Goal: Task Accomplishment & Management: Complete application form

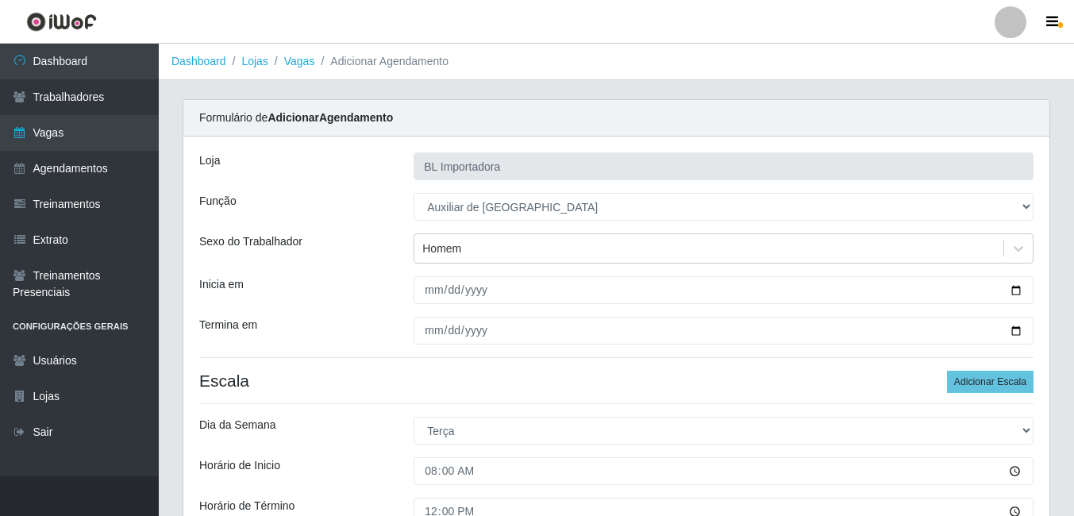
select select "75"
select select "2"
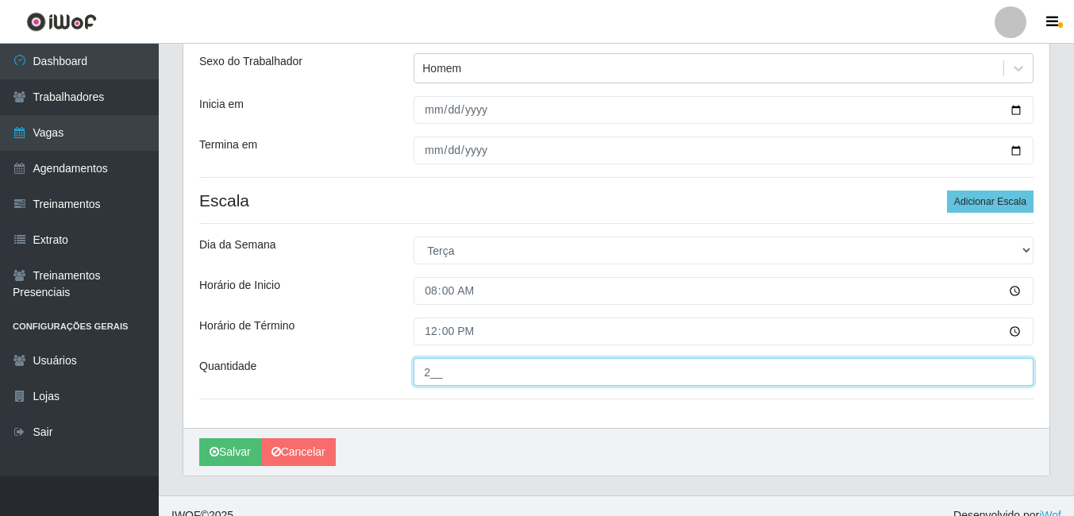
scroll to position [199, 0]
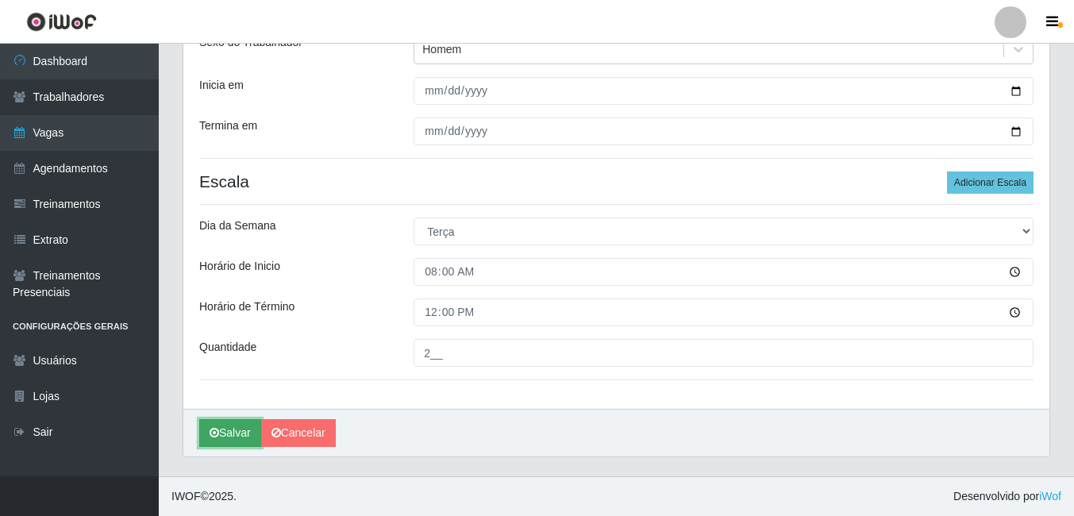
click at [247, 433] on button "Salvar" at bounding box center [230, 433] width 62 height 28
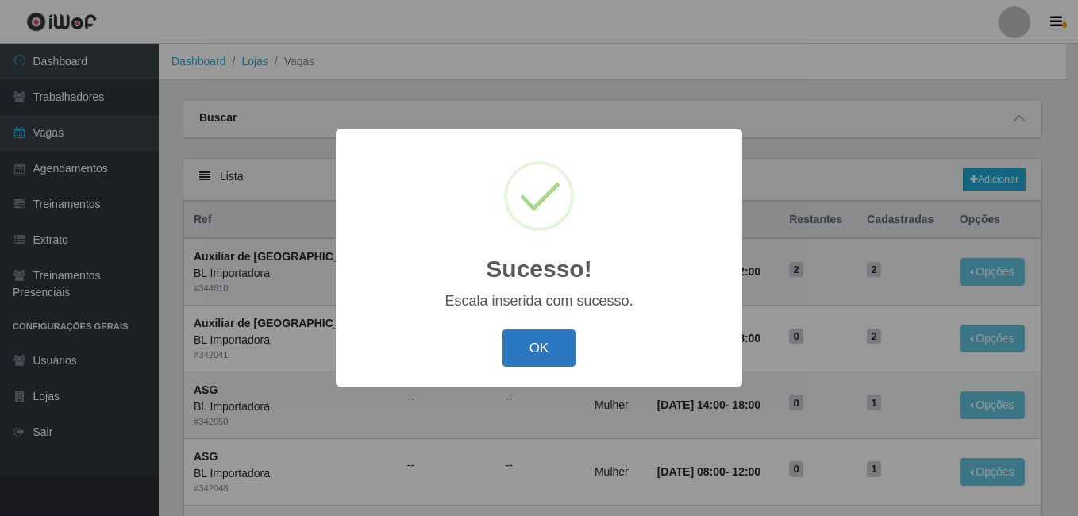
click at [545, 345] on button "OK" at bounding box center [540, 347] width 74 height 37
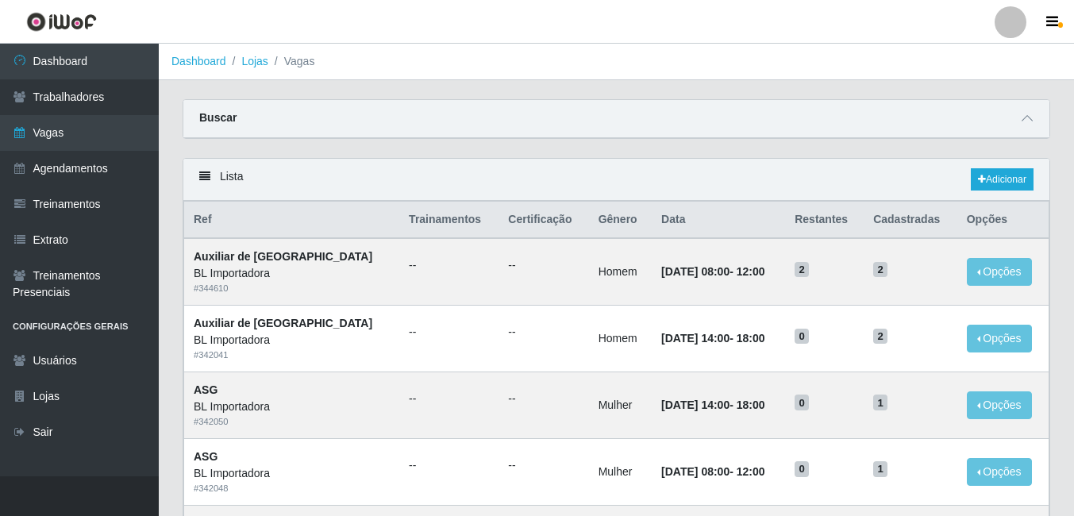
click at [653, 146] on div "Carregando... Buscar Início em Término em Função [Selecione...] ASG ASG + ASG +…" at bounding box center [617, 128] width 892 height 59
click at [991, 178] on link "Adicionar" at bounding box center [1002, 179] width 63 height 22
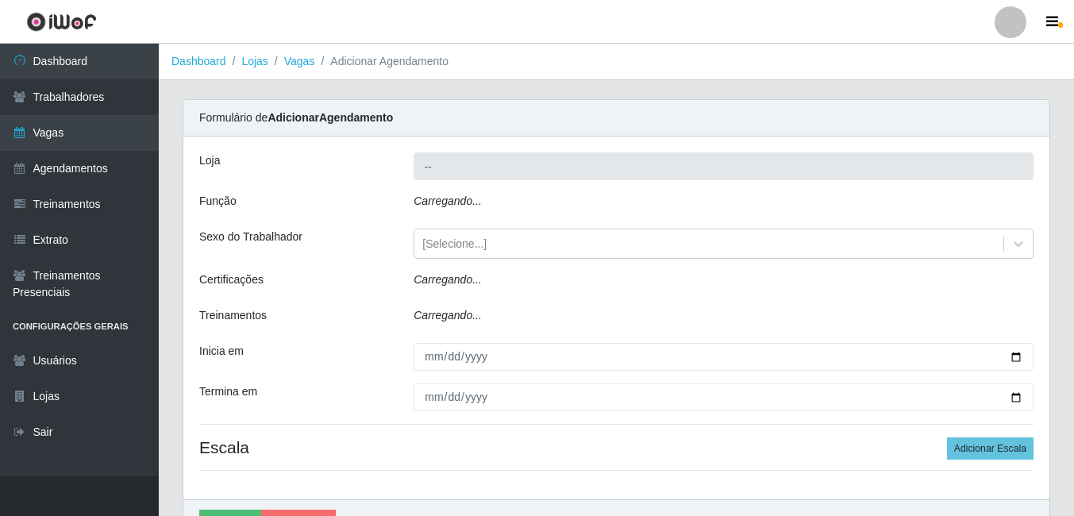
type input "BL Importadora"
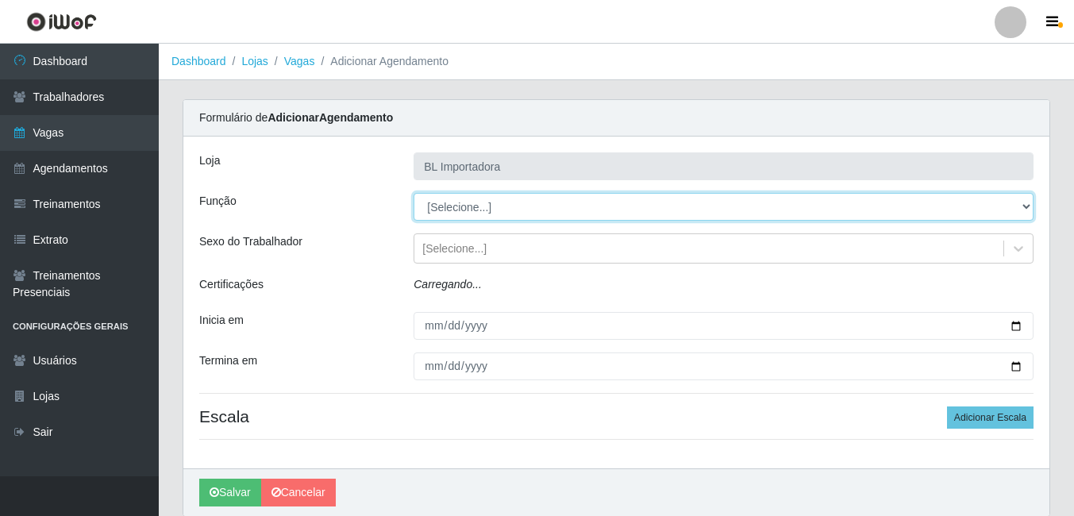
click at [486, 201] on select "[Selecione...] ASG ASG + ASG ++ Auxiliar Administrativo Auxiliar administrativo…" at bounding box center [724, 207] width 620 height 28
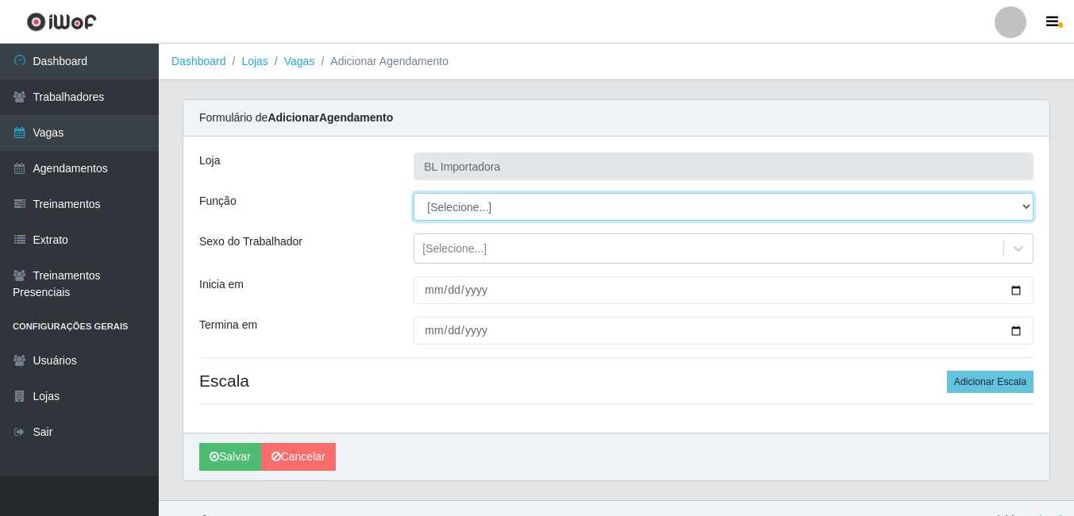
select select "75"
click at [414, 193] on select "[Selecione...] ASG ASG + ASG ++ Auxiliar Administrativo Auxiliar administrativo…" at bounding box center [724, 207] width 620 height 28
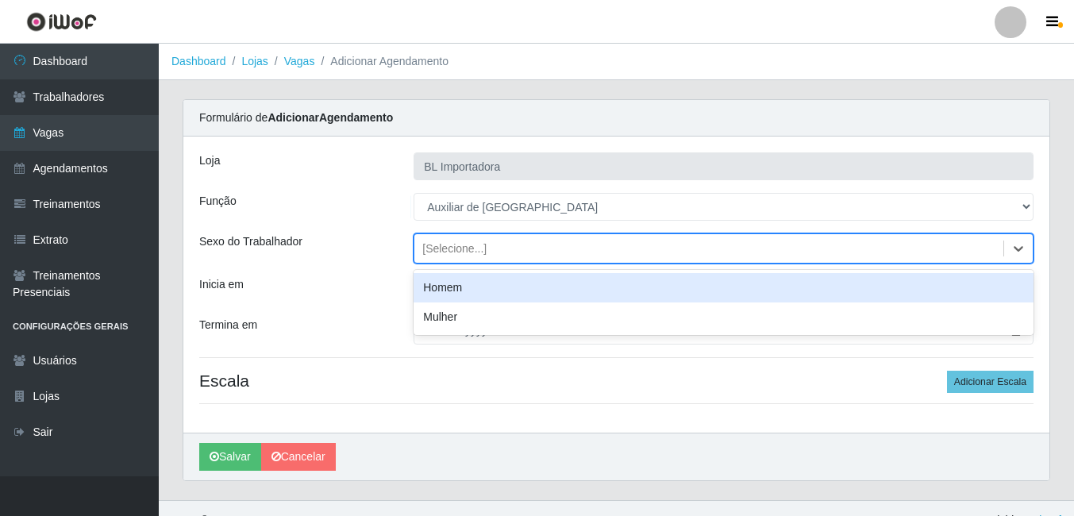
click at [449, 238] on div "[Selecione...]" at bounding box center [708, 249] width 589 height 26
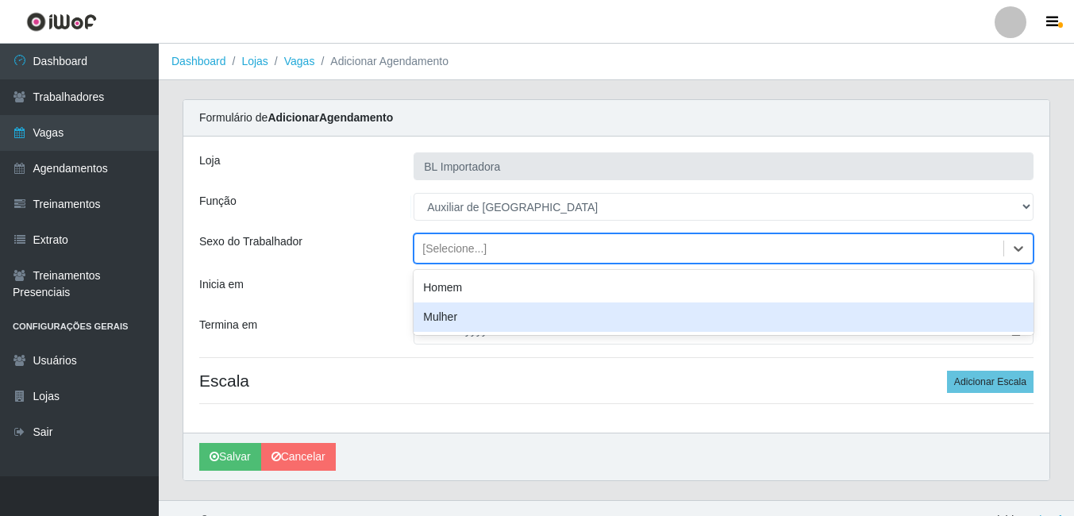
click at [452, 288] on div "Homem" at bounding box center [724, 287] width 620 height 29
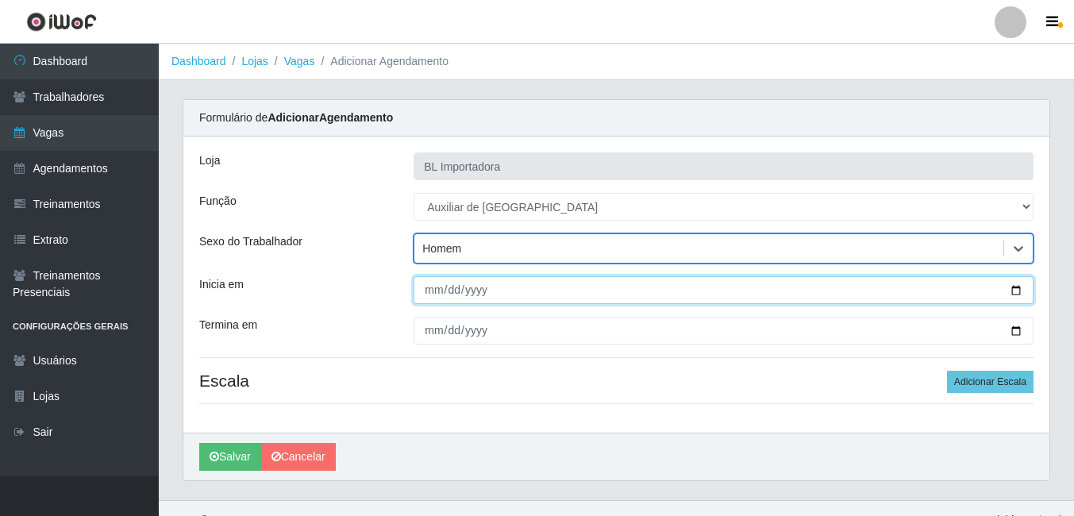
click at [442, 288] on input "Inicia em" at bounding box center [724, 290] width 620 height 28
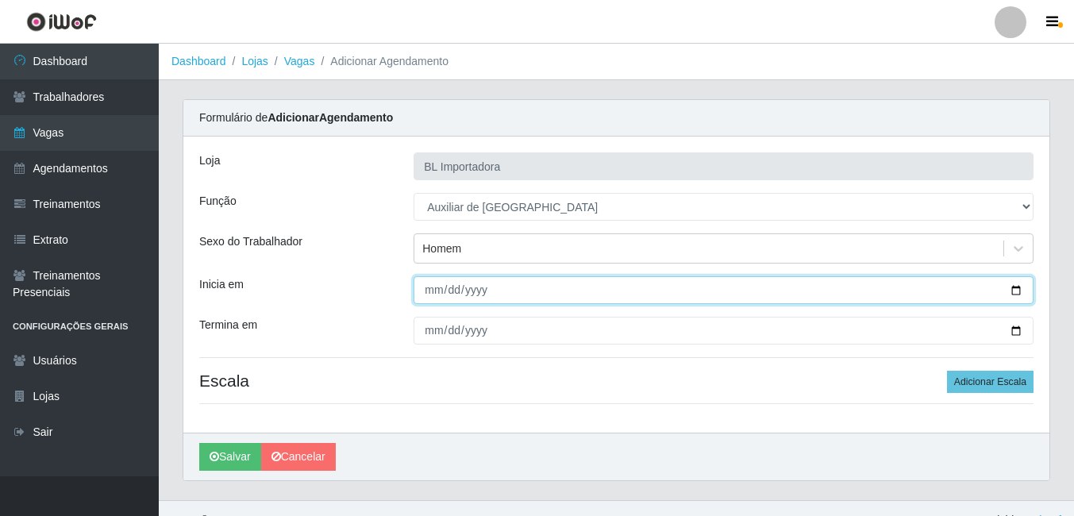
click at [430, 293] on input "Inicia em" at bounding box center [724, 290] width 620 height 28
type input "2025-09-16"
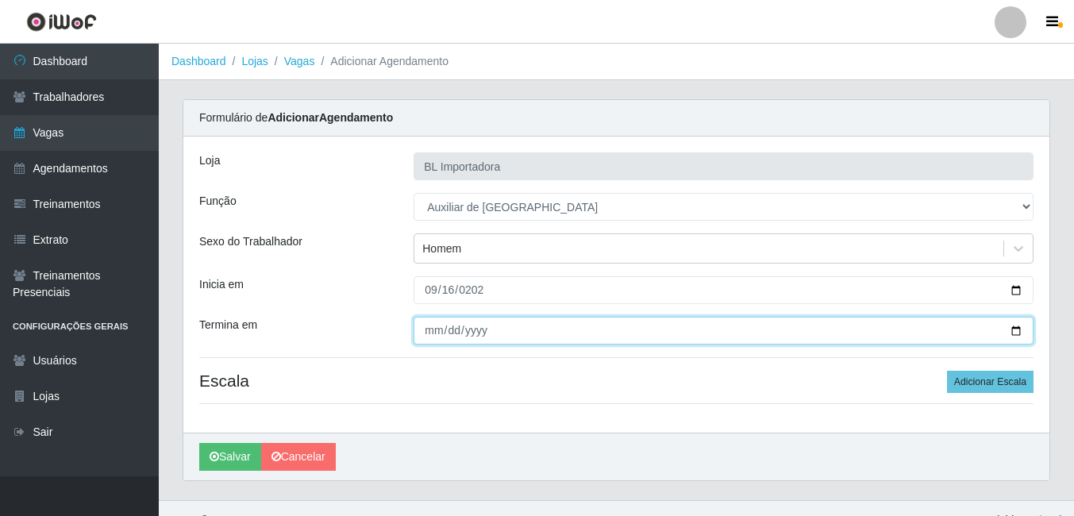
click at [424, 331] on input "Termina em" at bounding box center [724, 331] width 620 height 28
type input "2025-09-16"
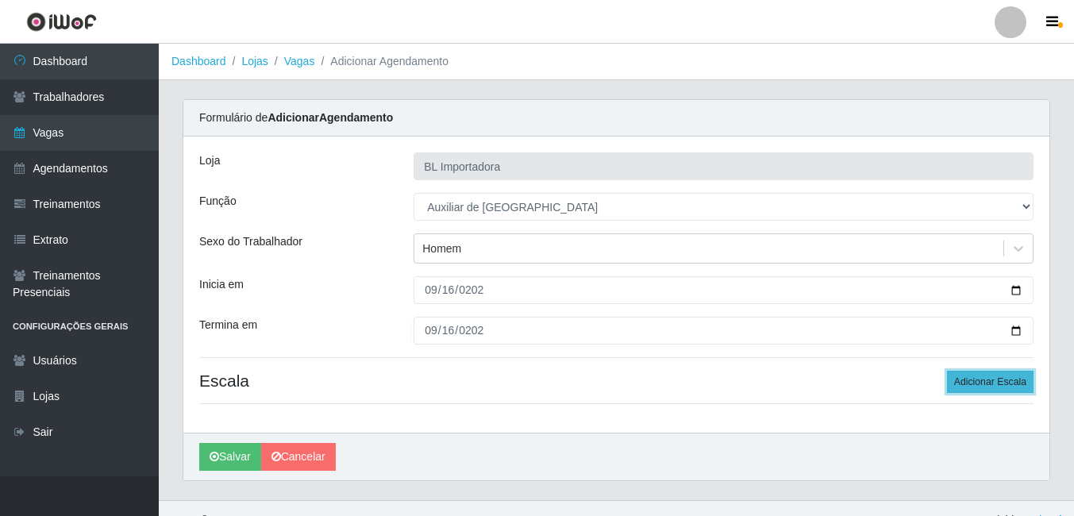
click at [995, 383] on button "Adicionar Escala" at bounding box center [990, 382] width 87 height 22
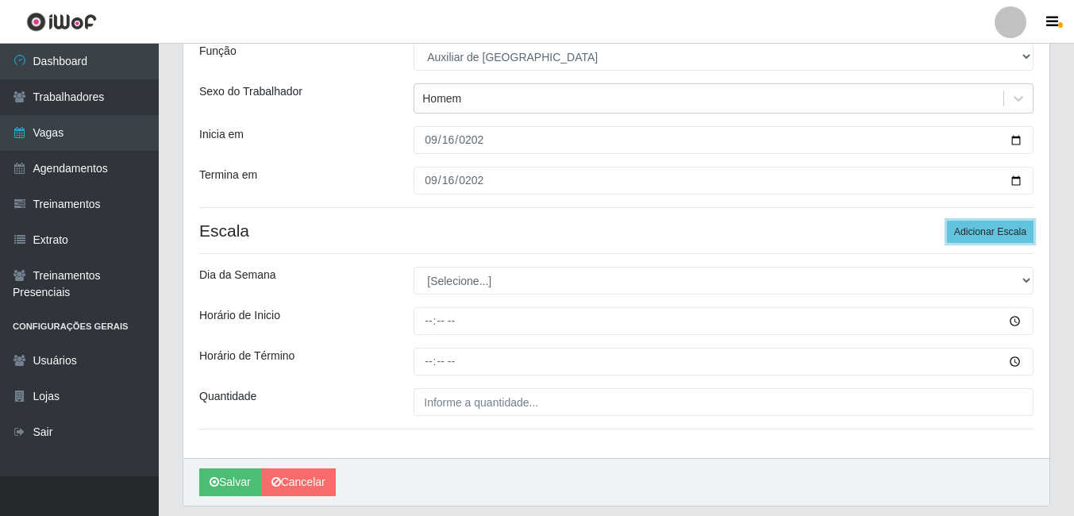
scroll to position [159, 0]
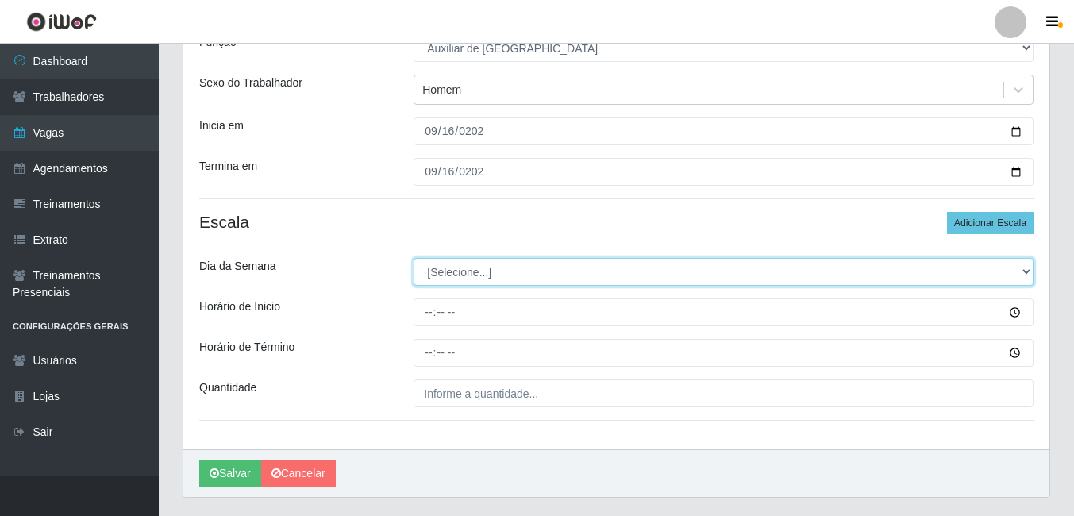
click at [487, 268] on select "[Selecione...] Segunda Terça Quarta Quinta Sexta Sábado Domingo" at bounding box center [724, 272] width 620 height 28
select select "2"
click at [414, 258] on select "[Selecione...] Segunda Terça Quarta Quinta Sexta Sábado Domingo" at bounding box center [724, 272] width 620 height 28
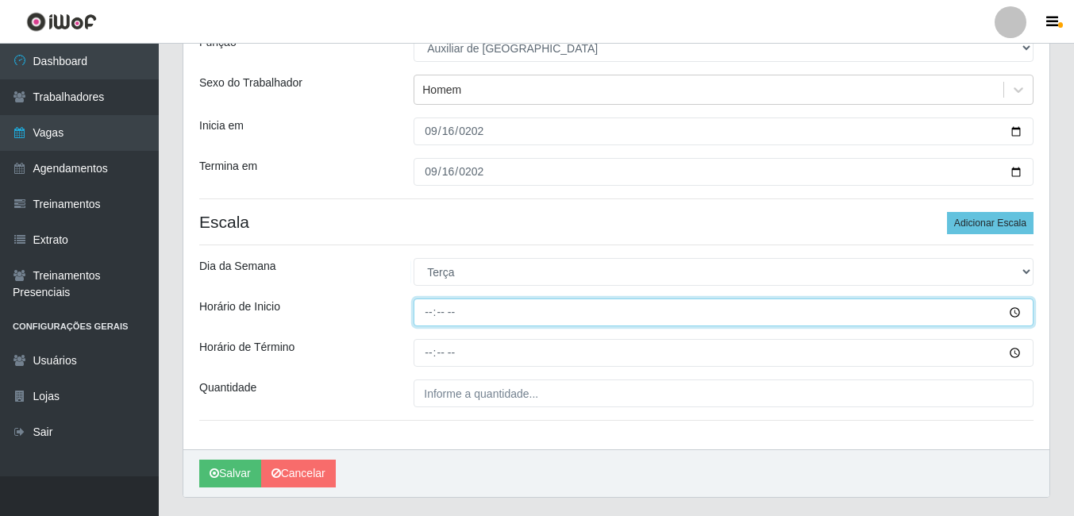
click at [457, 314] on input "Horário de Inicio" at bounding box center [724, 313] width 620 height 28
type input "14:00"
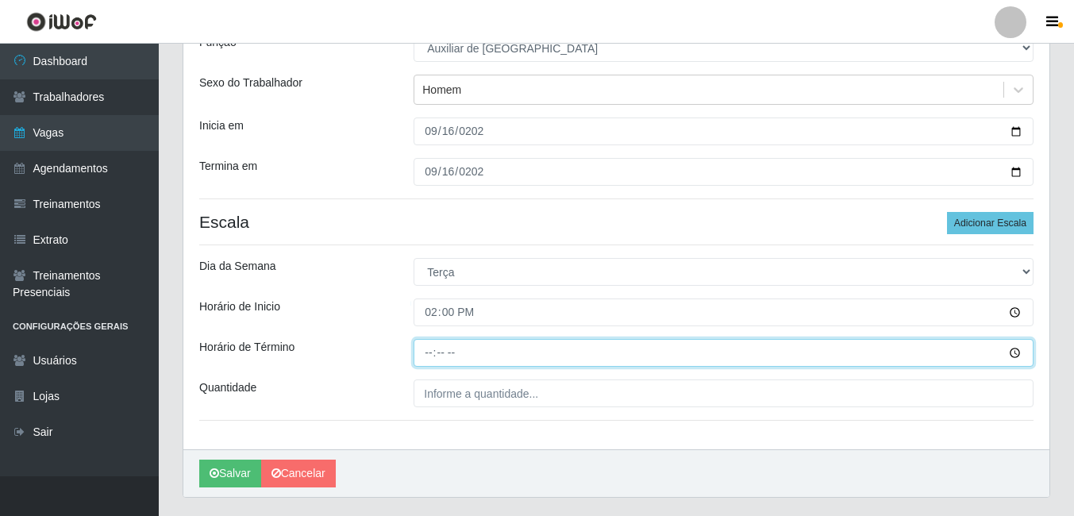
click at [436, 345] on input "Horário de Término" at bounding box center [724, 353] width 620 height 28
type input "18:00"
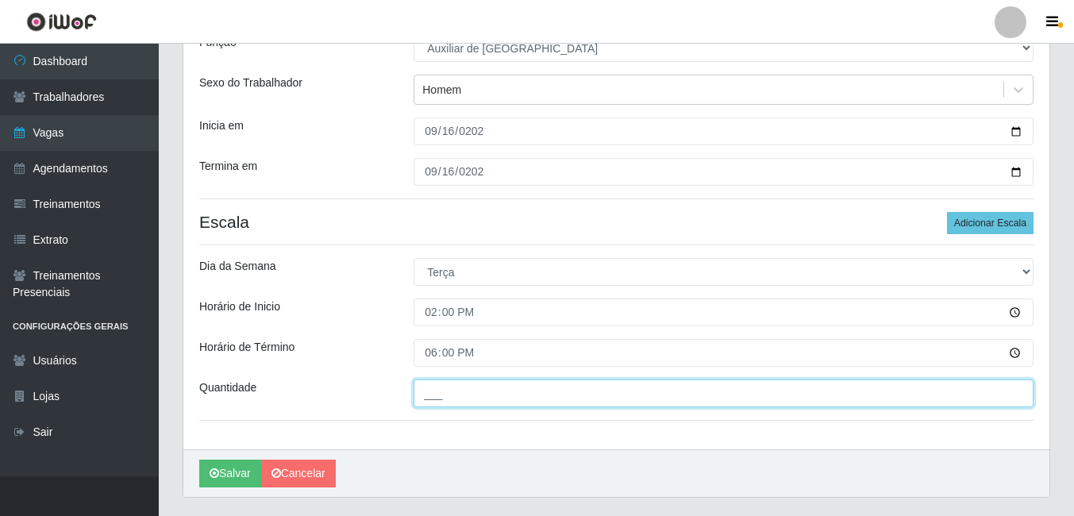
click at [458, 395] on input "___" at bounding box center [724, 394] width 620 height 28
type input "2__"
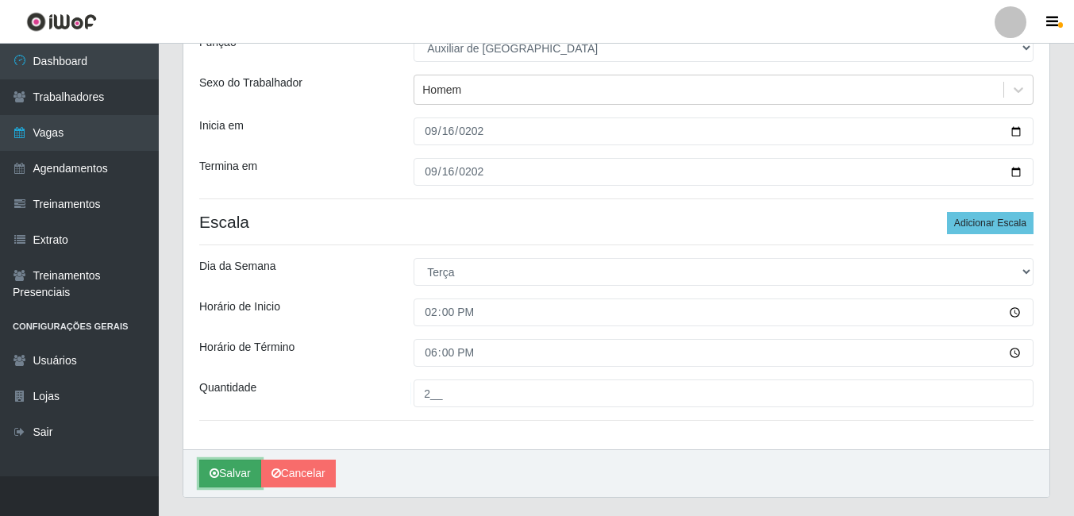
click at [246, 475] on button "Salvar" at bounding box center [230, 474] width 62 height 28
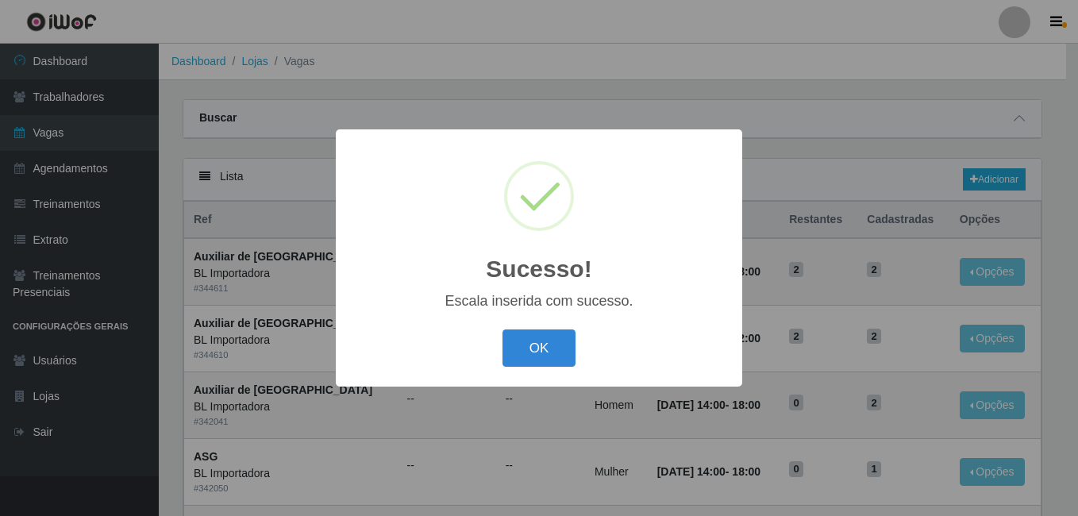
click at [545, 327] on div "OK Cancel" at bounding box center [539, 348] width 375 height 45
drag, startPoint x: 533, startPoint y: 345, endPoint x: 618, endPoint y: 368, distance: 88.0
click at [532, 345] on button "OK" at bounding box center [540, 347] width 74 height 37
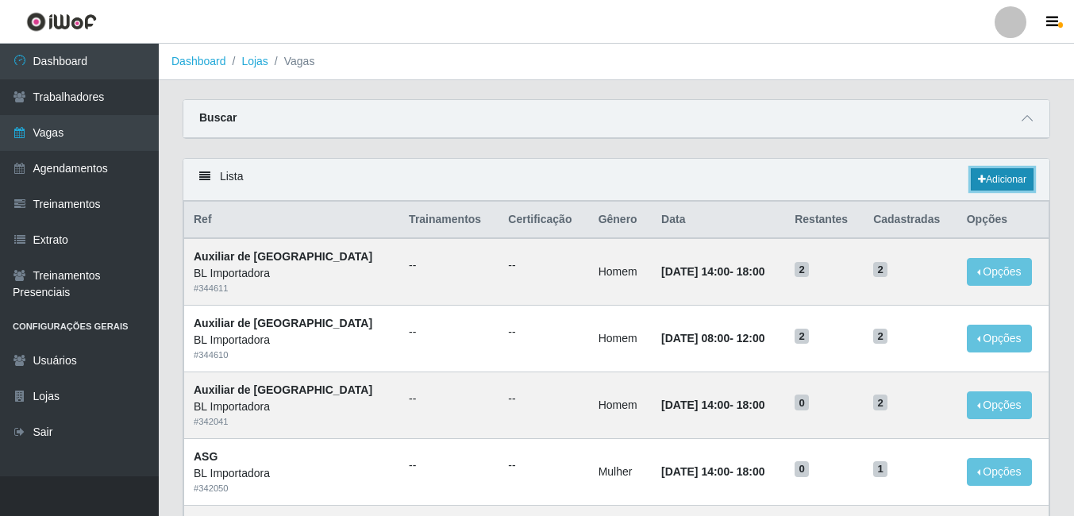
click at [1017, 179] on link "Adicionar" at bounding box center [1002, 179] width 63 height 22
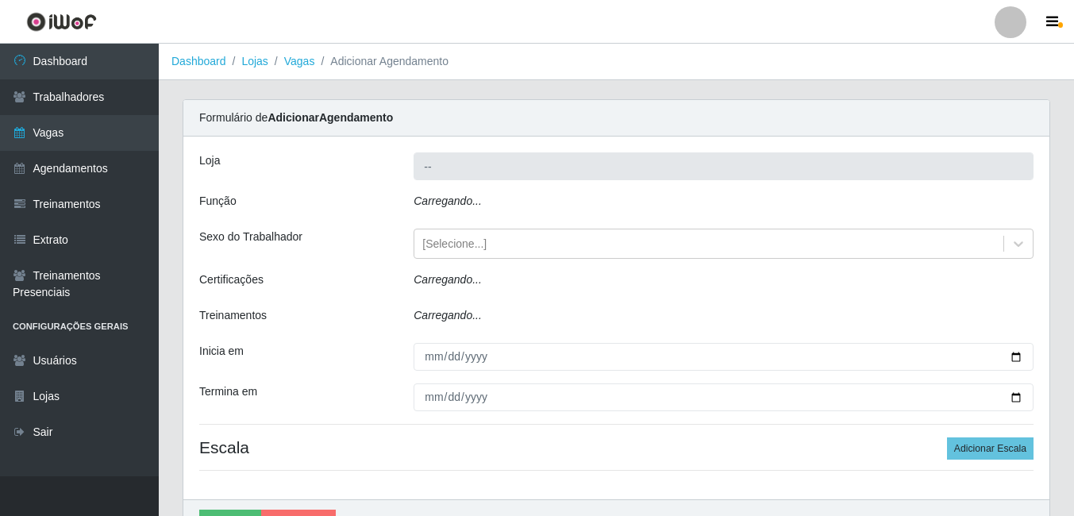
type input "BL Importadora"
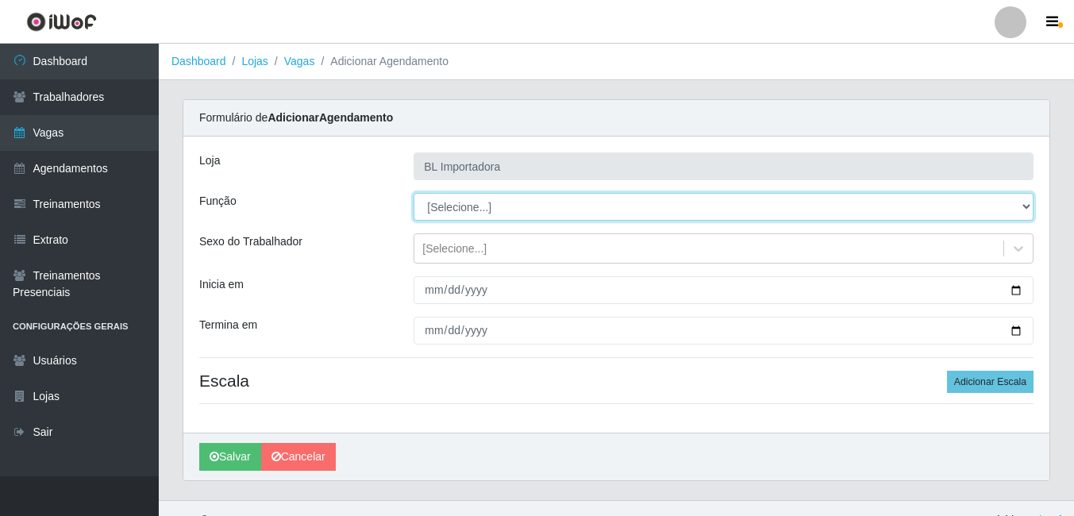
click at [524, 215] on select "[Selecione...] ASG ASG + ASG ++ Auxiliar Administrativo Auxiliar administrativo…" at bounding box center [724, 207] width 620 height 28
select select "75"
click at [414, 193] on select "[Selecione...] ASG ASG + ASG ++ Auxiliar Administrativo Auxiliar administrativo…" at bounding box center [724, 207] width 620 height 28
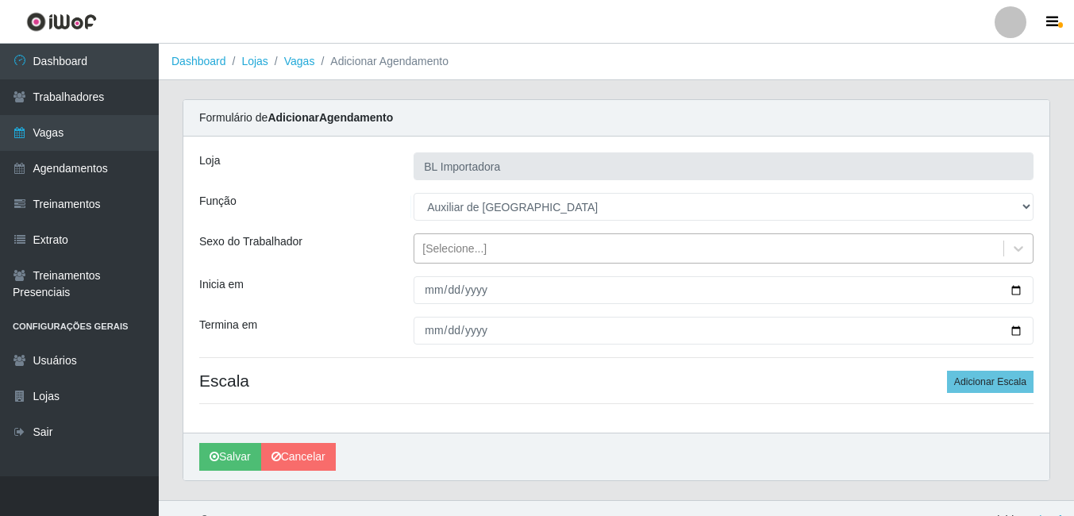
click at [439, 268] on div "Loja BL Importadora Função [Selecione...] ASG ASG + ASG ++ Auxiliar Administrat…" at bounding box center [616, 285] width 866 height 296
click at [441, 260] on div "[Selecione...]" at bounding box center [708, 249] width 589 height 26
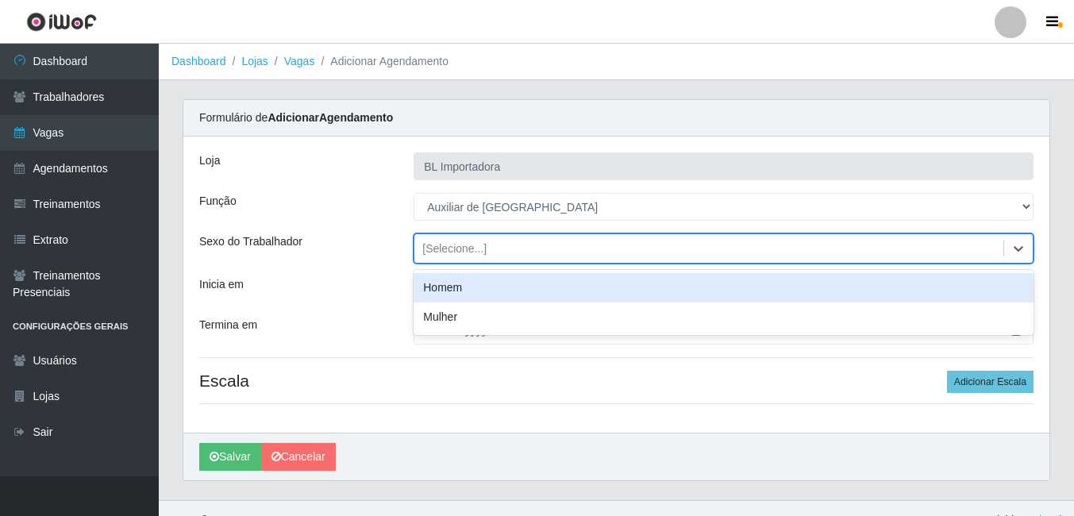
click at [475, 288] on div "Homem" at bounding box center [724, 287] width 620 height 29
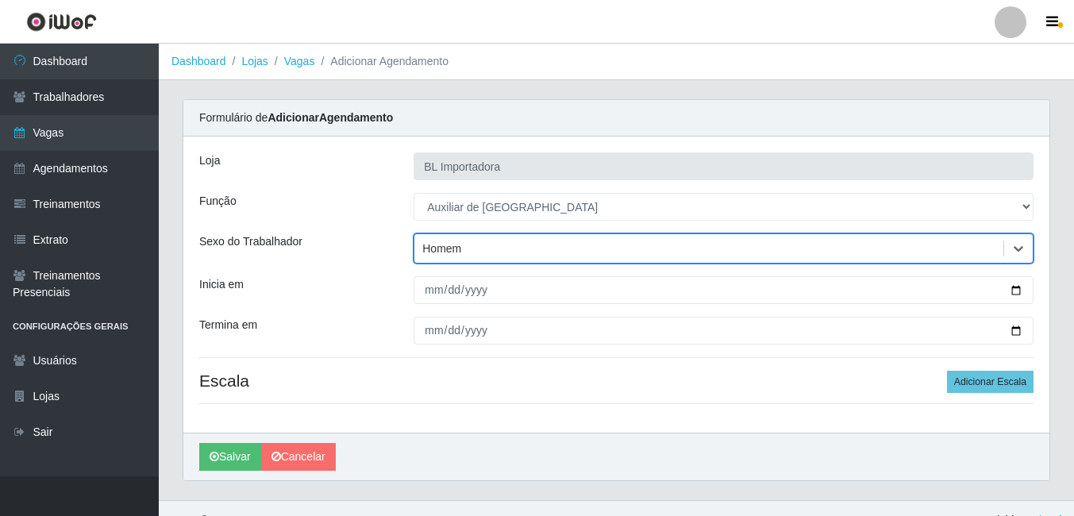
click at [412, 283] on div at bounding box center [724, 290] width 644 height 28
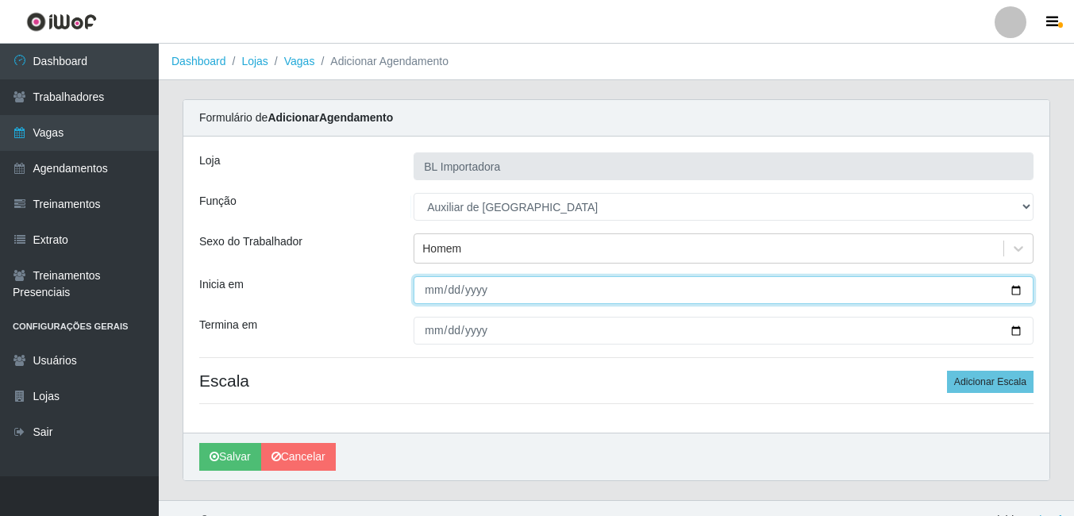
click at [431, 289] on input "Inicia em" at bounding box center [724, 290] width 620 height 28
type input "2025-09-17"
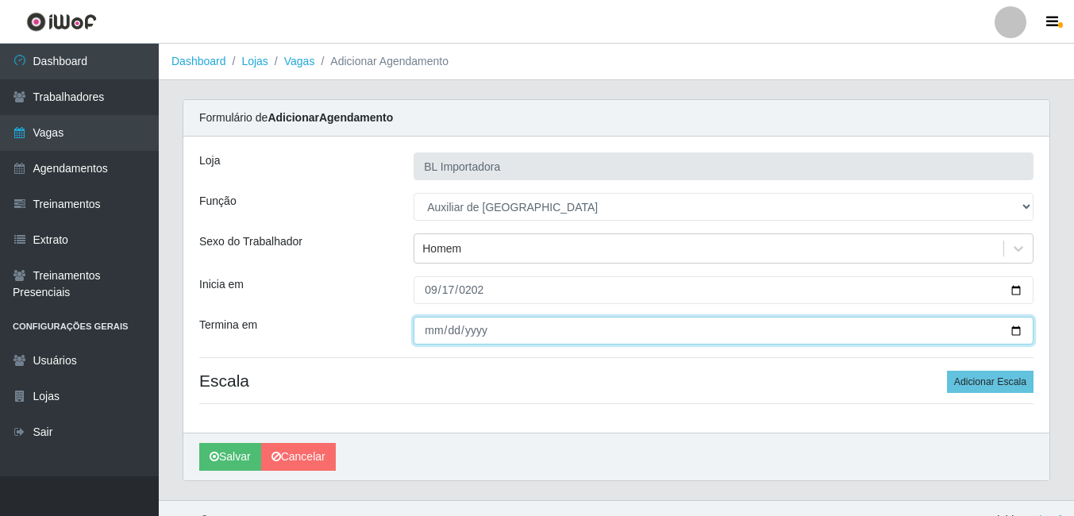
click at [430, 324] on input "Termina em" at bounding box center [724, 331] width 620 height 28
type input "2025-09-17"
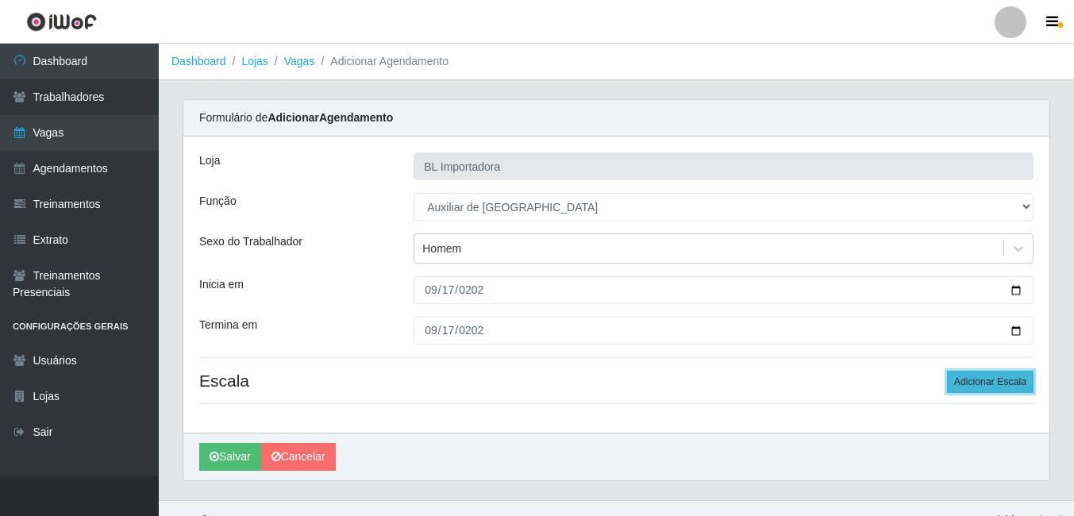
click at [999, 372] on button "Adicionar Escala" at bounding box center [990, 382] width 87 height 22
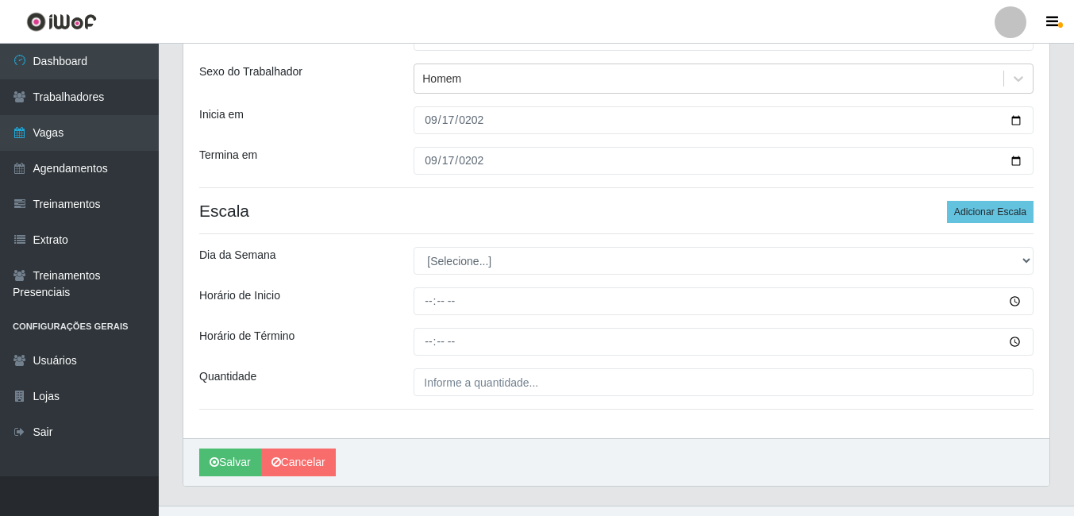
scroll to position [199, 0]
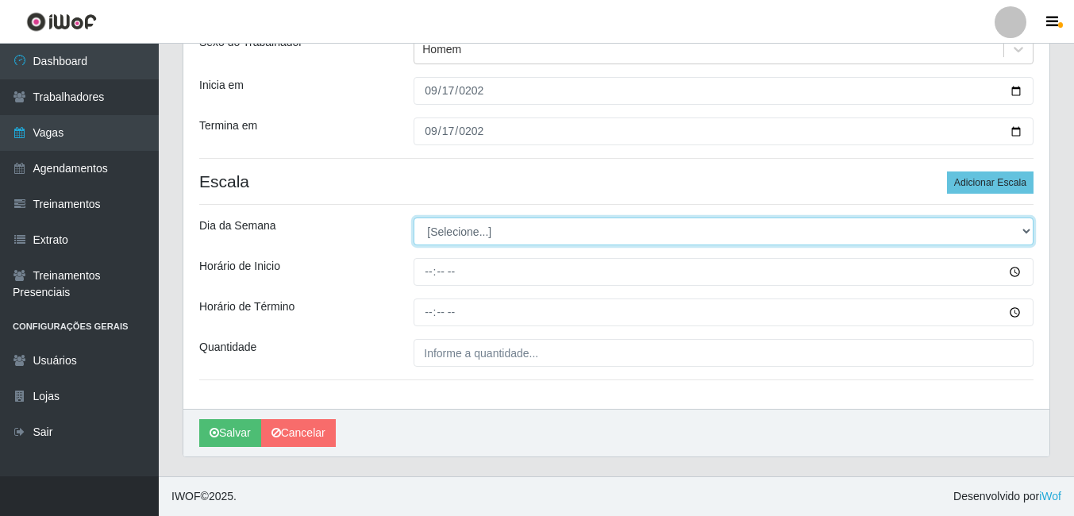
click at [484, 237] on select "[Selecione...] Segunda Terça Quarta Quinta Sexta Sábado Domingo" at bounding box center [724, 232] width 620 height 28
select select "3"
click at [414, 218] on select "[Selecione...] Segunda Terça Quarta Quinta Sexta Sábado Domingo" at bounding box center [724, 232] width 620 height 28
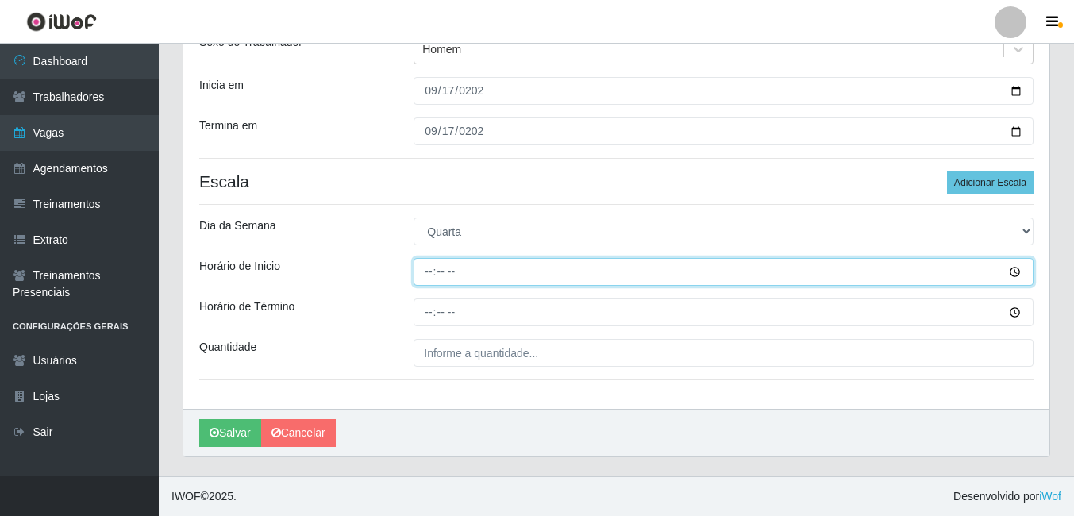
click at [422, 259] on input "Horário de Inicio" at bounding box center [724, 272] width 620 height 28
type input "14:00"
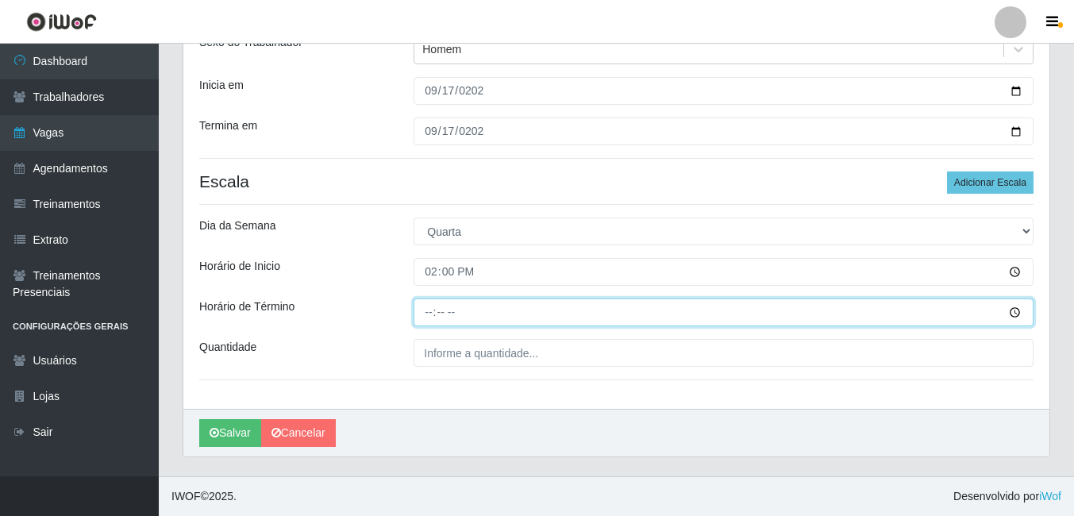
click at [430, 313] on input "Horário de Término" at bounding box center [724, 313] width 620 height 28
type input "18:00"
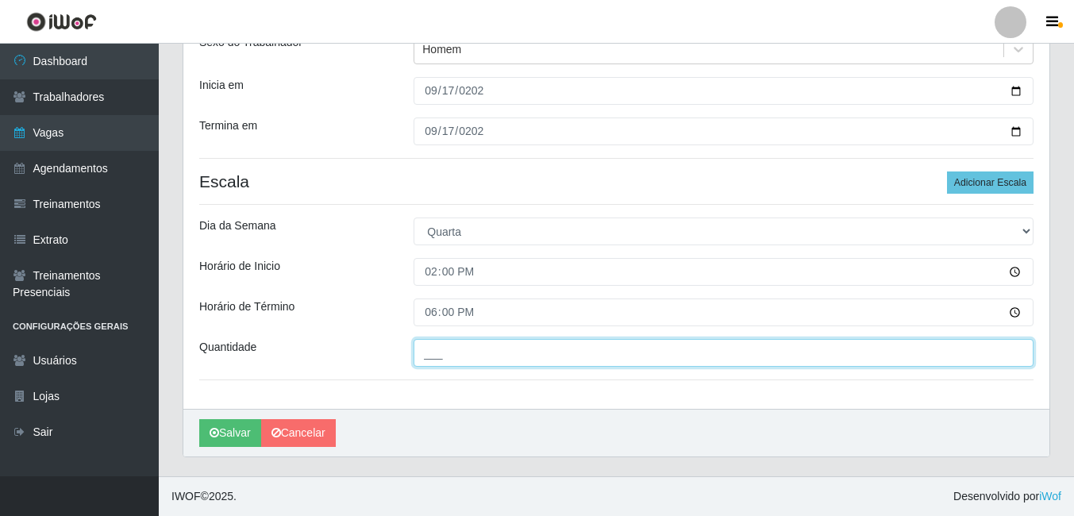
click at [436, 342] on input "___" at bounding box center [724, 353] width 620 height 28
type input "2__"
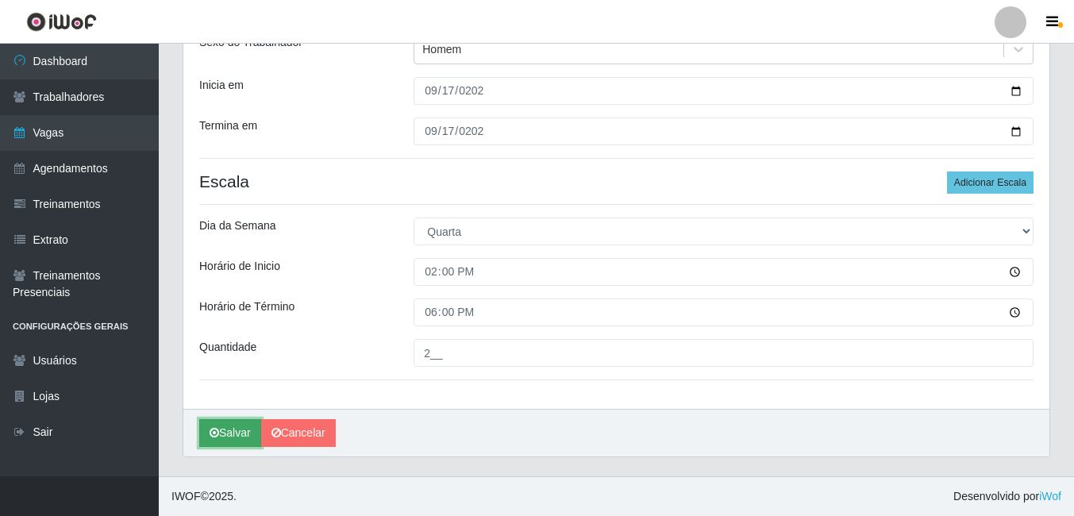
click at [240, 438] on button "Salvar" at bounding box center [230, 433] width 62 height 28
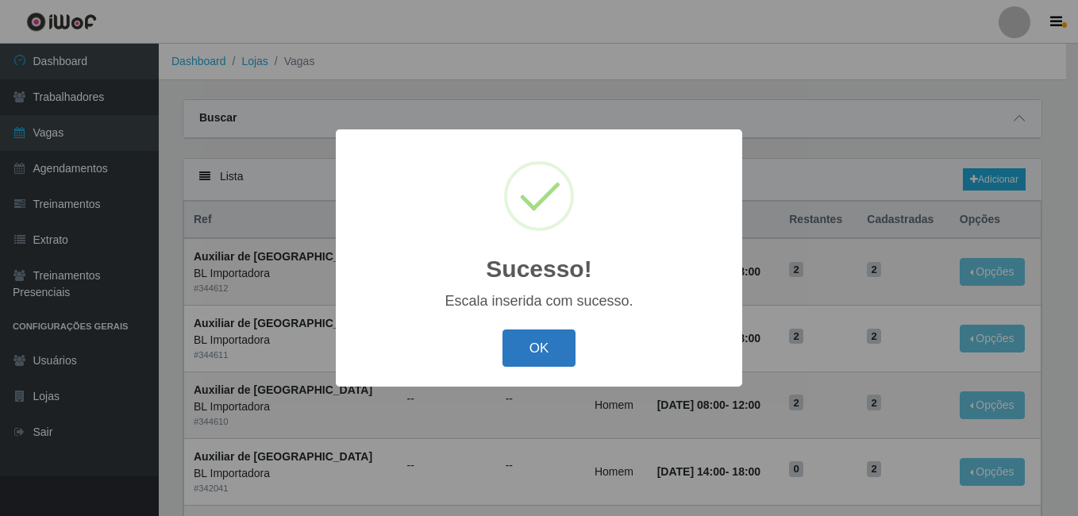
click at [543, 342] on button "OK" at bounding box center [540, 347] width 74 height 37
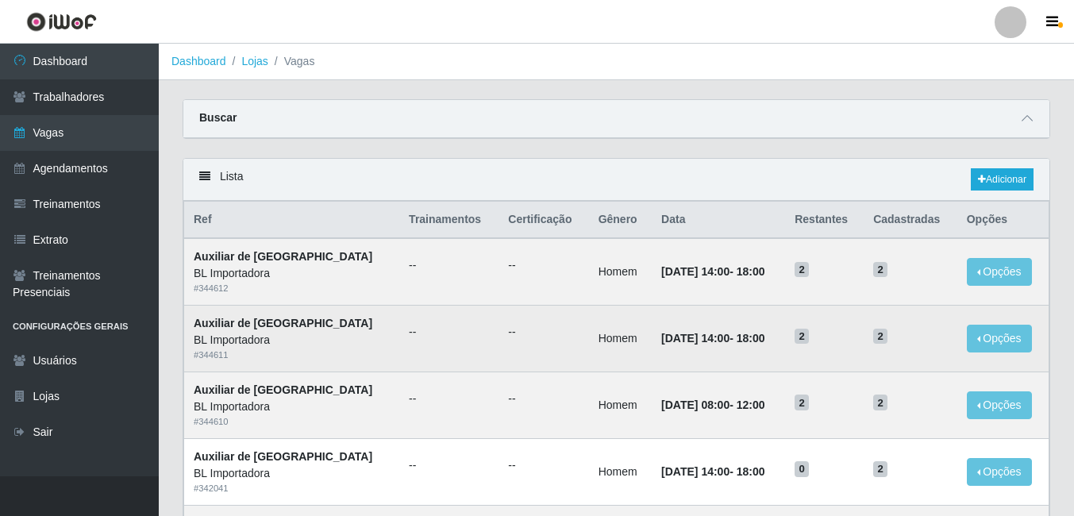
scroll to position [79, 0]
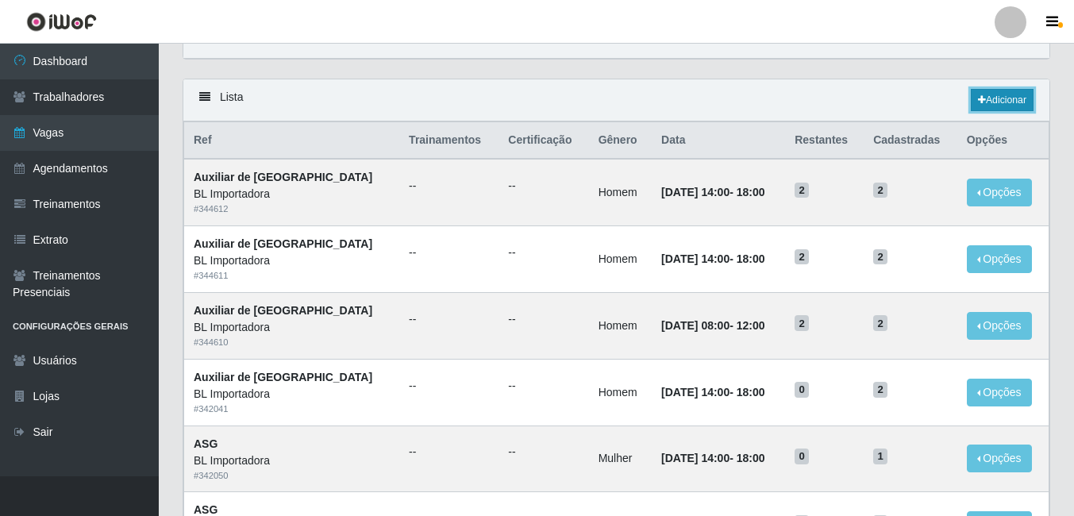
click at [999, 102] on link "Adicionar" at bounding box center [1002, 100] width 63 height 22
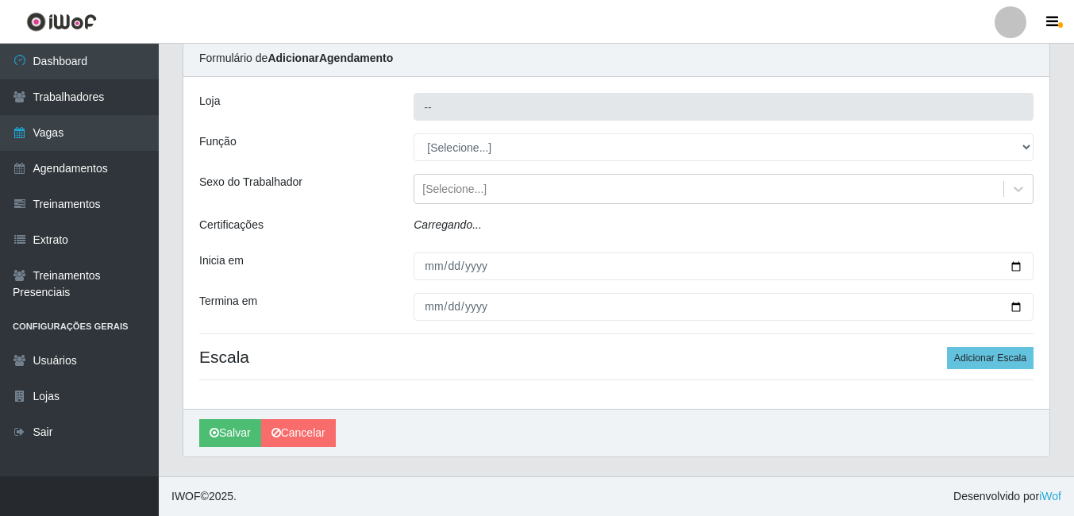
type input "BL Importadora"
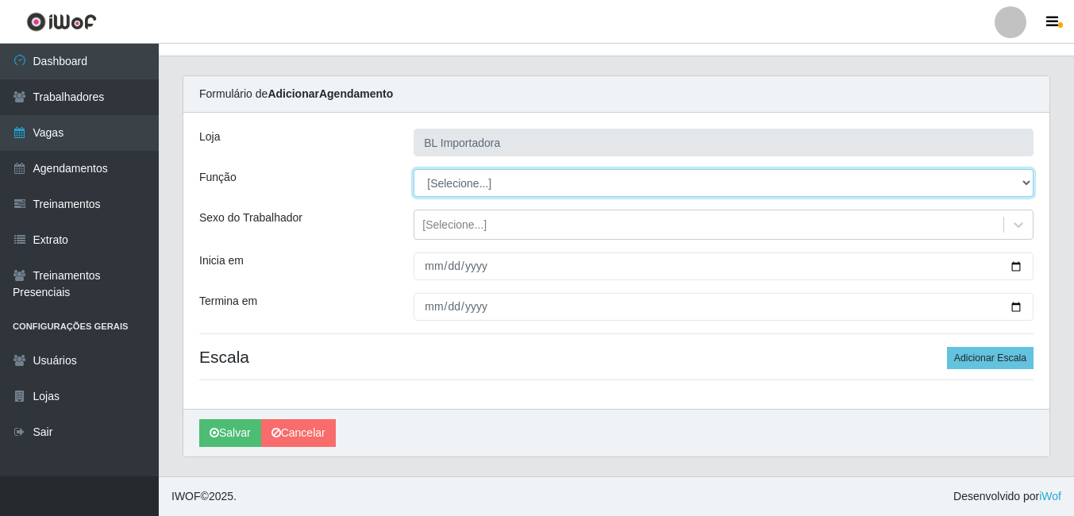
click at [428, 177] on select "[Selecione...] ASG ASG + ASG ++ Auxiliar Administrativo Auxiliar administrativo…" at bounding box center [724, 183] width 620 height 28
select select "75"
click at [414, 169] on select "[Selecione...] ASG ASG + ASG ++ Auxiliar Administrativo Auxiliar administrativo…" at bounding box center [724, 183] width 620 height 28
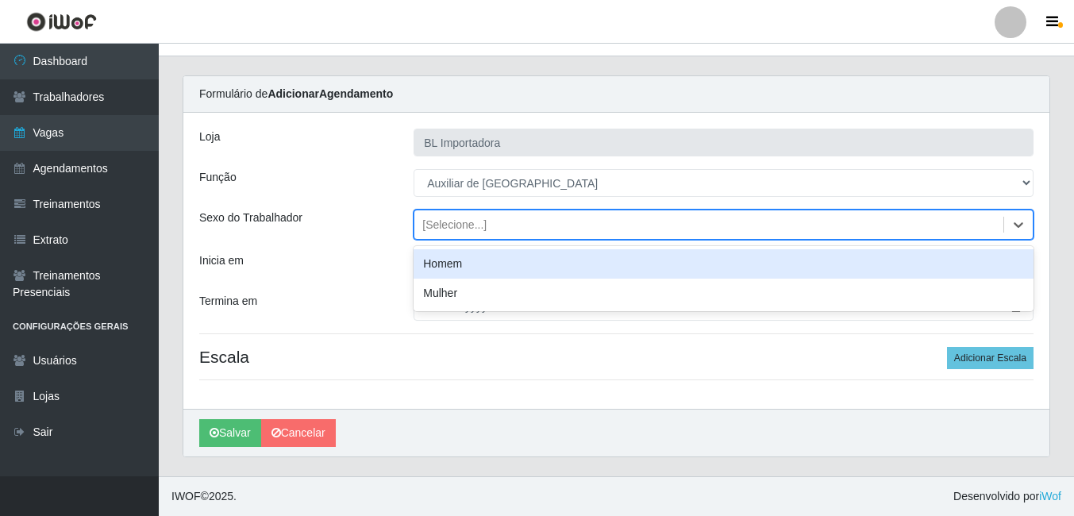
click at [449, 229] on div "[Selecione...]" at bounding box center [454, 225] width 64 height 17
click at [451, 268] on div "Homem" at bounding box center [724, 263] width 620 height 29
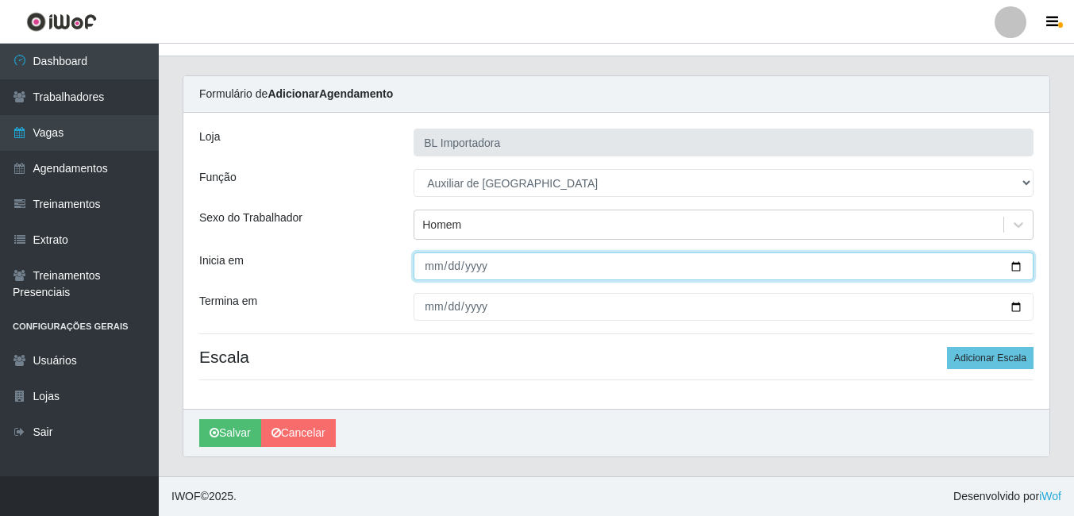
click at [434, 268] on input "Inicia em" at bounding box center [724, 266] width 620 height 28
type input "2025-09-18"
click at [199, 419] on button "Salvar" at bounding box center [230, 433] width 62 height 28
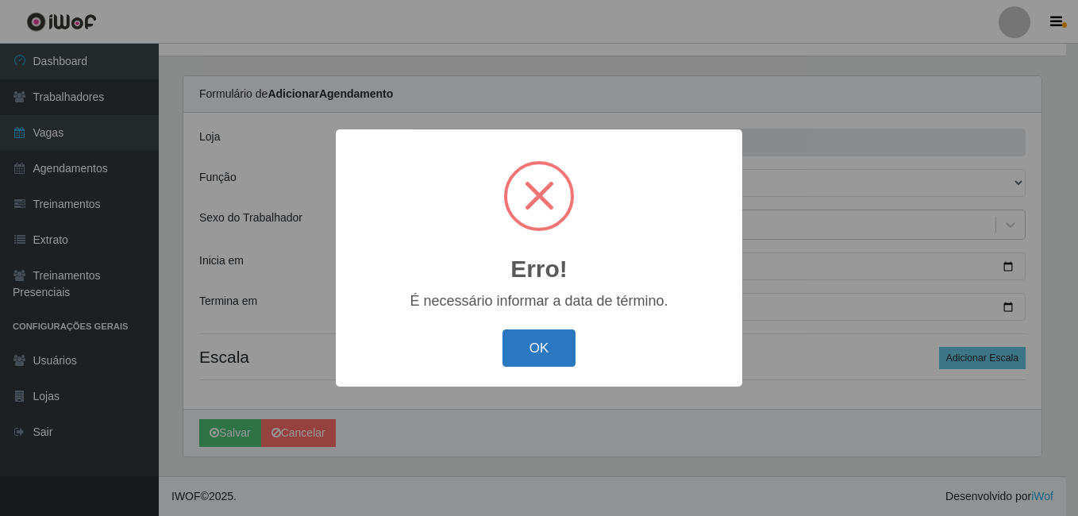
click at [549, 365] on button "OK" at bounding box center [540, 347] width 74 height 37
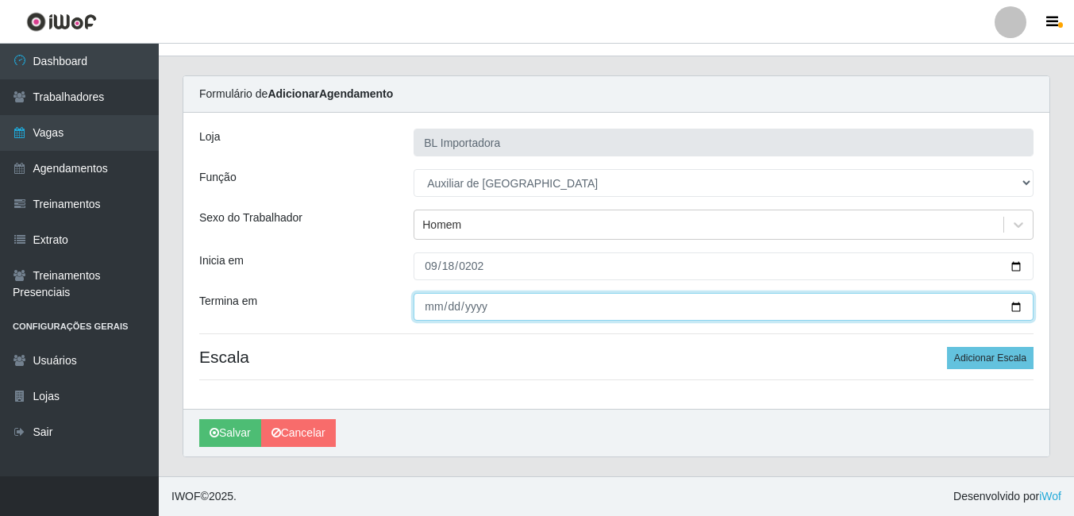
click at [428, 306] on input "Termina em" at bounding box center [724, 307] width 620 height 28
type input "2025-09-18"
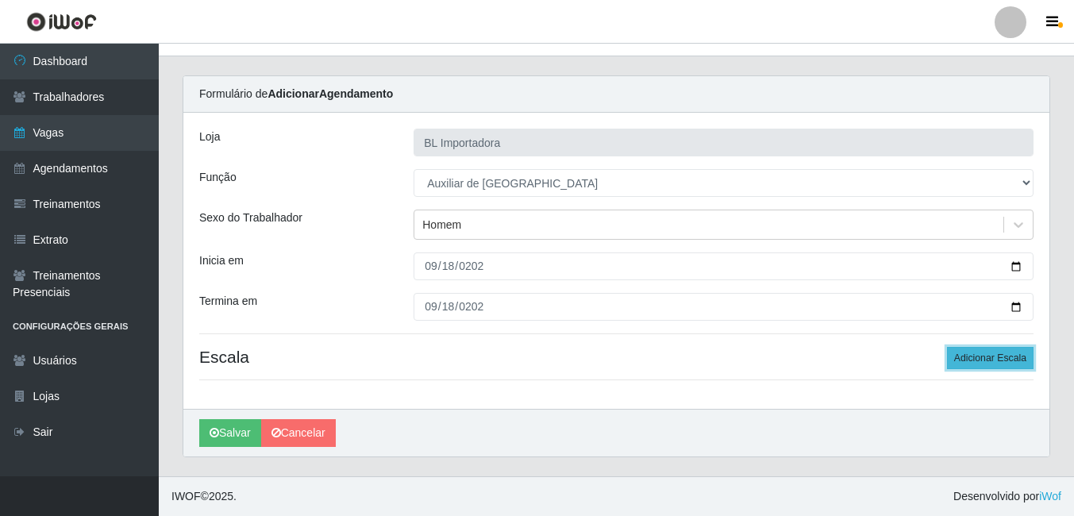
click at [1018, 361] on button "Adicionar Escala" at bounding box center [990, 358] width 87 height 22
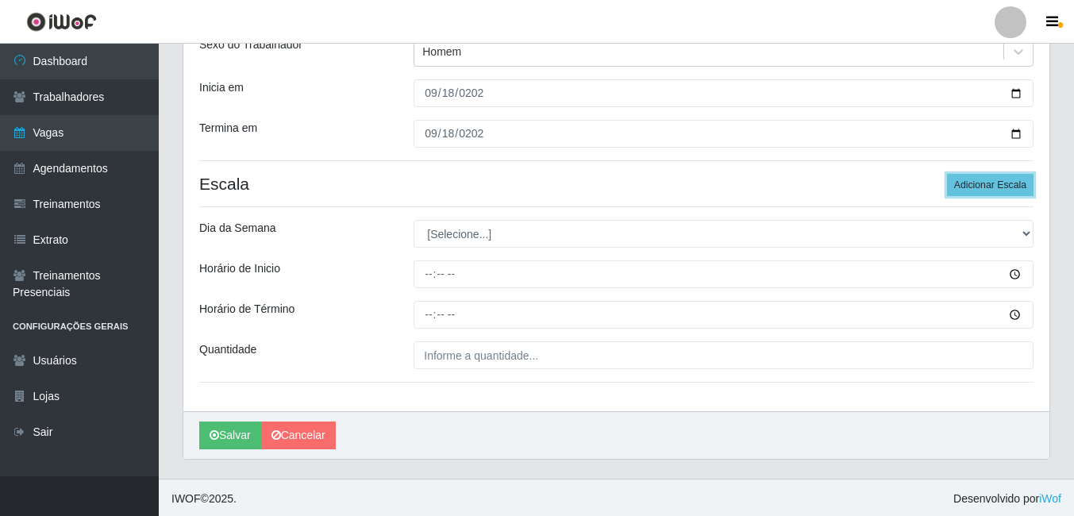
scroll to position [199, 0]
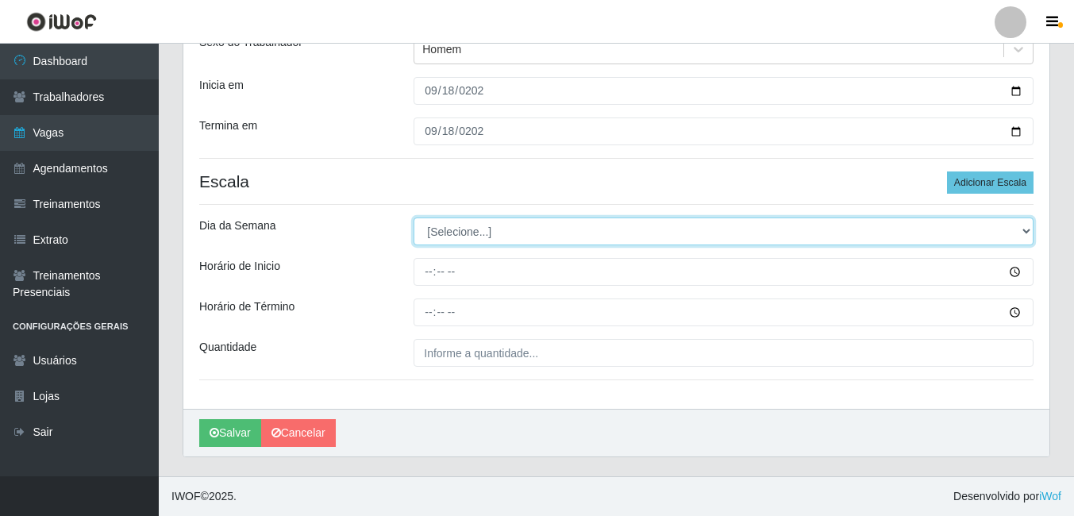
click at [444, 233] on select "[Selecione...] Segunda Terça Quarta Quinta Sexta Sábado Domingo" at bounding box center [724, 232] width 620 height 28
drag, startPoint x: 452, startPoint y: 230, endPoint x: 454, endPoint y: 246, distance: 16.1
click at [452, 230] on select "[Selecione...] Segunda Terça Quarta Quinta Sexta Sábado Domingo" at bounding box center [724, 232] width 620 height 28
select select "4"
click at [414, 218] on select "[Selecione...] Segunda Terça Quarta Quinta Sexta Sábado Domingo" at bounding box center [724, 232] width 620 height 28
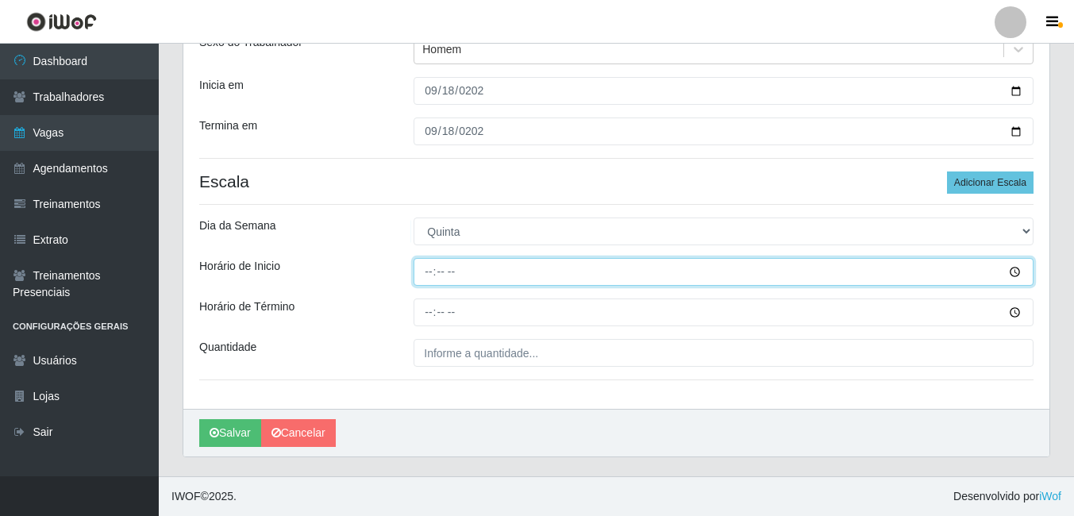
click at [425, 271] on input "Horário de Inicio" at bounding box center [724, 272] width 620 height 28
type input "14:00"
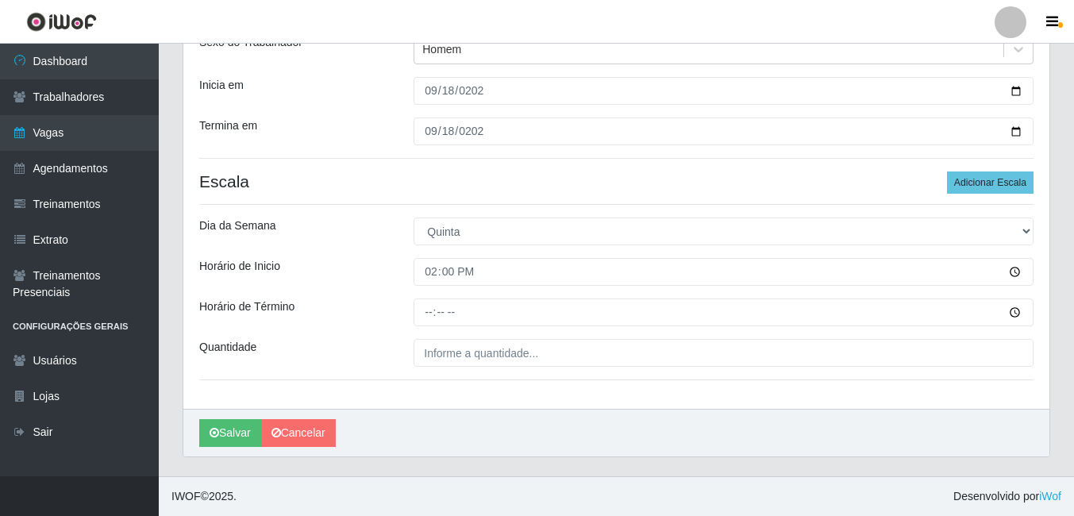
click at [422, 328] on div "Loja BL Importadora Função [Selecione...] ASG ASG + ASG ++ Auxiliar Administrat…" at bounding box center [616, 173] width 866 height 472
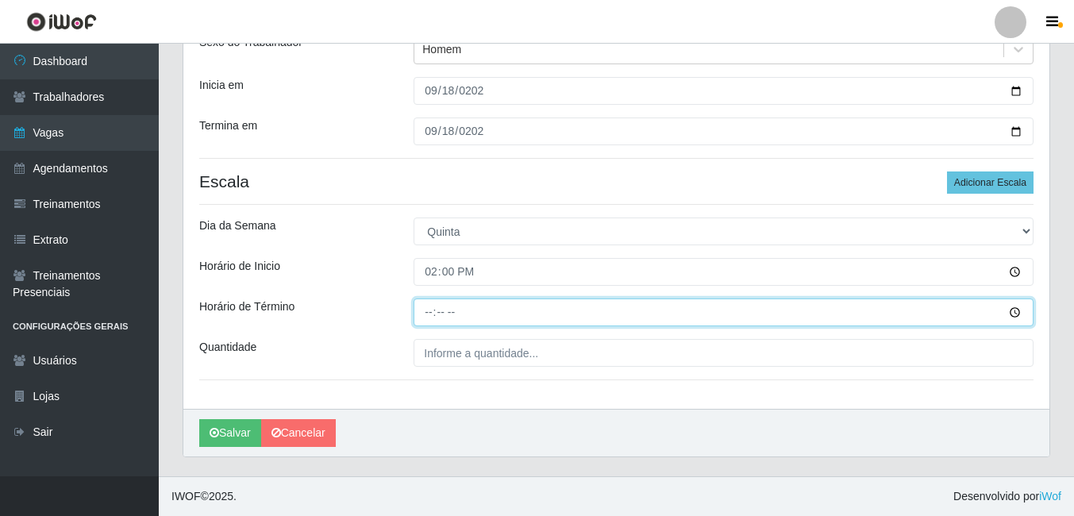
click at [422, 321] on input "Horário de Término" at bounding box center [724, 313] width 620 height 28
type input "18:00"
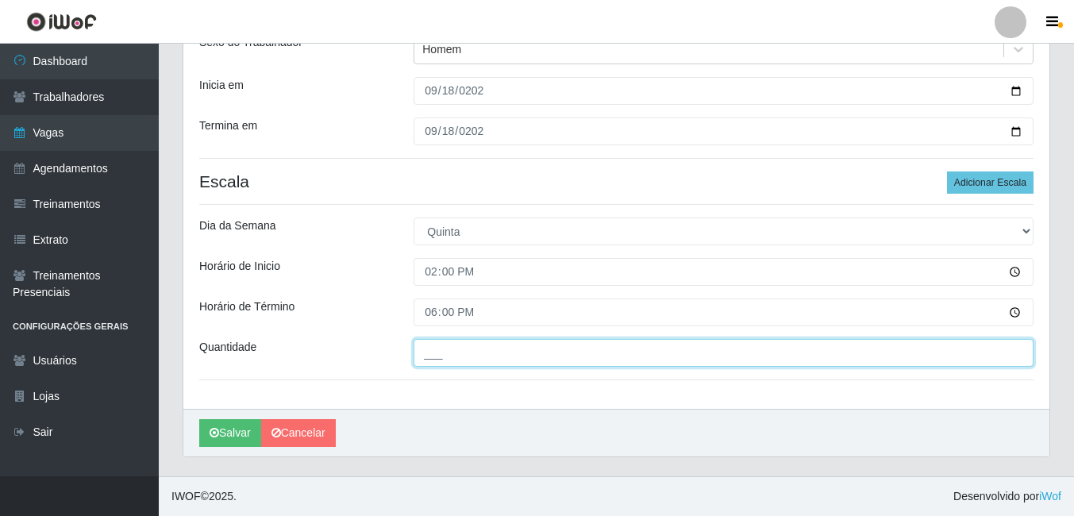
click at [446, 360] on input "___" at bounding box center [724, 353] width 620 height 28
type input "2__"
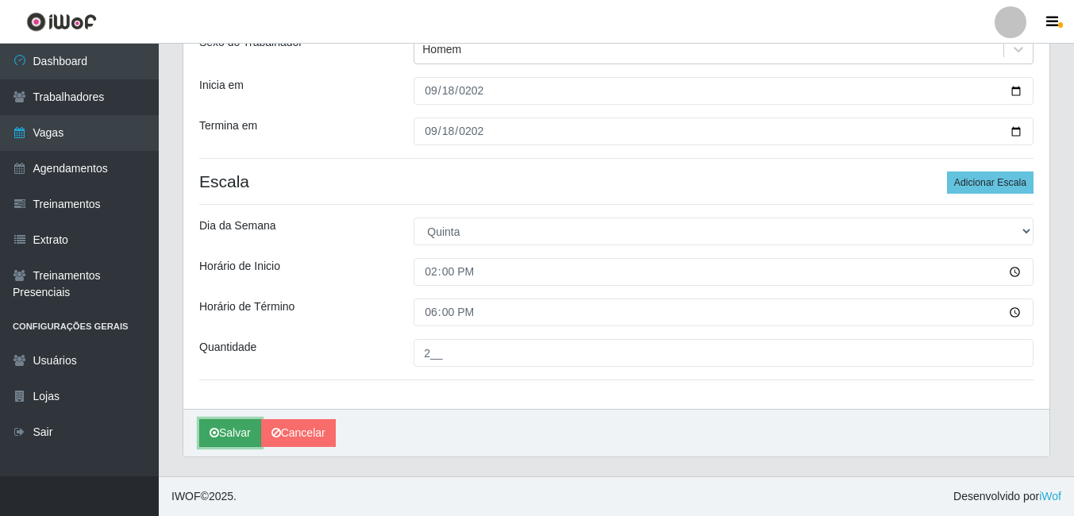
click at [205, 427] on button "Salvar" at bounding box center [230, 433] width 62 height 28
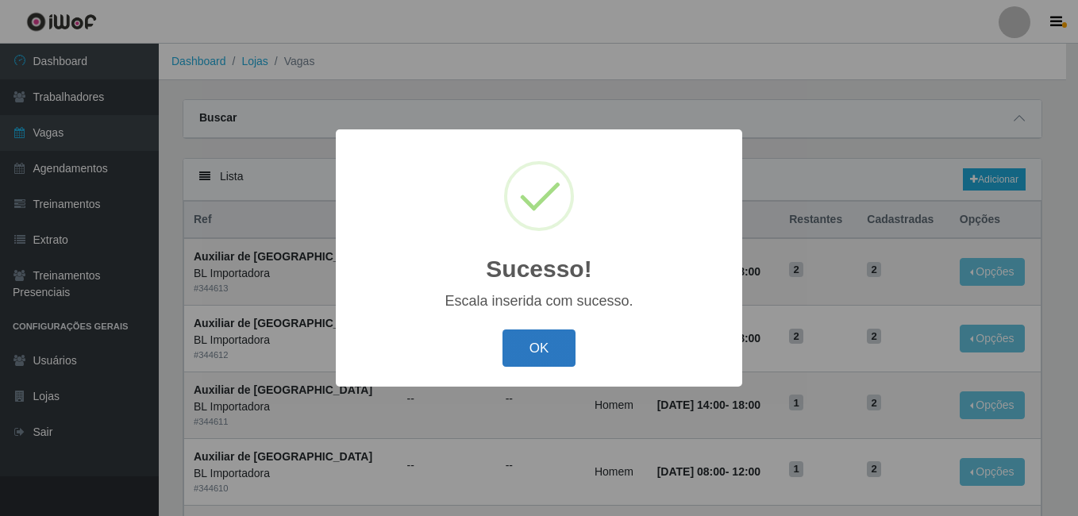
click at [553, 335] on button "OK" at bounding box center [540, 347] width 74 height 37
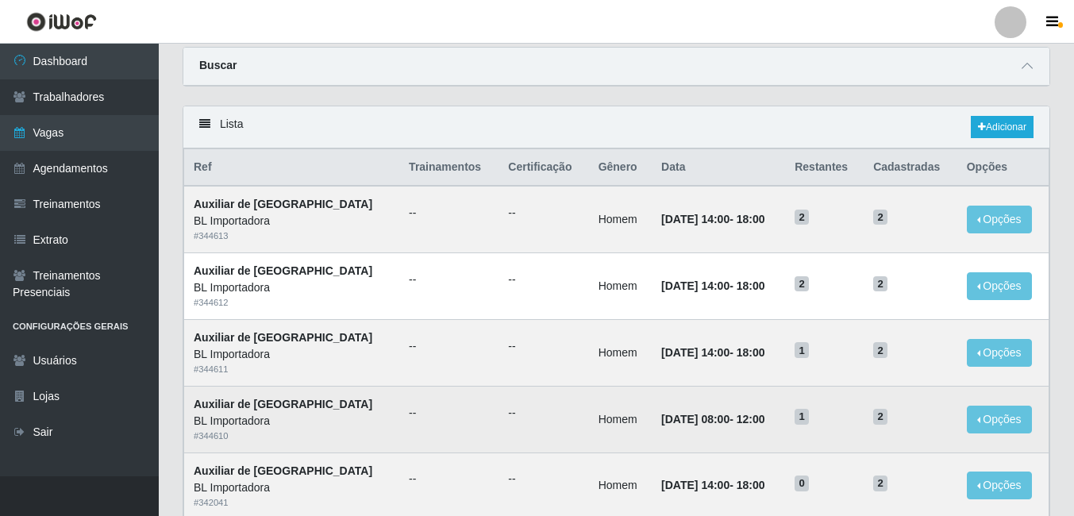
scroll to position [79, 0]
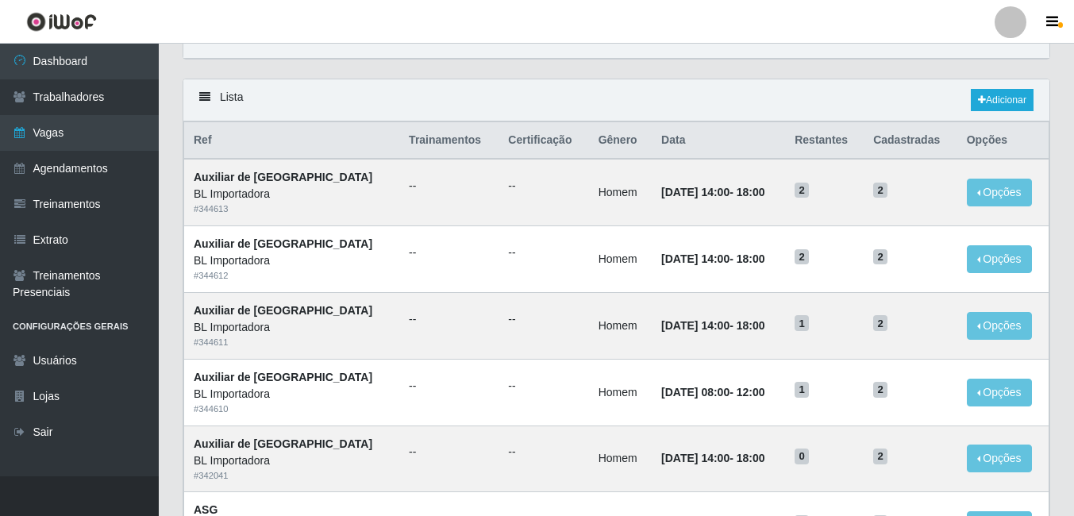
click at [693, 82] on div "Lista Adicionar" at bounding box center [616, 100] width 866 height 42
click at [723, 63] on div "Carregando... Buscar Início em Término em Função [Selecione...] ASG ASG + ASG +…" at bounding box center [617, 49] width 892 height 59
click at [992, 91] on link "Adicionar" at bounding box center [1002, 100] width 63 height 22
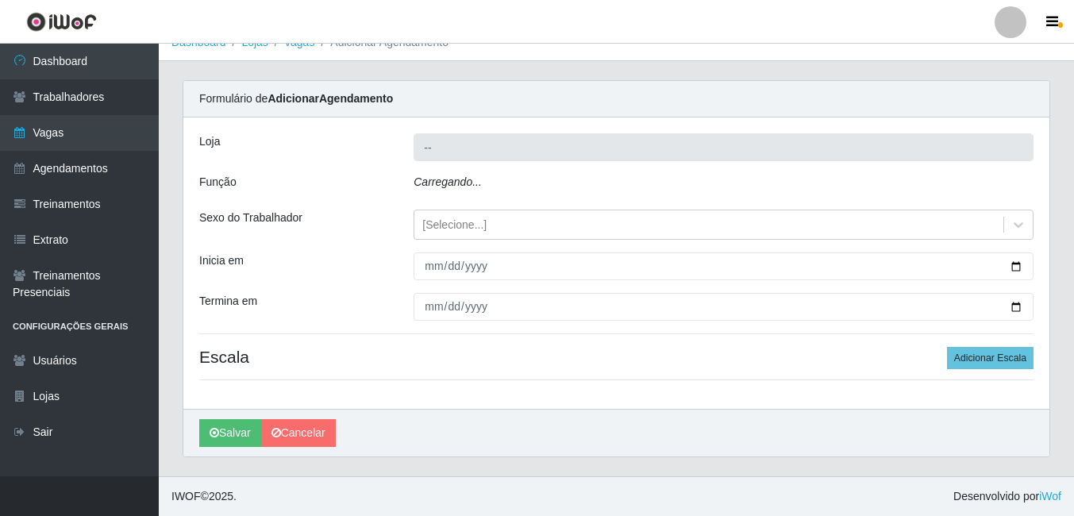
type input "BL Importadora"
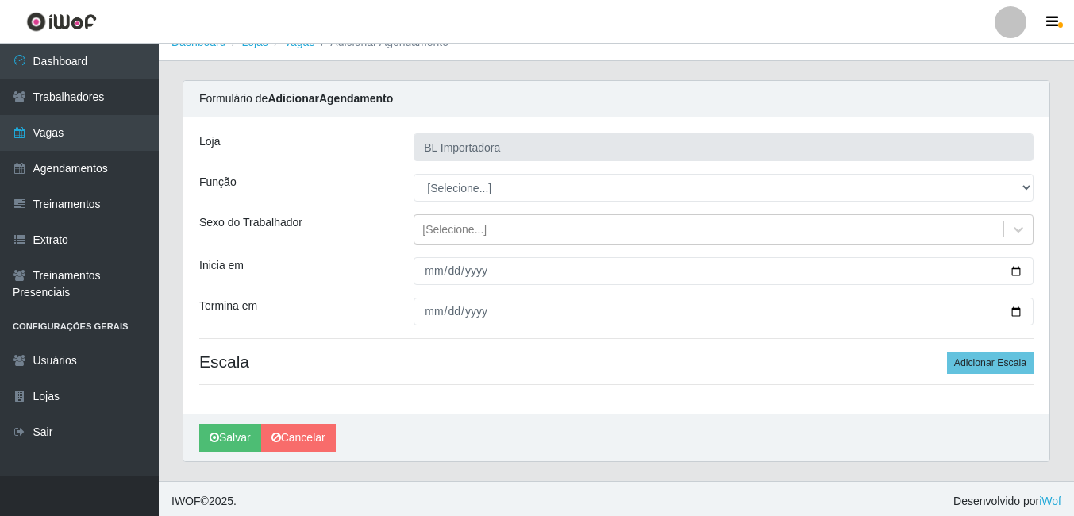
scroll to position [24, 0]
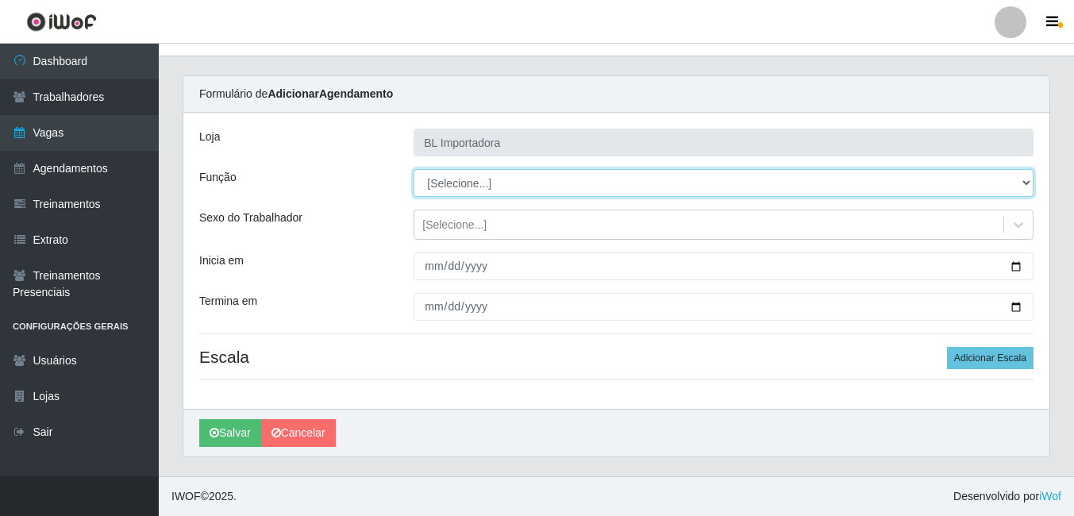
click at [437, 179] on select "[Selecione...] ASG ASG + ASG ++ Auxiliar Administrativo Auxiliar administrativo…" at bounding box center [724, 183] width 620 height 28
select select "16"
click at [414, 169] on select "[Selecione...] ASG ASG + ASG ++ Auxiliar Administrativo Auxiliar administrativo…" at bounding box center [724, 183] width 620 height 28
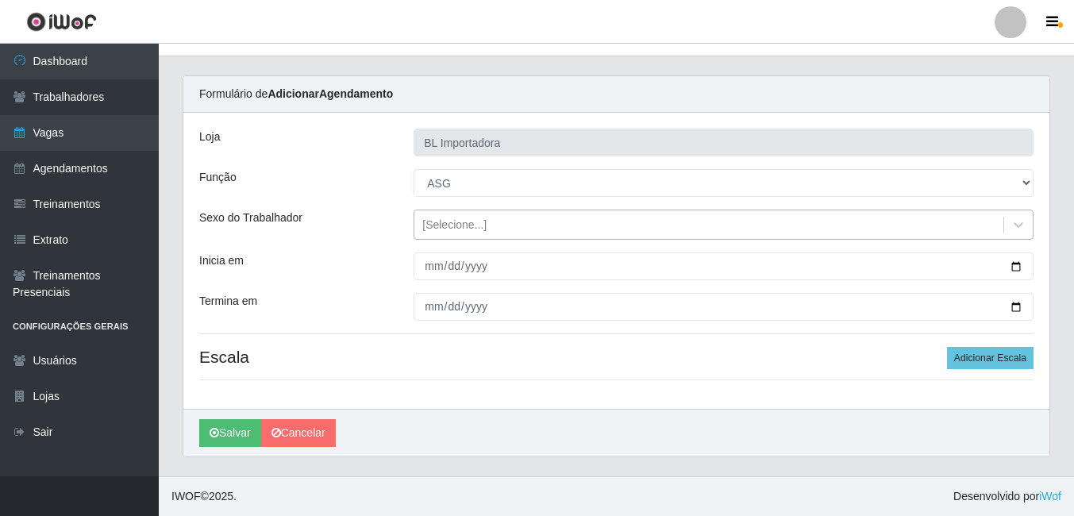
click at [449, 227] on div "[Selecione...]" at bounding box center [454, 225] width 64 height 17
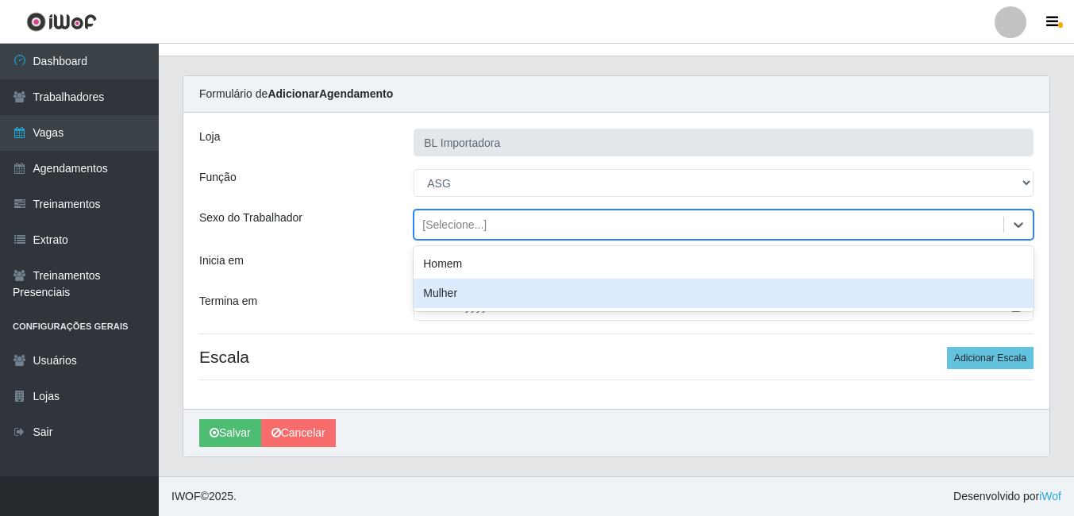
click at [450, 291] on div "Mulher" at bounding box center [724, 293] width 620 height 29
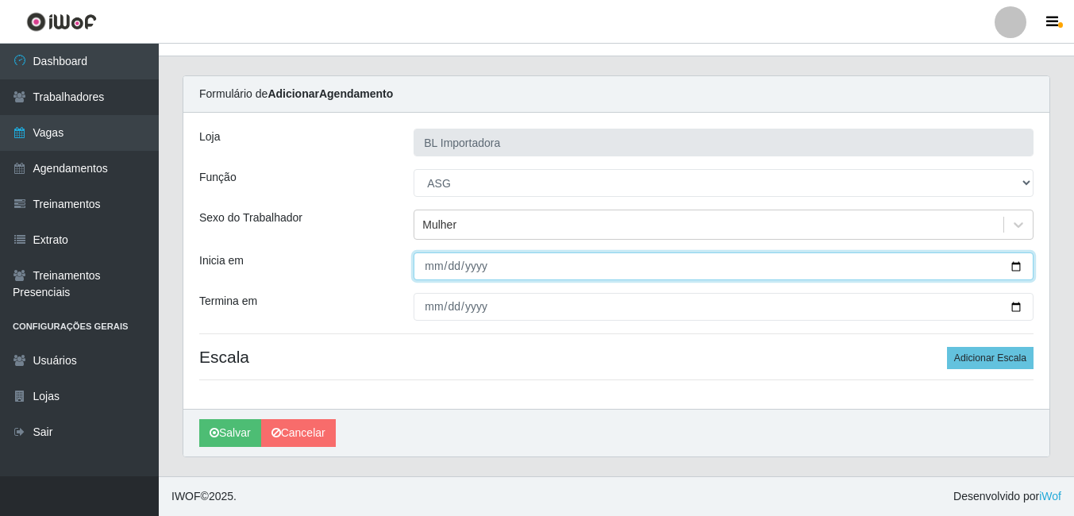
click at [437, 265] on input "Inicia em" at bounding box center [724, 266] width 620 height 28
type input "2025-09-16"
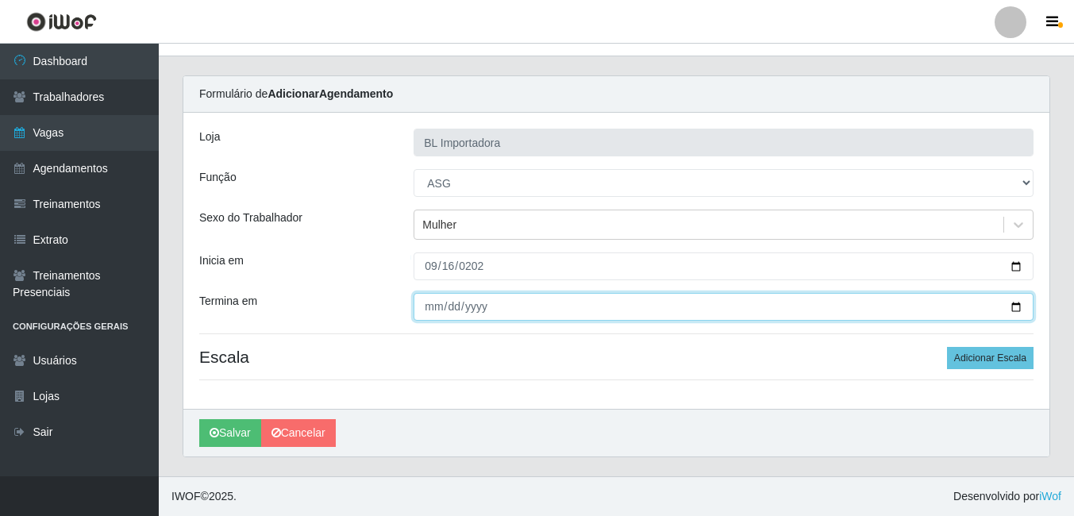
click at [427, 310] on input "Termina em" at bounding box center [724, 307] width 620 height 28
type input "2025-09-16"
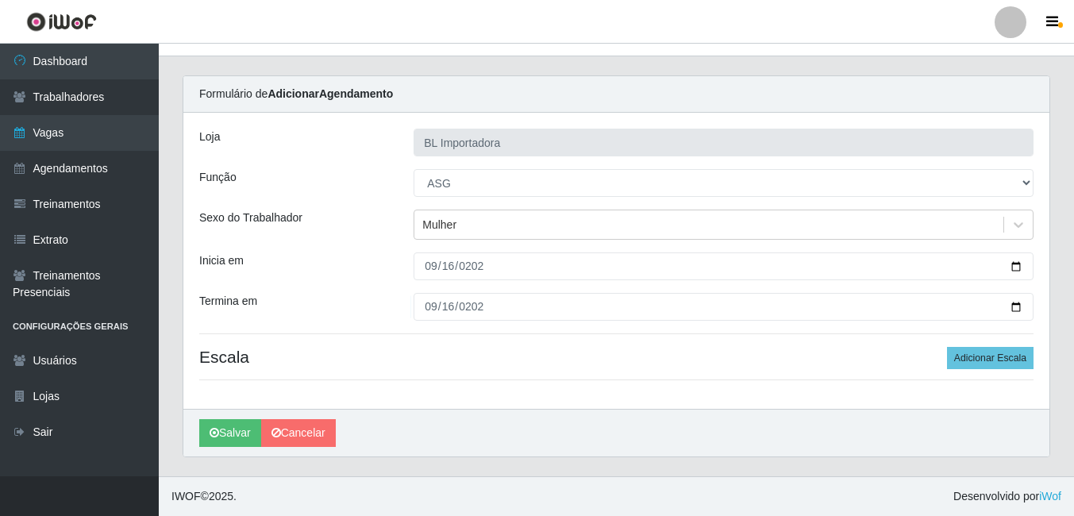
drag, startPoint x: 685, startPoint y: 357, endPoint x: 709, endPoint y: 357, distance: 23.8
click at [685, 357] on h4 "Escala Adicionar Escala" at bounding box center [616, 357] width 834 height 20
click at [1001, 357] on button "Adicionar Escala" at bounding box center [990, 358] width 87 height 22
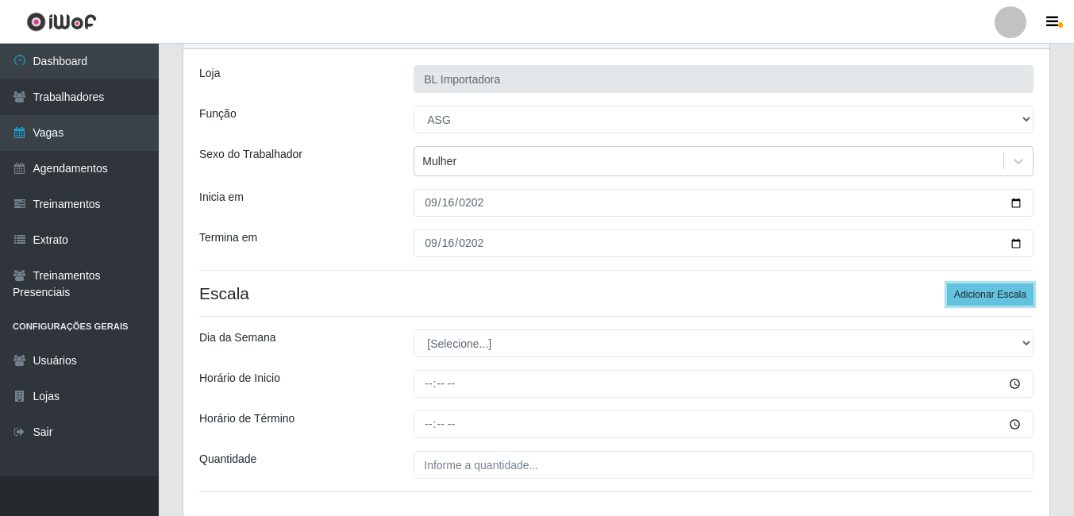
scroll to position [199, 0]
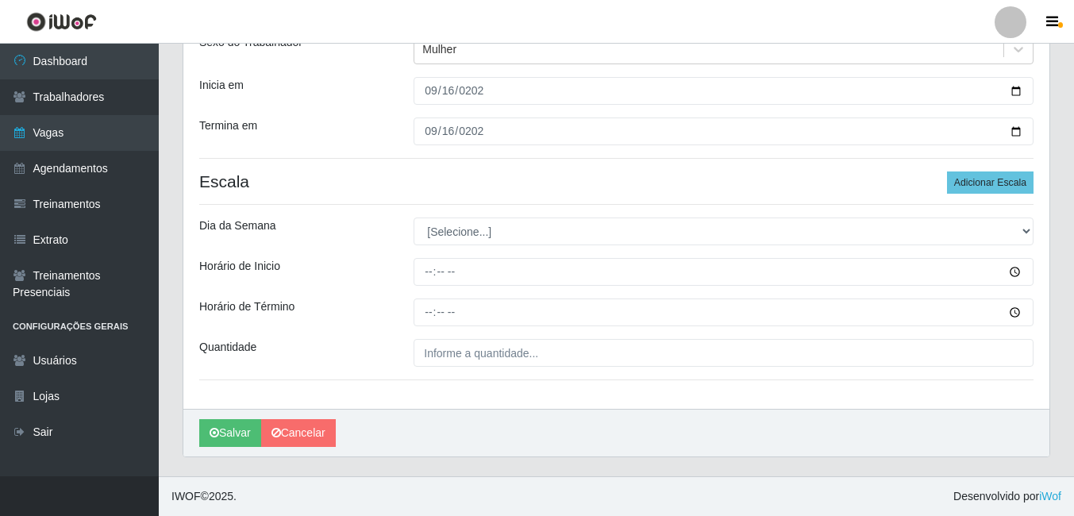
click at [457, 249] on div "Loja BL Importadora Função [Selecione...] ASG ASG + ASG ++ Auxiliar Administrat…" at bounding box center [616, 173] width 866 height 472
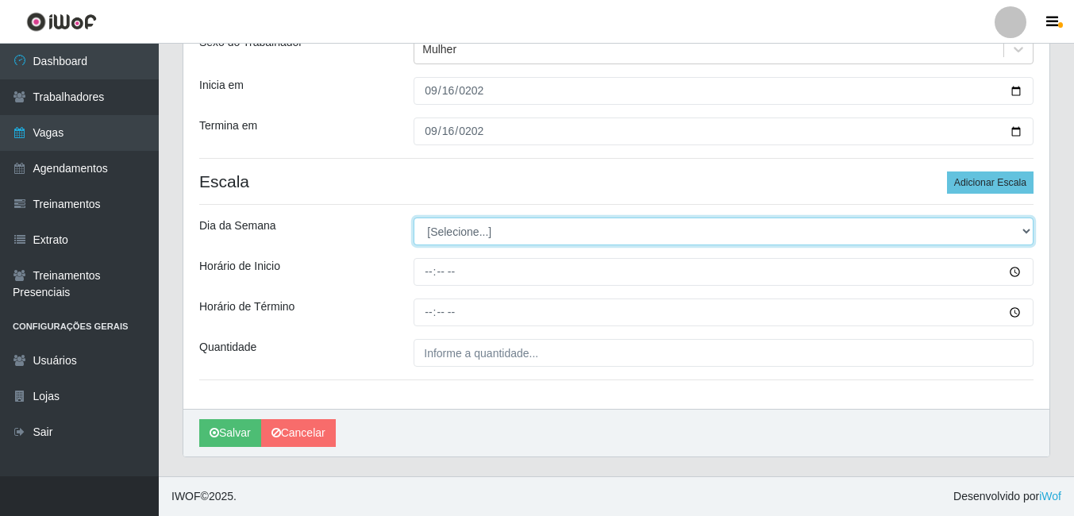
click at [458, 239] on select "[Selecione...] Segunda Terça Quarta Quinta Sexta Sábado Domingo" at bounding box center [724, 232] width 620 height 28
select select "2"
click at [414, 218] on select "[Selecione...] Segunda Terça Quarta Quinta Sexta Sábado Domingo" at bounding box center [724, 232] width 620 height 28
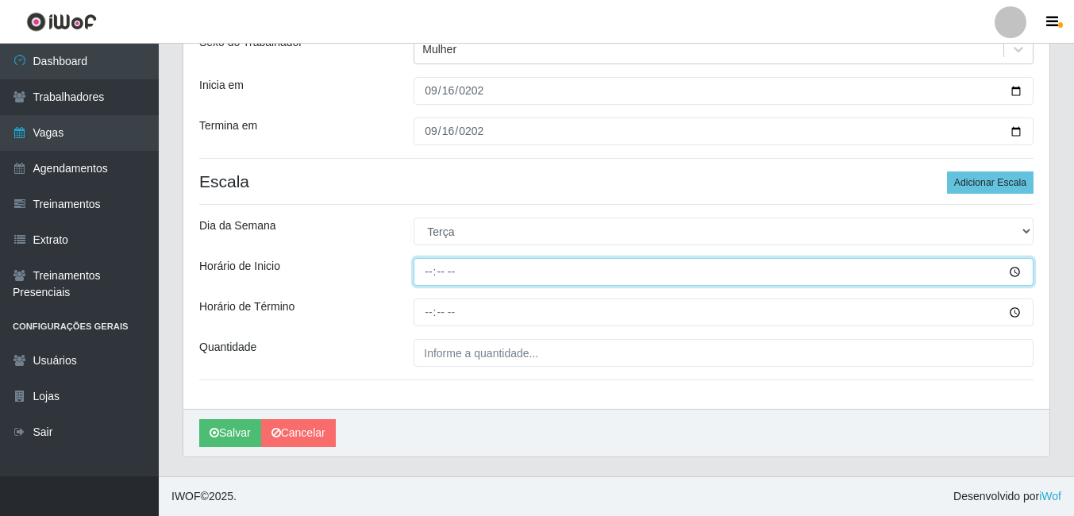
click at [424, 278] on input "Horário de Inicio" at bounding box center [724, 272] width 620 height 28
type input "08:00"
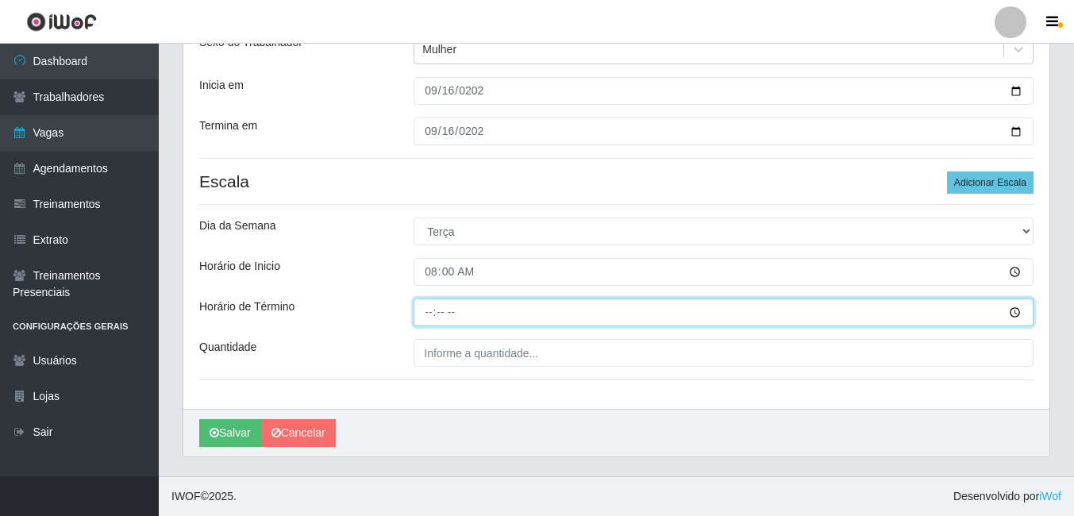
click at [429, 314] on input "Horário de Término" at bounding box center [724, 313] width 620 height 28
type input "12:00"
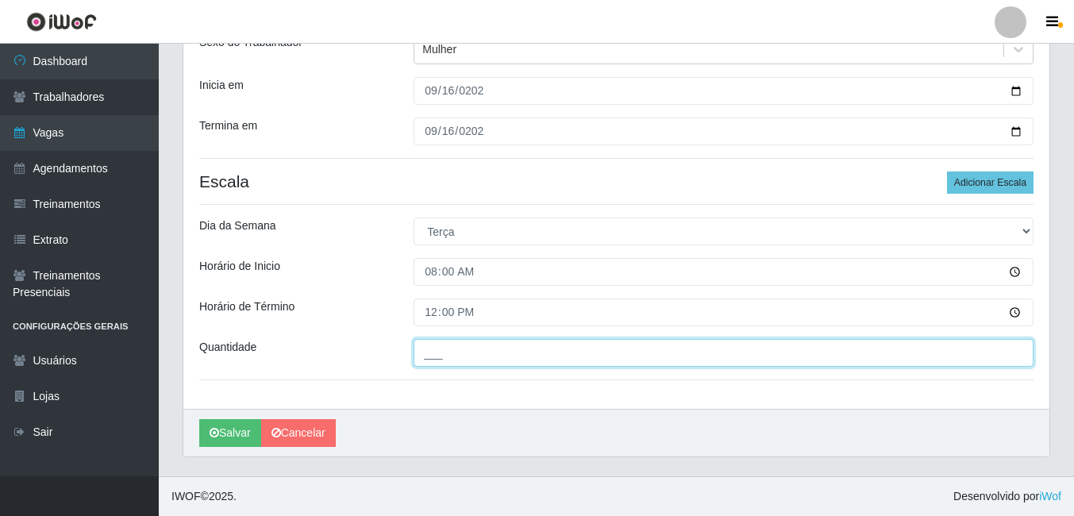
drag, startPoint x: 436, startPoint y: 353, endPoint x: 436, endPoint y: 366, distance: 12.7
click at [436, 353] on input "___" at bounding box center [724, 353] width 620 height 28
type input "1__"
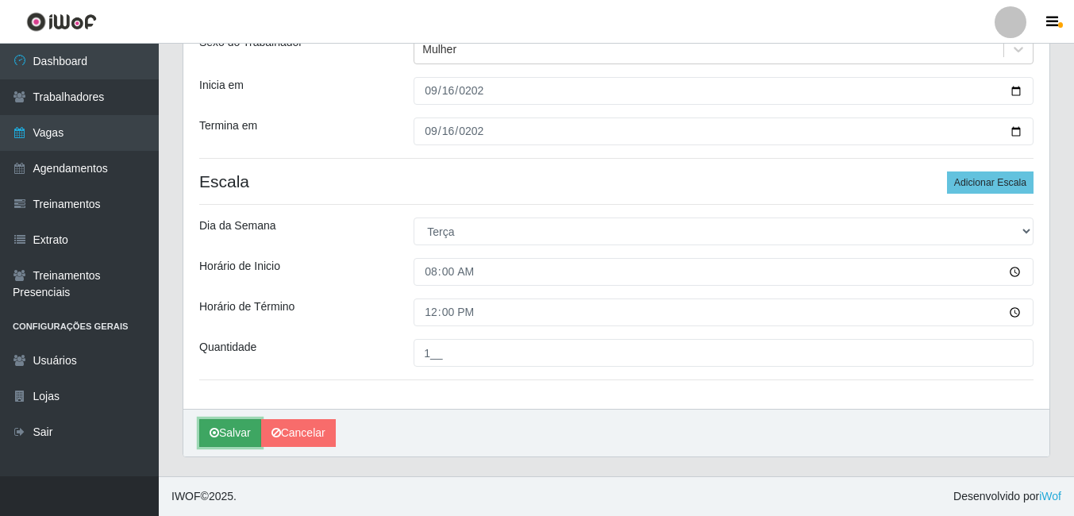
click at [226, 422] on button "Salvar" at bounding box center [230, 433] width 62 height 28
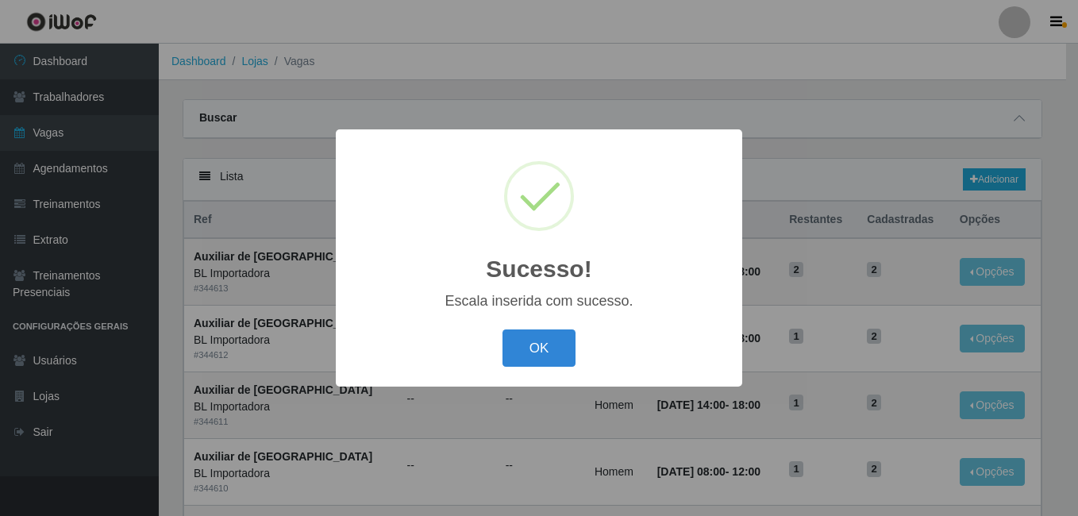
click at [566, 374] on div "Sucesso! × Escala inserida com sucesso. OK Cancel" at bounding box center [539, 257] width 406 height 257
click at [565, 361] on button "OK" at bounding box center [540, 347] width 74 height 37
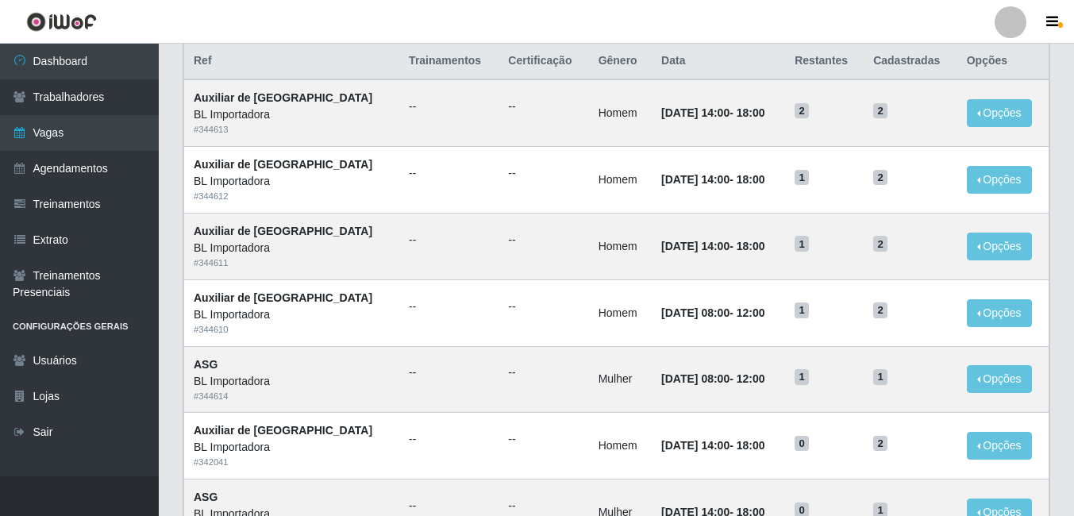
scroll to position [79, 0]
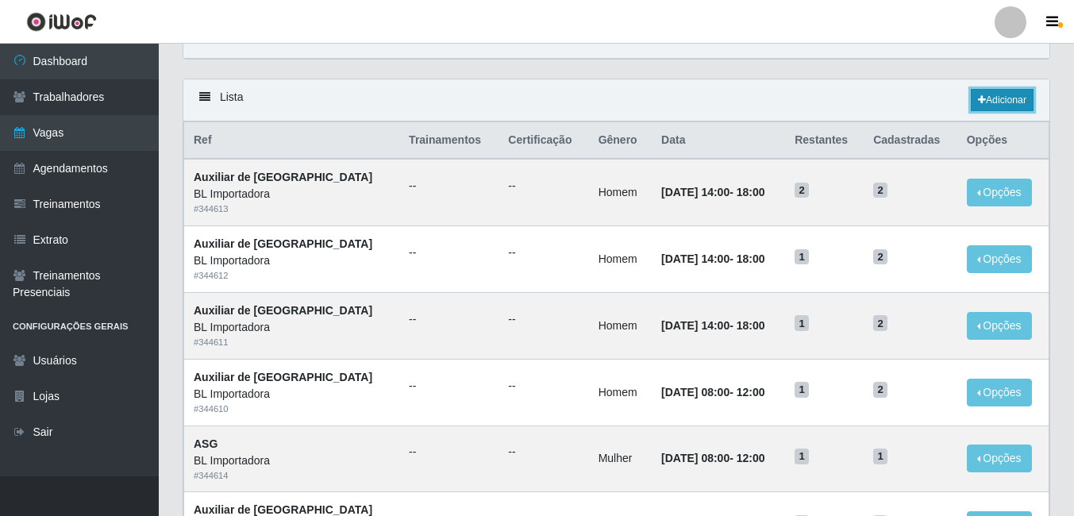
click at [1001, 90] on link "Adicionar" at bounding box center [1002, 100] width 63 height 22
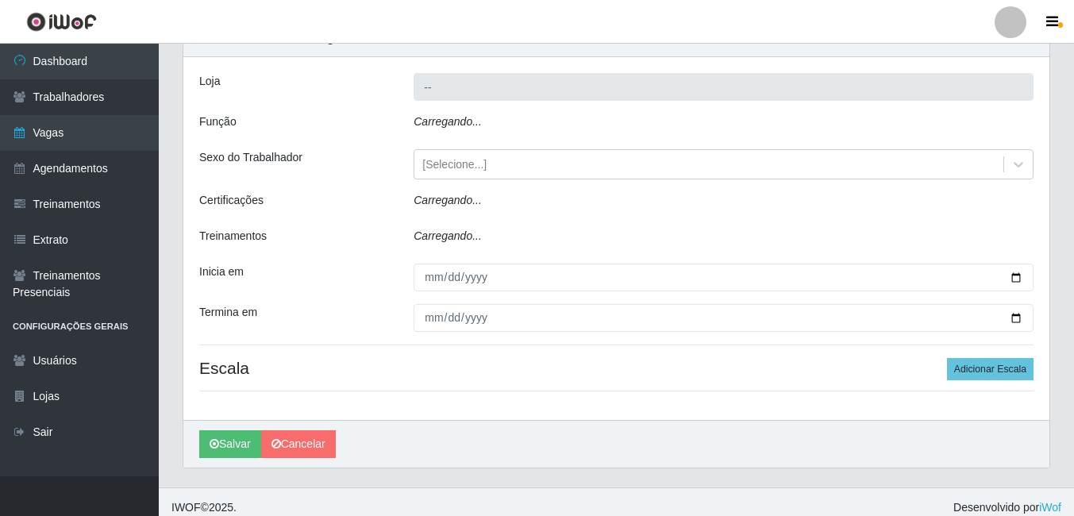
type input "BL Importadora"
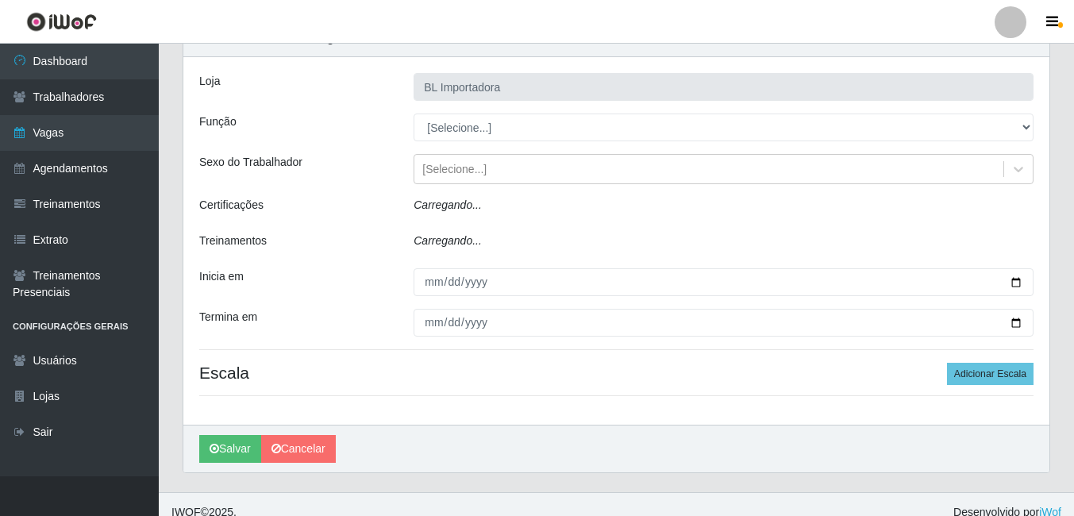
scroll to position [24, 0]
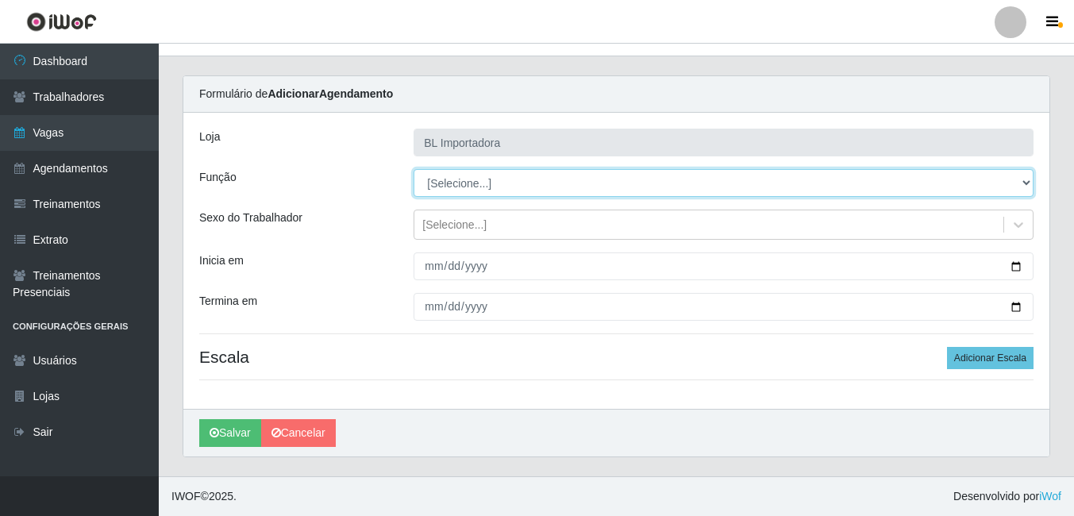
click at [457, 171] on select "[Selecione...] ASG ASG + ASG ++ Auxiliar Administrativo Auxiliar administrativo…" at bounding box center [724, 183] width 620 height 28
select select "16"
click at [414, 169] on select "[Selecione...] ASG ASG + ASG ++ Auxiliar Administrativo Auxiliar administrativo…" at bounding box center [724, 183] width 620 height 28
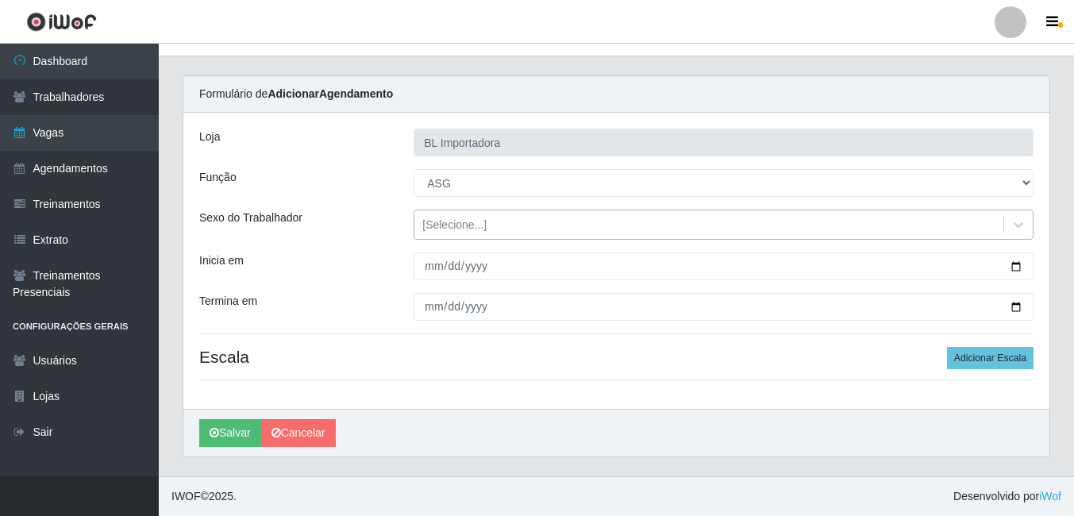
click at [449, 214] on div "[Selecione...]" at bounding box center [708, 225] width 589 height 26
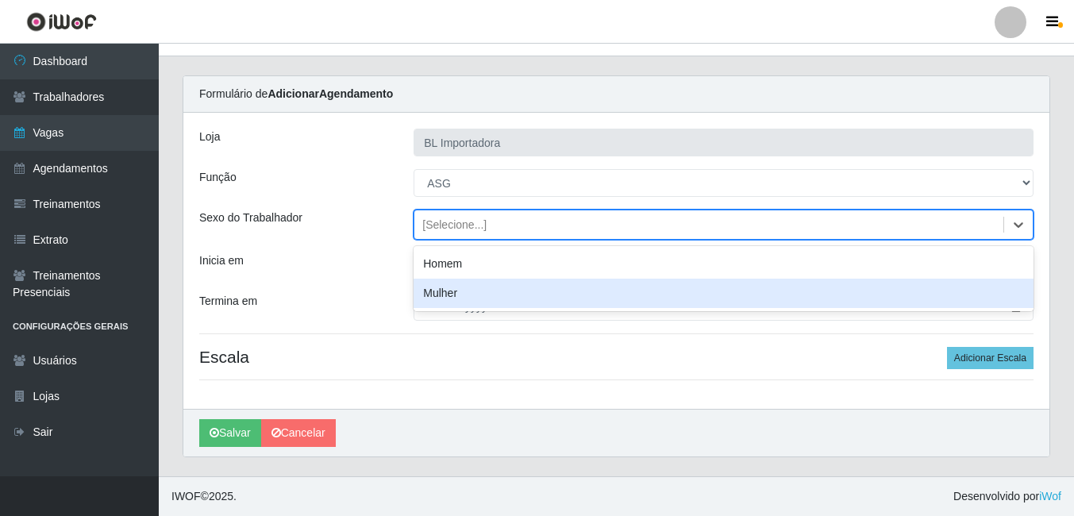
click at [453, 297] on div "Mulher" at bounding box center [724, 293] width 620 height 29
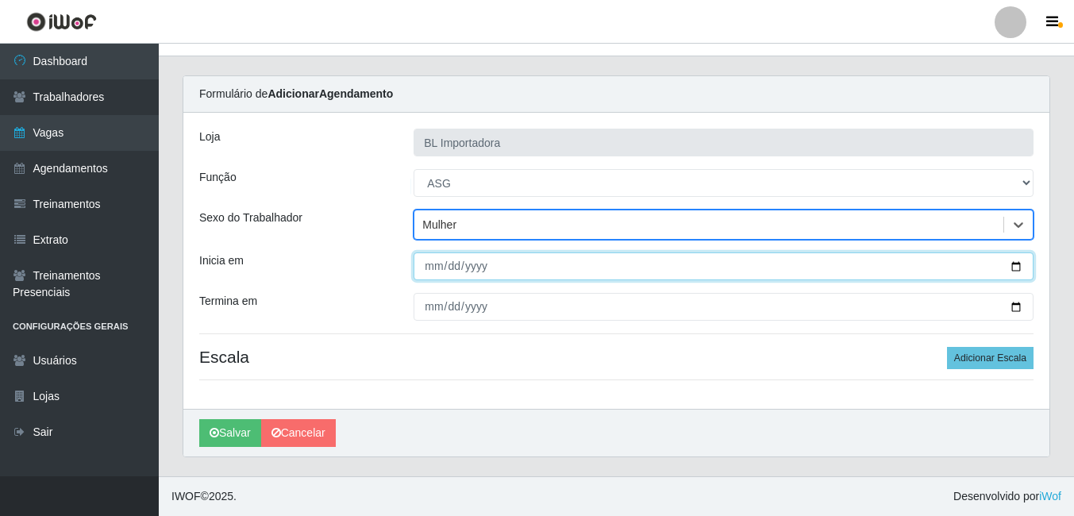
click at [425, 271] on input "Inicia em" at bounding box center [724, 266] width 620 height 28
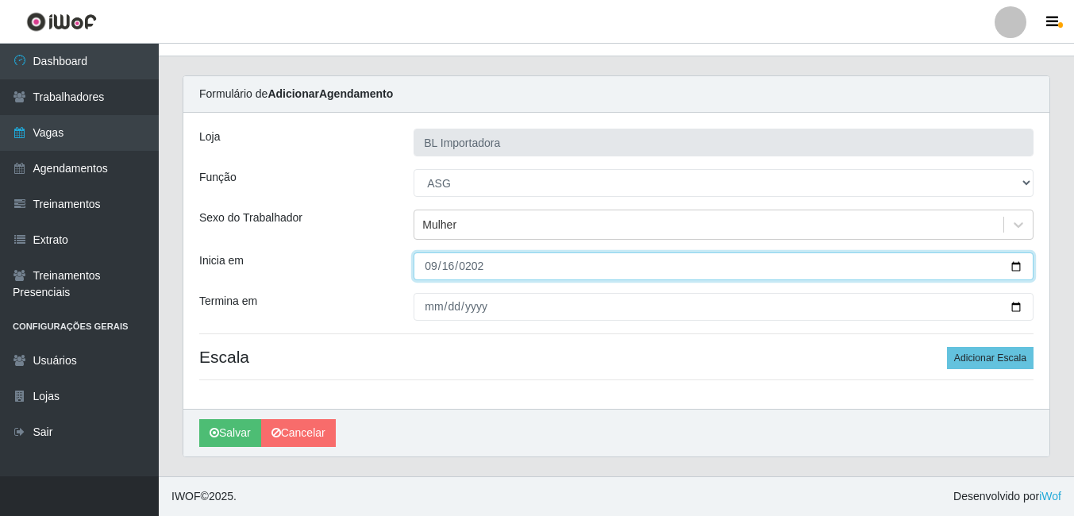
type input "2025-09-16"
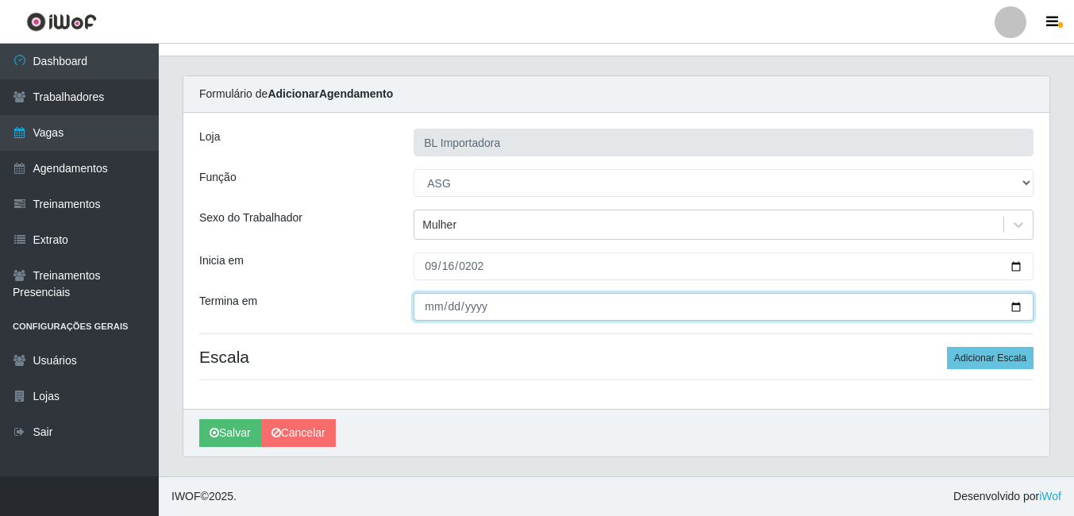
click at [425, 306] on input "Termina em" at bounding box center [724, 307] width 620 height 28
type input "2025-09-16"
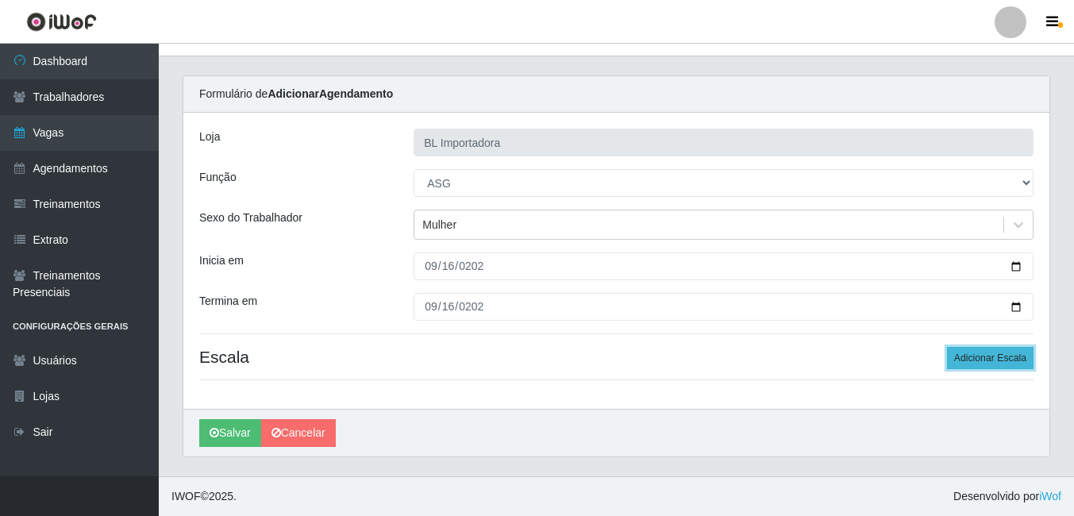
click at [1009, 349] on button "Adicionar Escala" at bounding box center [990, 358] width 87 height 22
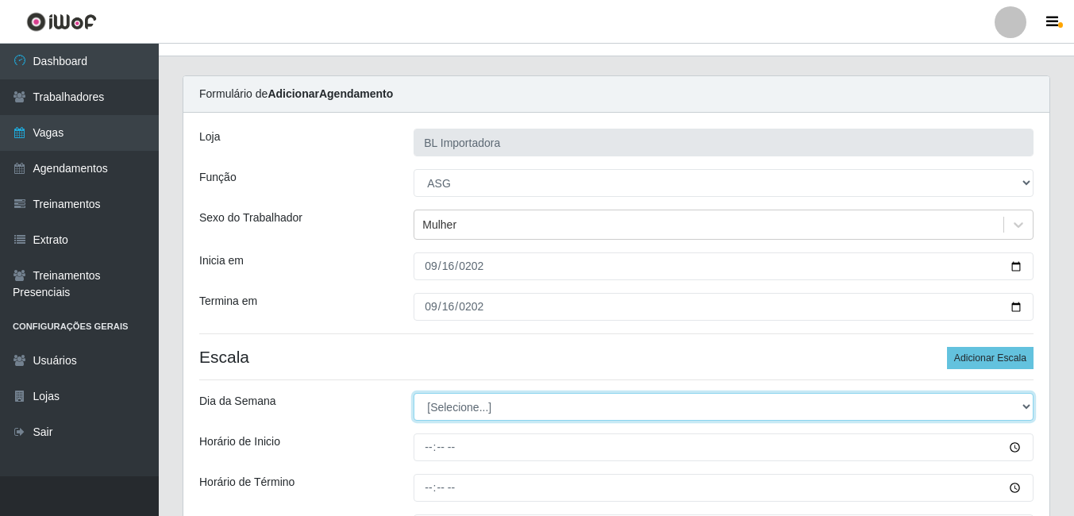
click at [430, 406] on select "[Selecione...] Segunda Terça Quarta Quinta Sexta Sábado Domingo" at bounding box center [724, 407] width 620 height 28
select select "2"
click at [414, 393] on select "[Selecione...] Segunda Terça Quarta Quinta Sexta Sábado Domingo" at bounding box center [724, 407] width 620 height 28
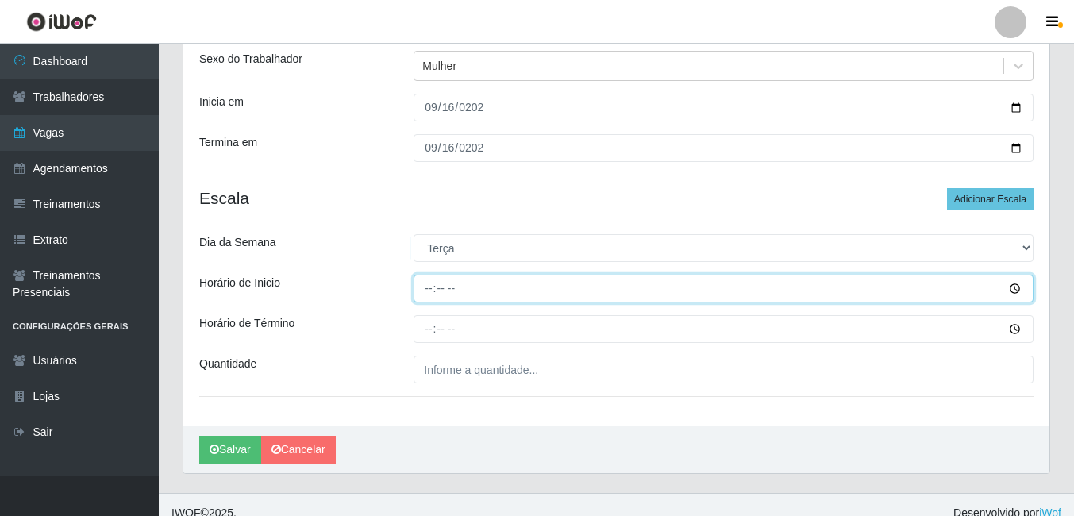
click at [459, 280] on input "Horário de Inicio" at bounding box center [724, 289] width 620 height 28
type input "14:00"
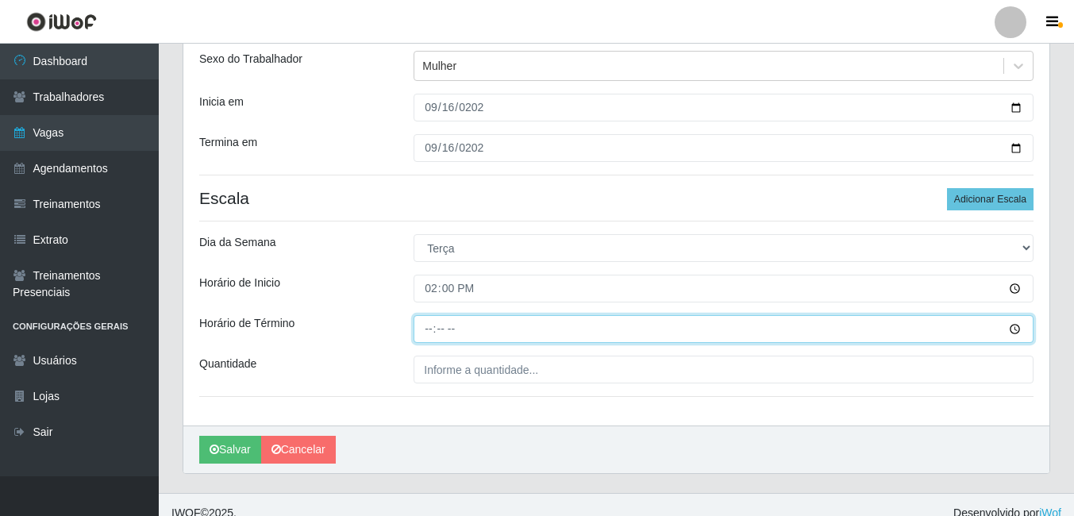
click at [430, 324] on input "Horário de Término" at bounding box center [724, 329] width 620 height 28
type input "18:00"
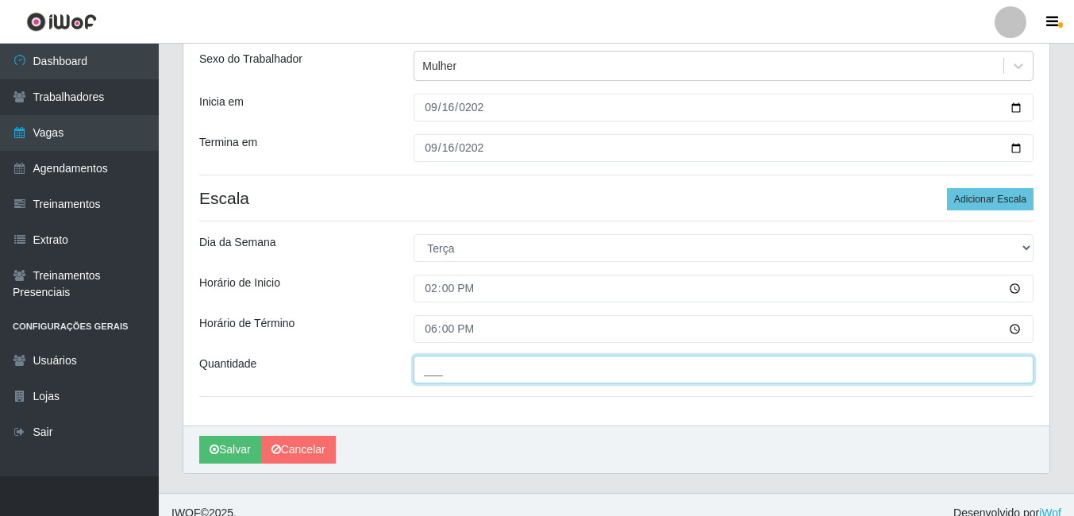
click at [430, 368] on input "___" at bounding box center [724, 370] width 620 height 28
type input "1__"
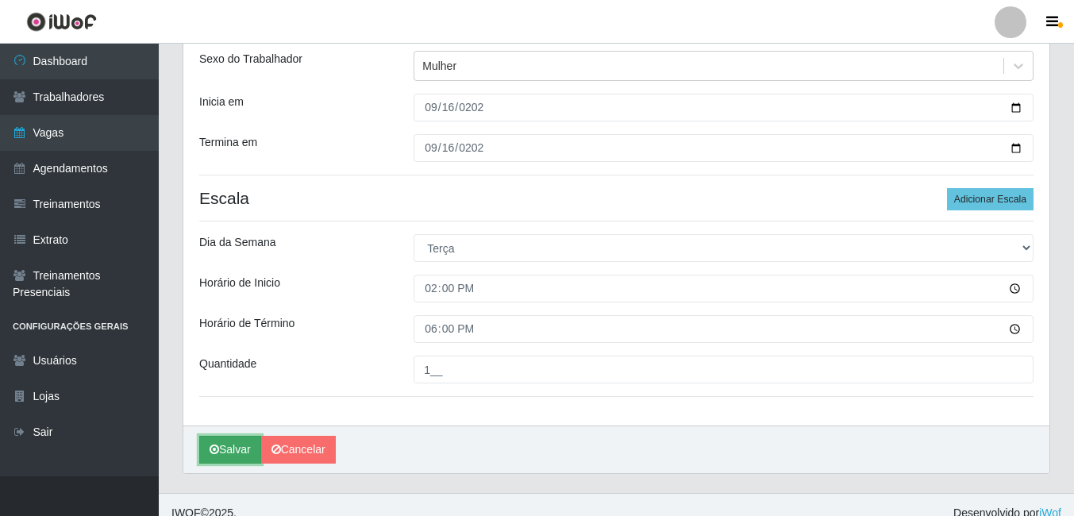
click at [206, 444] on button "Salvar" at bounding box center [230, 450] width 62 height 28
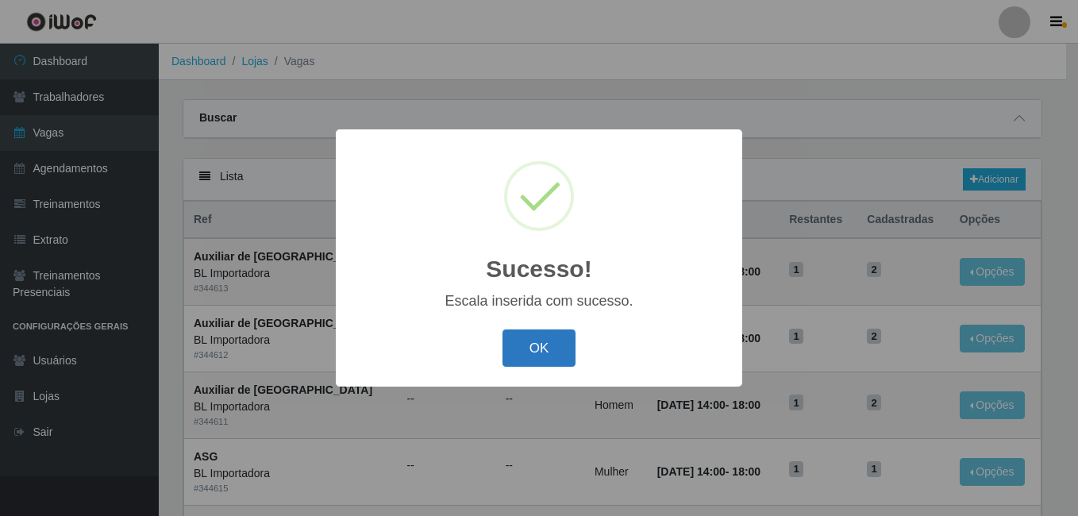
click at [533, 340] on button "OK" at bounding box center [540, 347] width 74 height 37
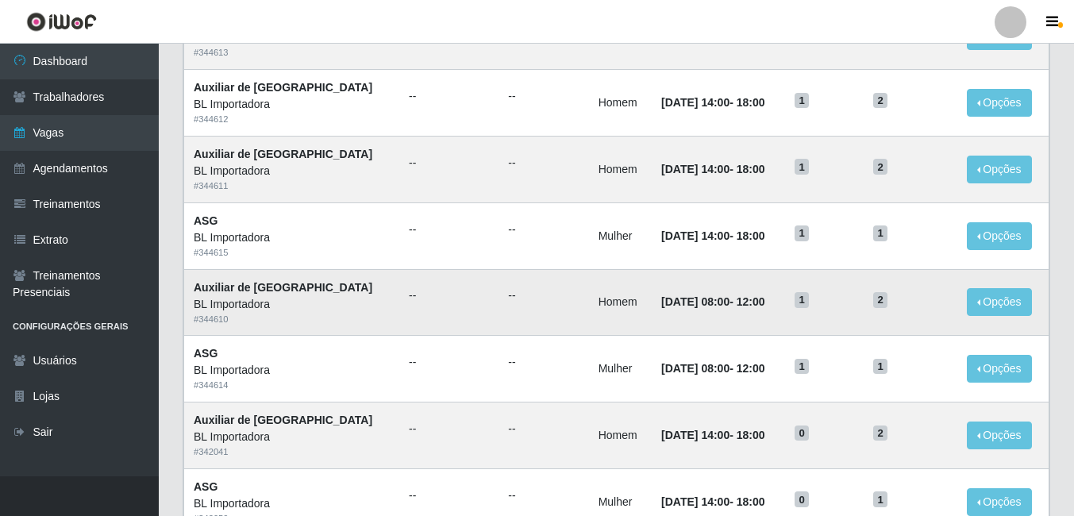
scroll to position [238, 0]
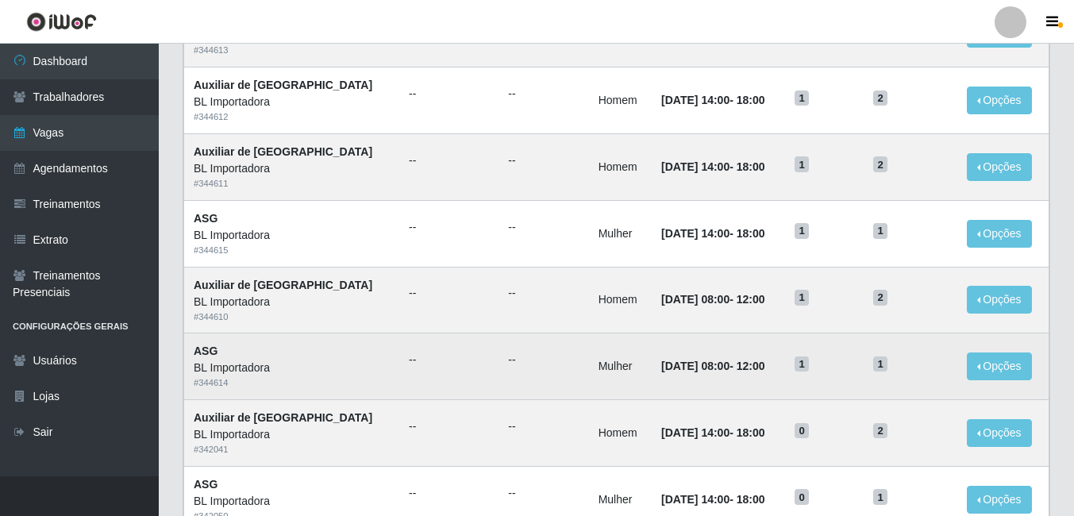
click at [589, 372] on td "Mulher" at bounding box center [620, 366] width 63 height 67
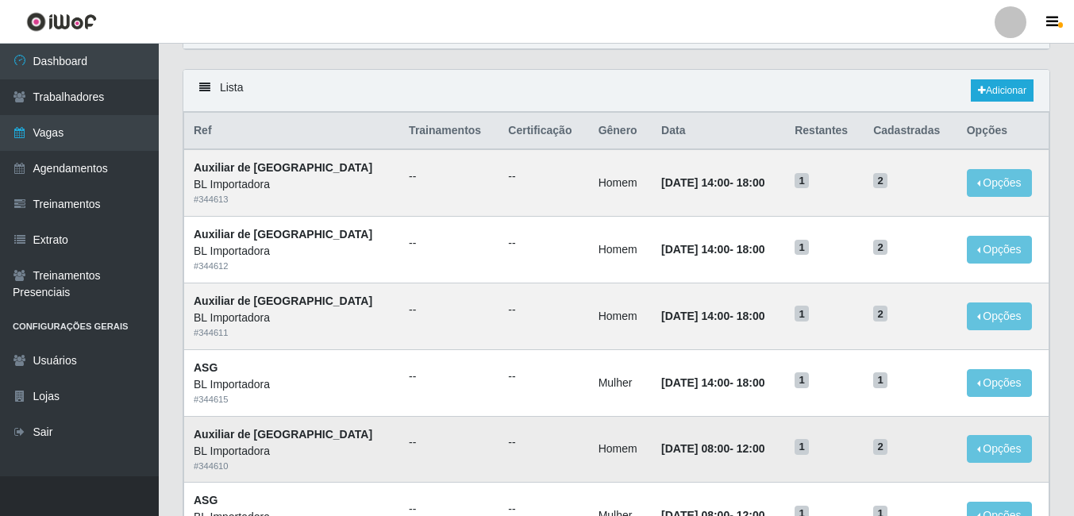
scroll to position [79, 0]
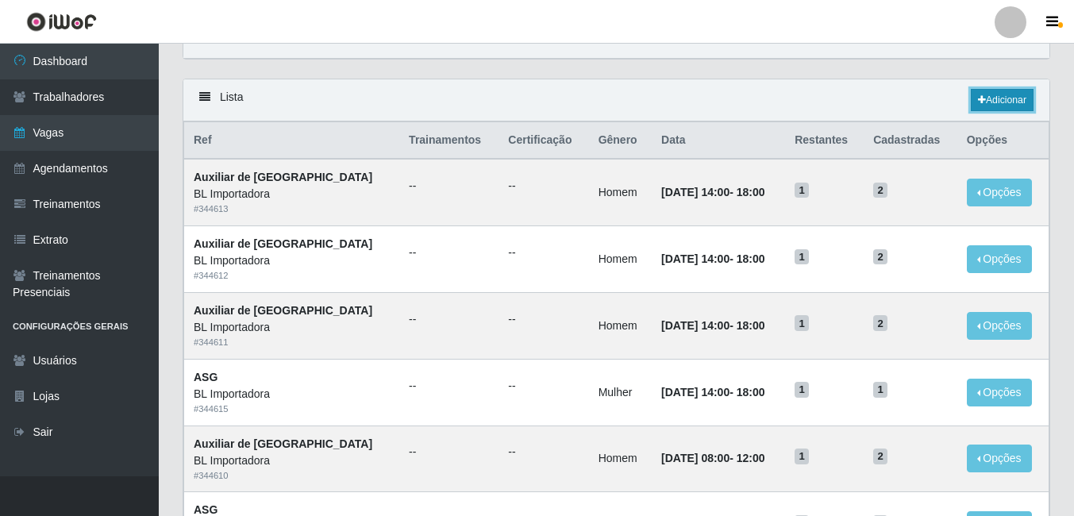
click at [989, 91] on link "Adicionar" at bounding box center [1002, 100] width 63 height 22
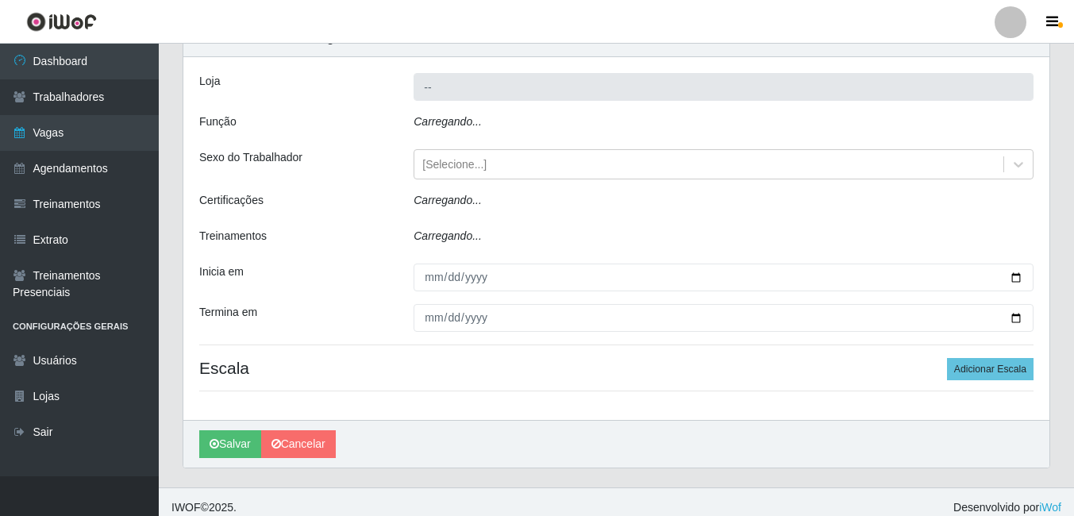
type input "BL Importadora"
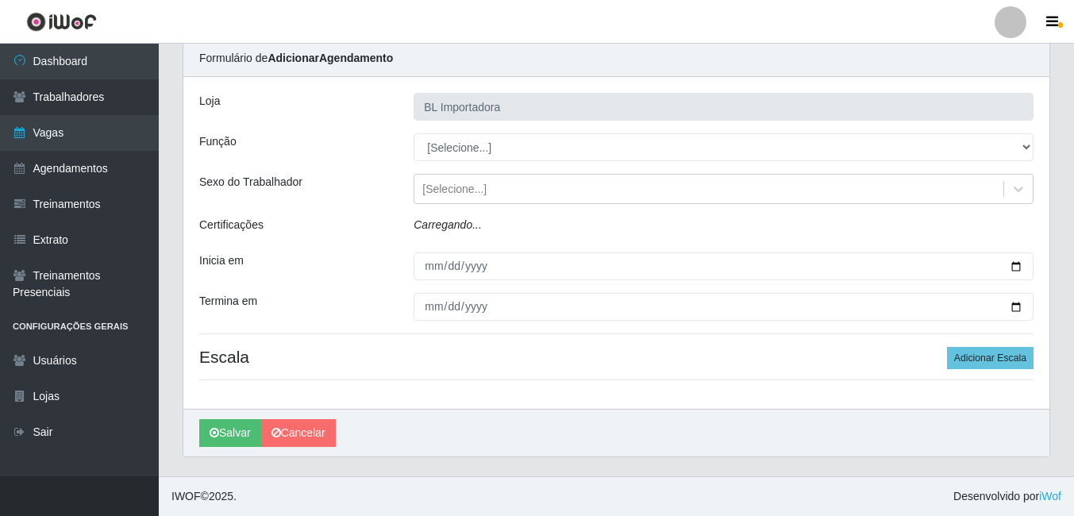
click at [440, 128] on div "Loja BL Importadora Função [Selecione...] ASG ASG + ASG ++ Auxiliar Administrat…" at bounding box center [616, 243] width 866 height 332
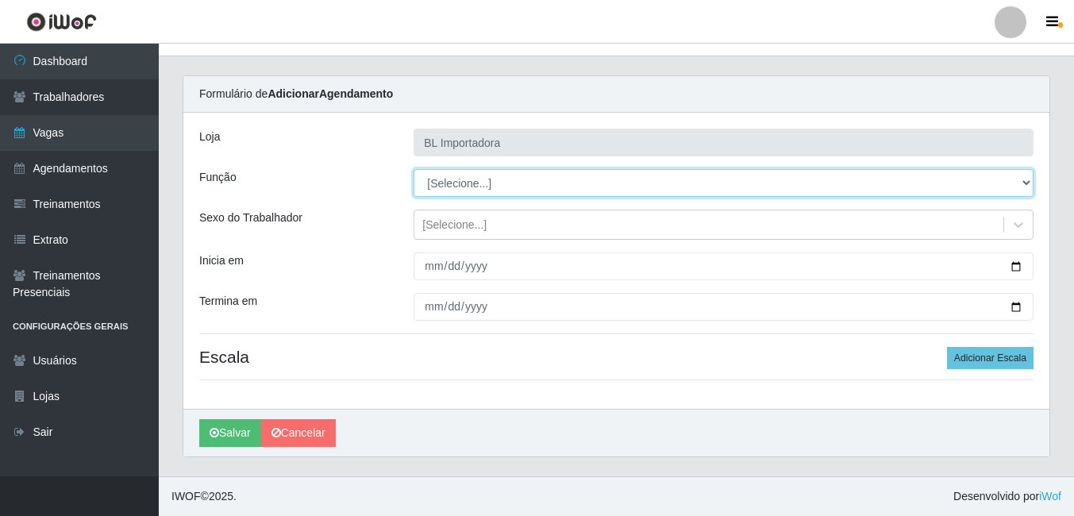
click at [441, 180] on select "[Selecione...] ASG ASG + ASG ++ Auxiliar Administrativo Auxiliar administrativo…" at bounding box center [724, 183] width 620 height 28
select select "16"
click at [414, 169] on select "[Selecione...] ASG ASG + ASG ++ Auxiliar Administrativo Auxiliar administrativo…" at bounding box center [724, 183] width 620 height 28
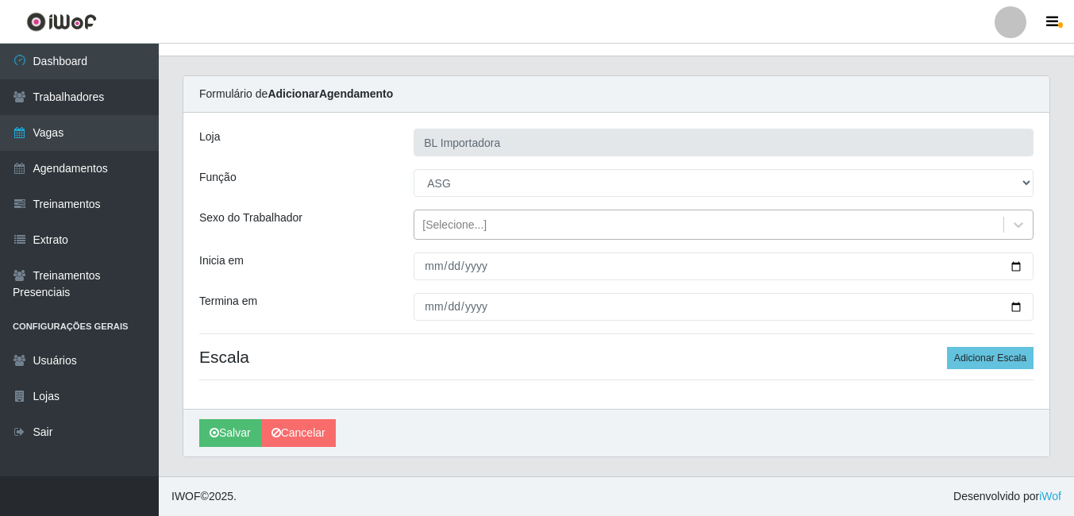
click at [449, 226] on div "[Selecione...]" at bounding box center [454, 225] width 64 height 17
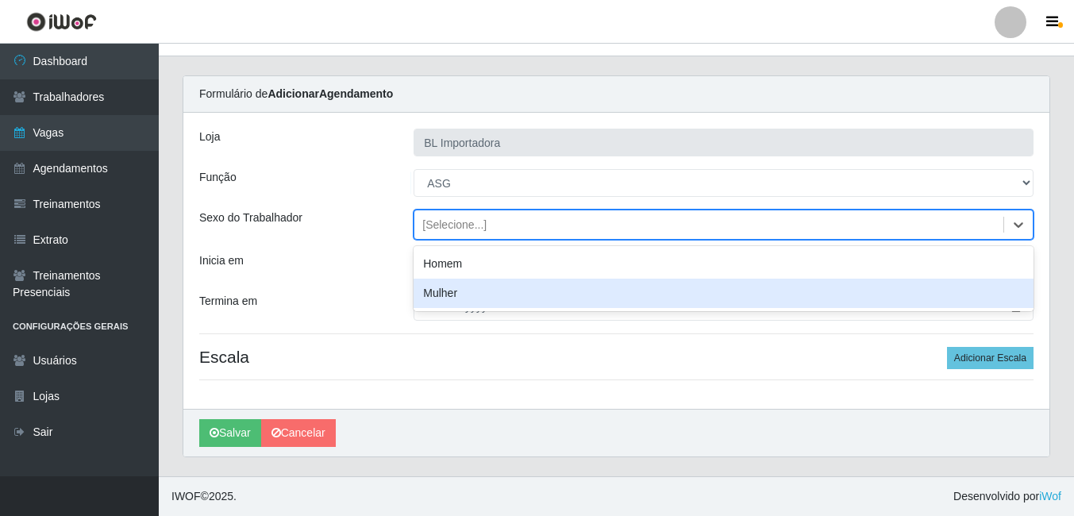
click at [457, 294] on div "Mulher" at bounding box center [724, 293] width 620 height 29
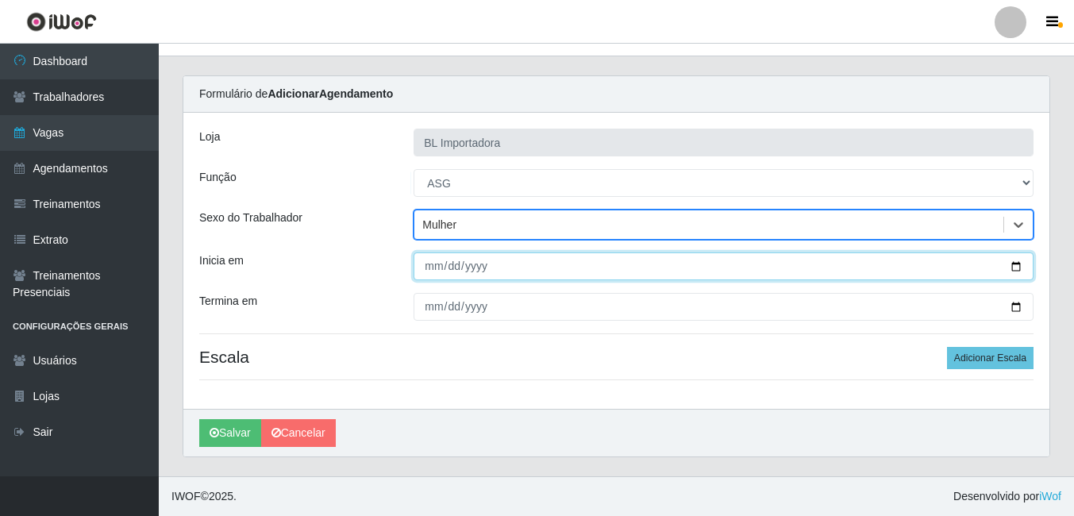
click at [444, 263] on input "Inicia em" at bounding box center [724, 266] width 620 height 28
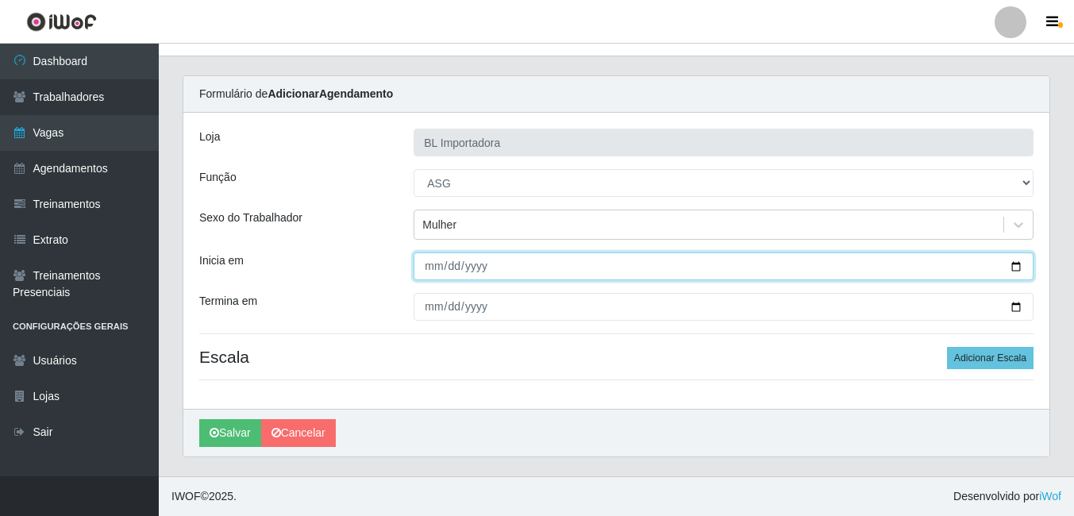
click at [426, 270] on input "Inicia em" at bounding box center [724, 266] width 620 height 28
type input "2025-09-18"
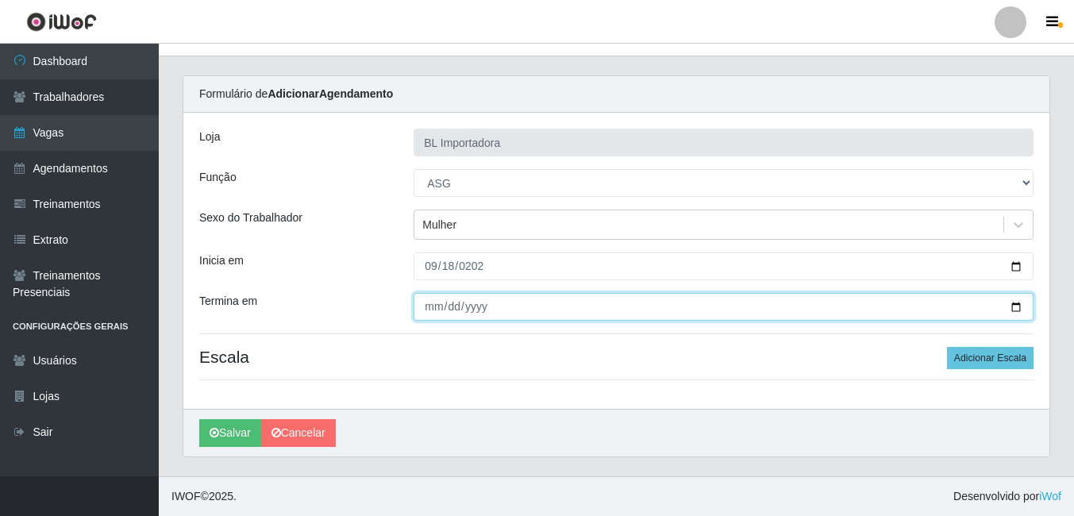
click at [432, 307] on input "Termina em" at bounding box center [724, 307] width 620 height 28
type input "2025-09-18"
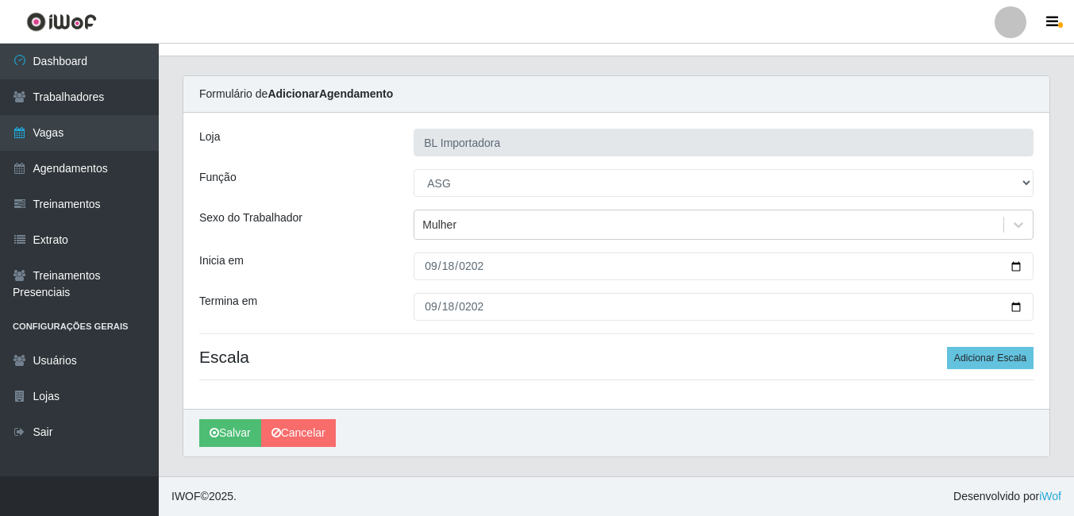
click at [964, 370] on div "Loja BL Importadora Função [Selecione...] ASG ASG + ASG ++ Auxiliar Administrat…" at bounding box center [616, 261] width 866 height 296
click at [968, 360] on button "Adicionar Escala" at bounding box center [990, 358] width 87 height 22
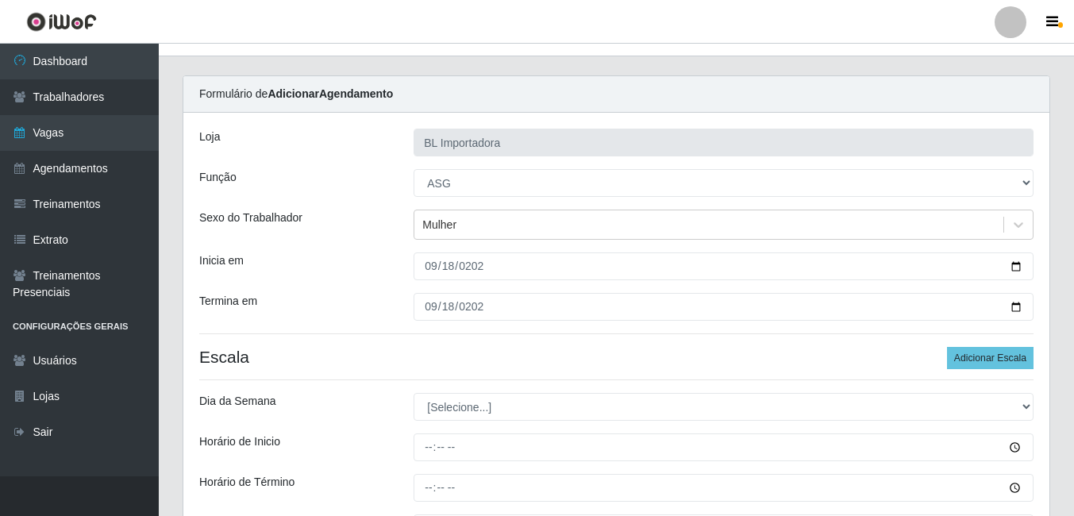
click at [495, 340] on div "Loja BL Importadora Função [Selecione...] ASG ASG + ASG ++ Auxiliar Administrat…" at bounding box center [616, 349] width 866 height 472
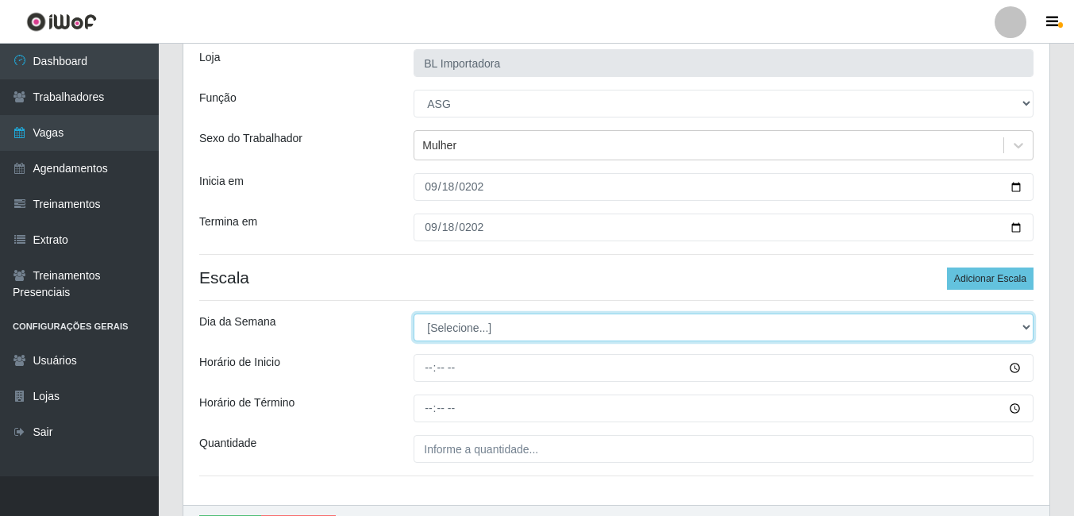
click at [487, 329] on select "[Selecione...] Segunda Terça Quarta Quinta Sexta Sábado Domingo" at bounding box center [724, 328] width 620 height 28
drag, startPoint x: 452, startPoint y: 322, endPoint x: 447, endPoint y: 341, distance: 19.6
click at [452, 322] on select "[Selecione...] Segunda Terça Quarta Quinta Sexta Sábado Domingo" at bounding box center [724, 328] width 620 height 28
select select "4"
click at [414, 314] on select "[Selecione...] Segunda Terça Quarta Quinta Sexta Sábado Domingo" at bounding box center [724, 328] width 620 height 28
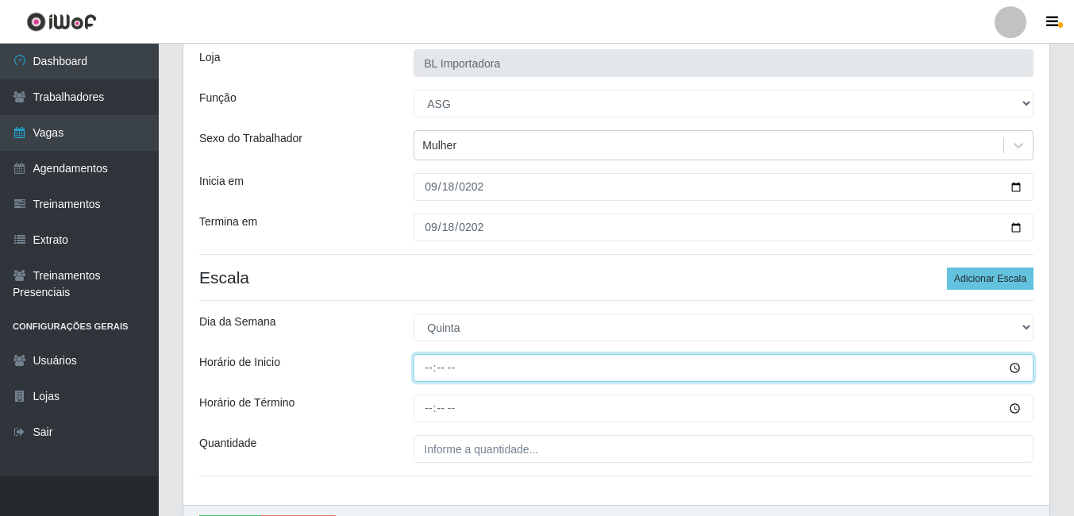
click at [430, 372] on input "Horário de Inicio" at bounding box center [724, 368] width 620 height 28
type input "08:00"
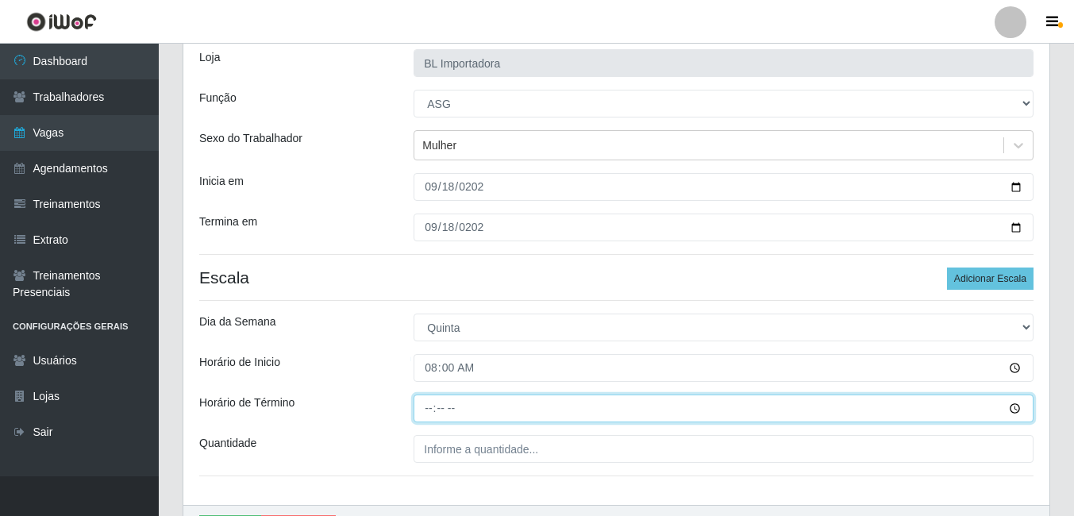
click at [430, 404] on input "Horário de Término" at bounding box center [724, 409] width 620 height 28
type input "12:00"
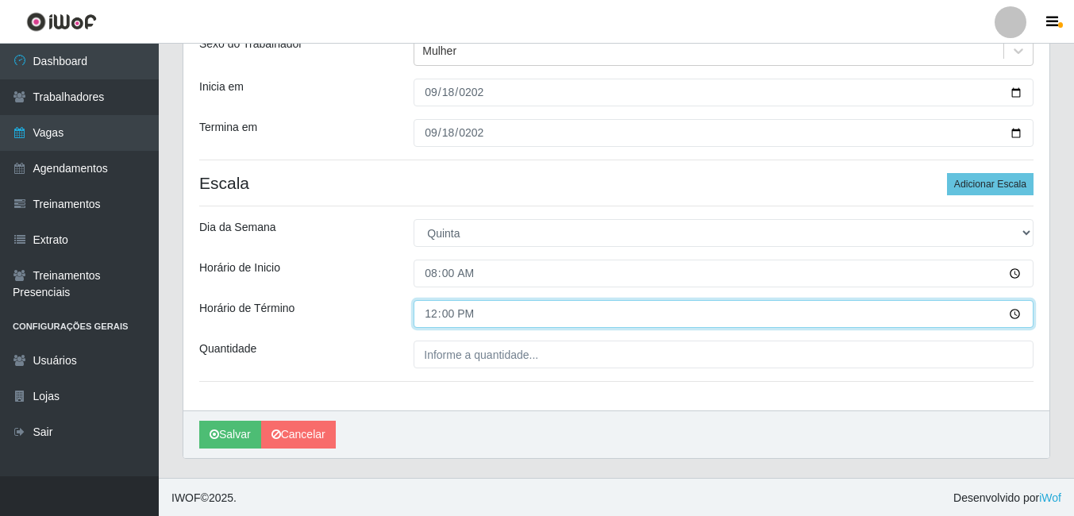
scroll to position [199, 0]
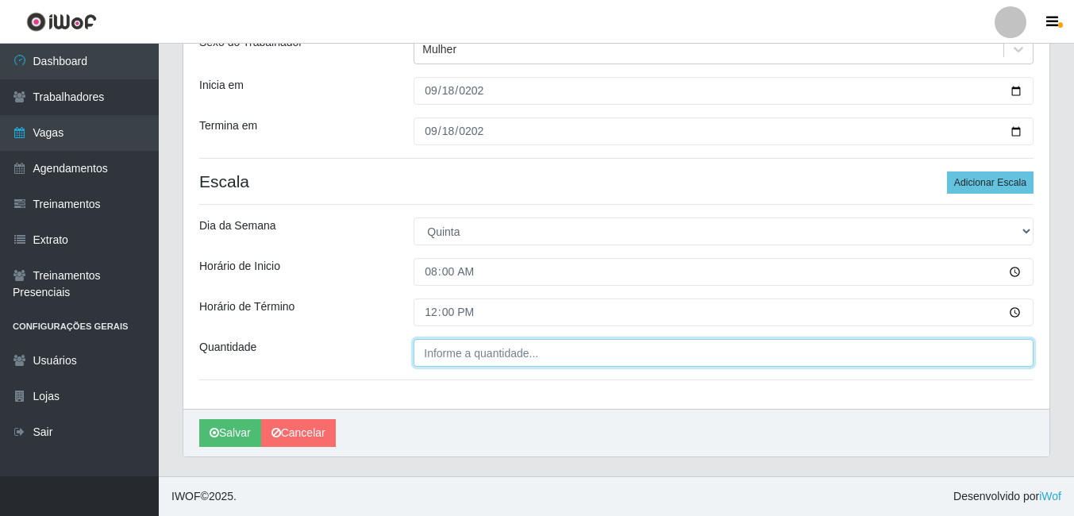
type input "___"
click at [438, 353] on input "___" at bounding box center [724, 353] width 620 height 28
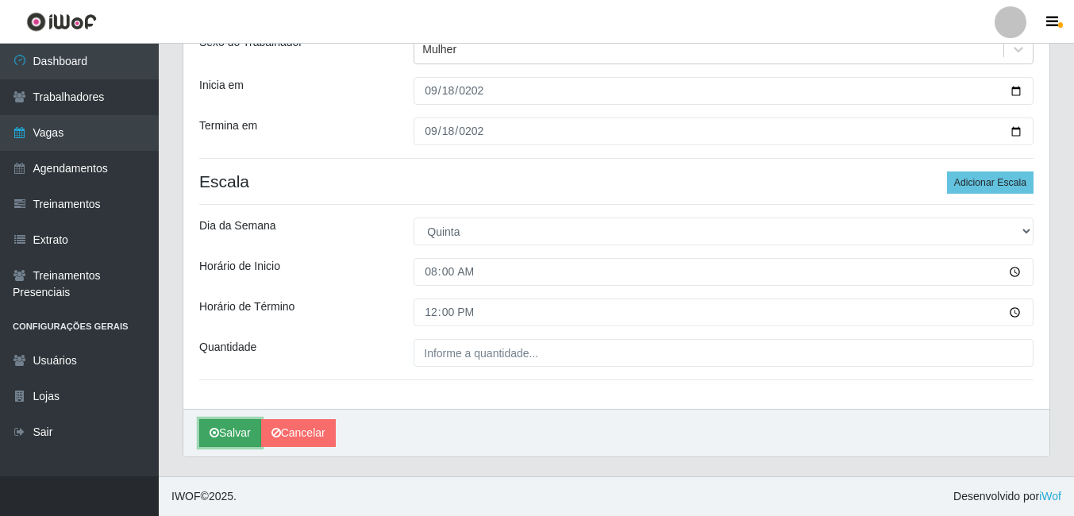
click at [210, 437] on icon "submit" at bounding box center [215, 432] width 10 height 11
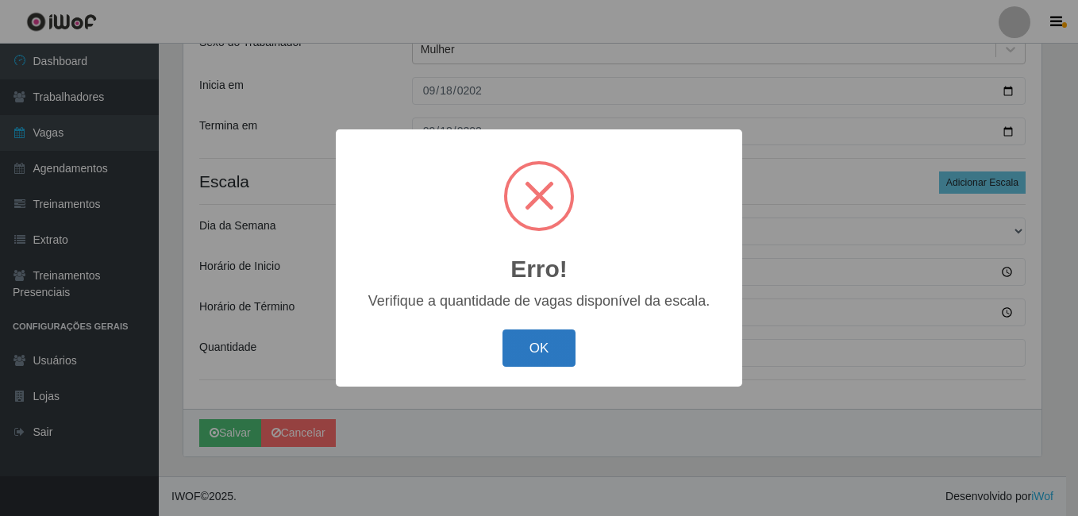
click at [527, 346] on button "OK" at bounding box center [540, 347] width 74 height 37
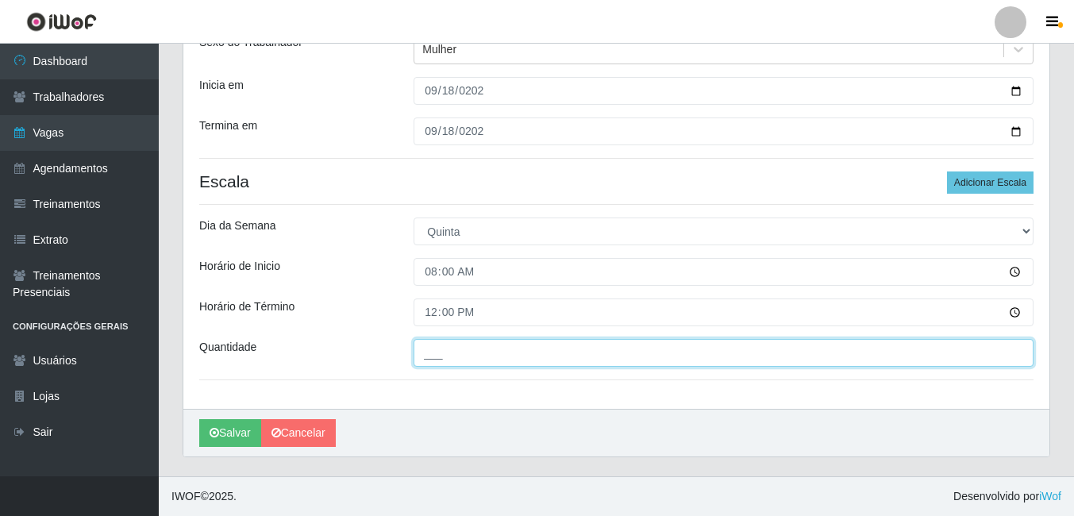
click at [457, 353] on input "___" at bounding box center [724, 353] width 620 height 28
type input "1__"
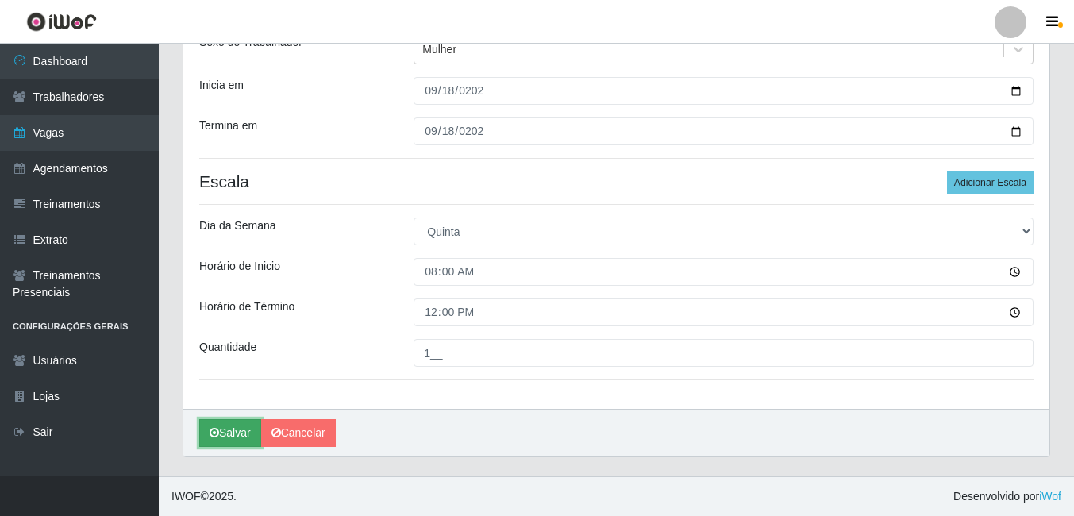
click at [212, 422] on button "Salvar" at bounding box center [230, 433] width 62 height 28
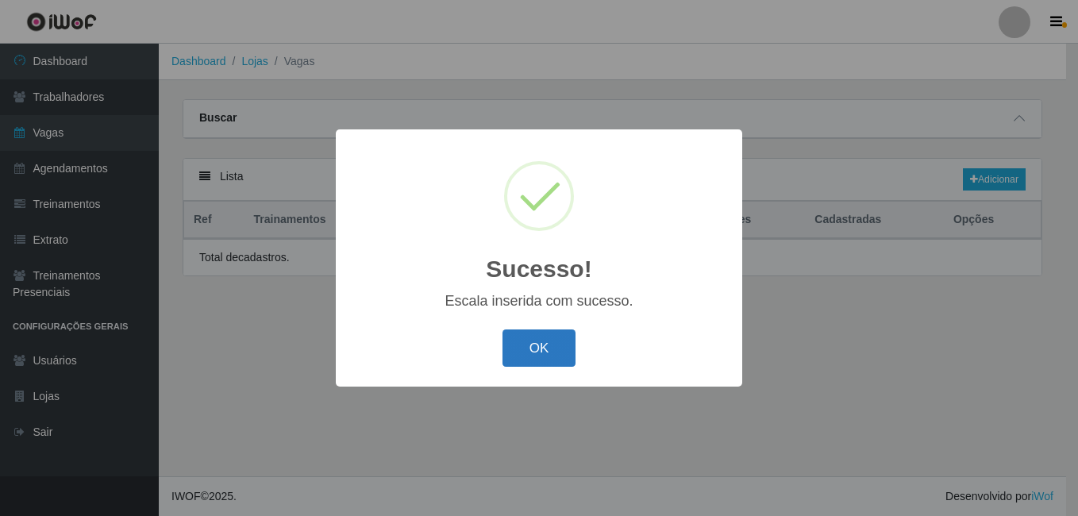
click at [553, 340] on button "OK" at bounding box center [540, 347] width 74 height 37
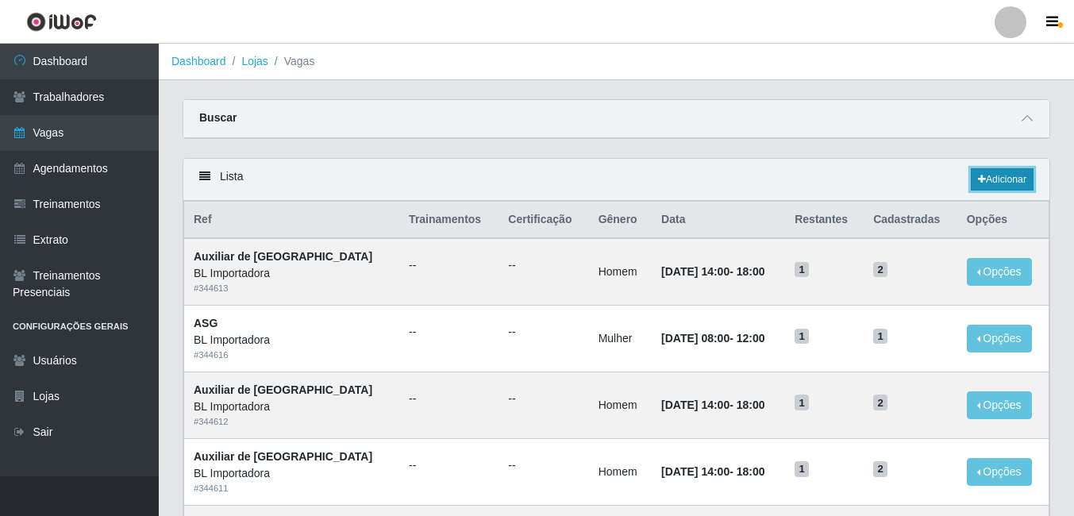
click at [1015, 176] on link "Adicionar" at bounding box center [1002, 179] width 63 height 22
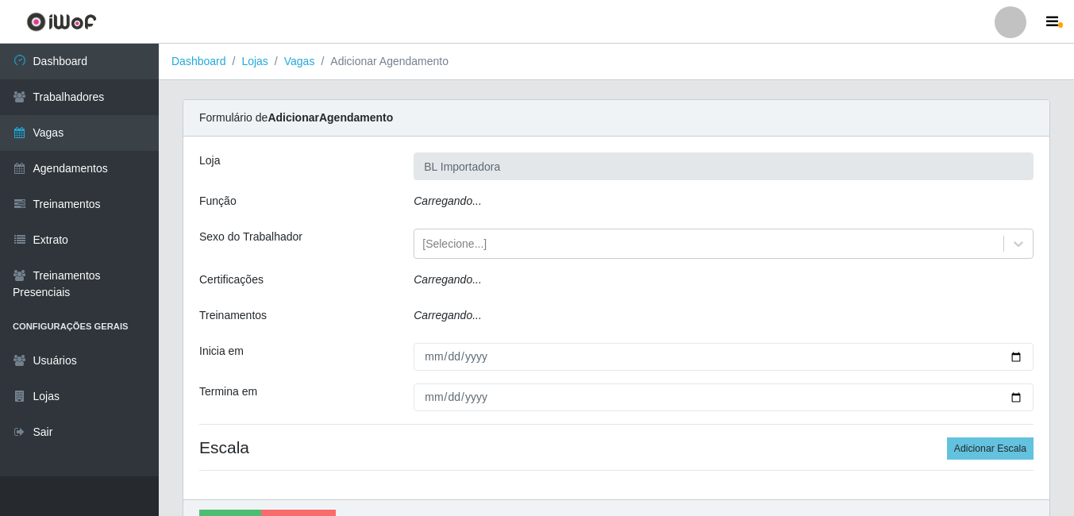
type input "BL Importadora"
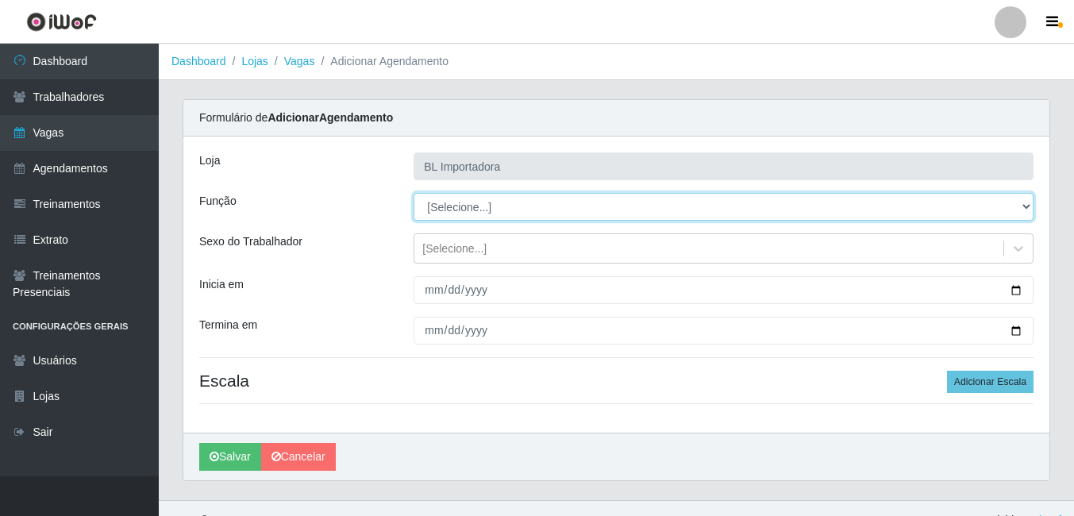
click at [430, 206] on select "[Selecione...] ASG ASG + ASG ++ Auxiliar Administrativo Auxiliar administrativo…" at bounding box center [724, 207] width 620 height 28
select select "16"
click at [414, 193] on select "[Selecione...] ASG ASG + ASG ++ Auxiliar Administrativo Auxiliar administrativo…" at bounding box center [724, 207] width 620 height 28
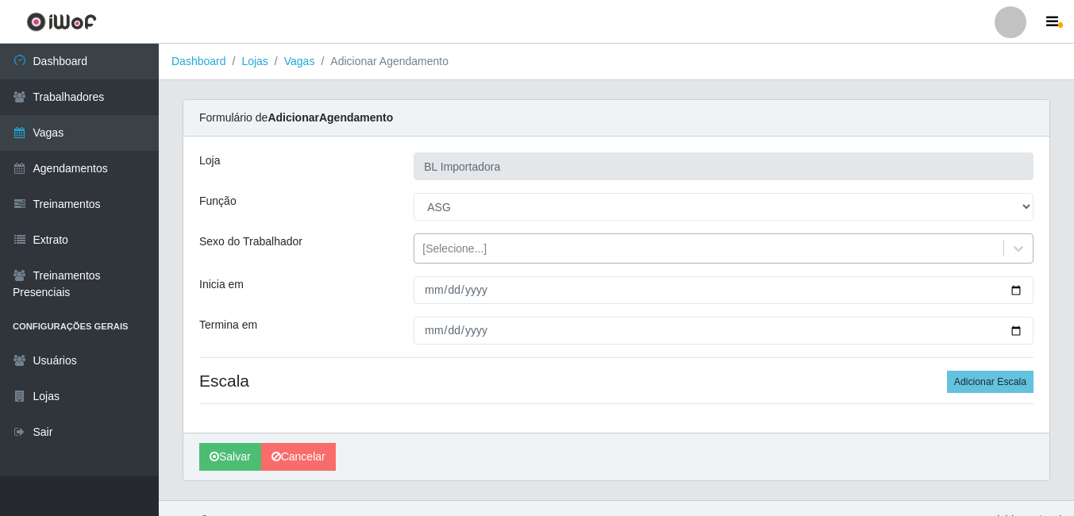
click at [437, 246] on div "[Selecione...]" at bounding box center [454, 249] width 64 height 17
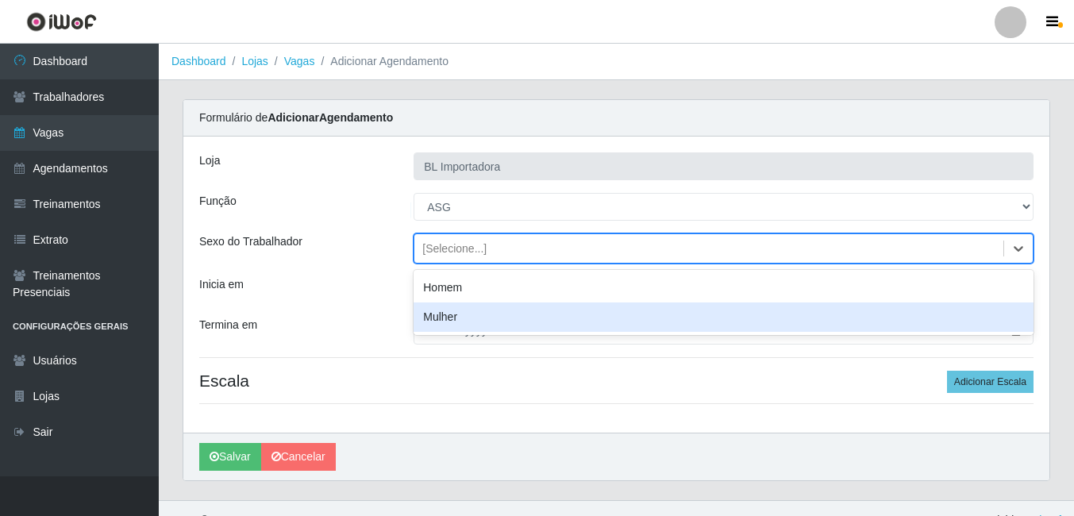
click at [449, 318] on div "Mulher" at bounding box center [724, 316] width 620 height 29
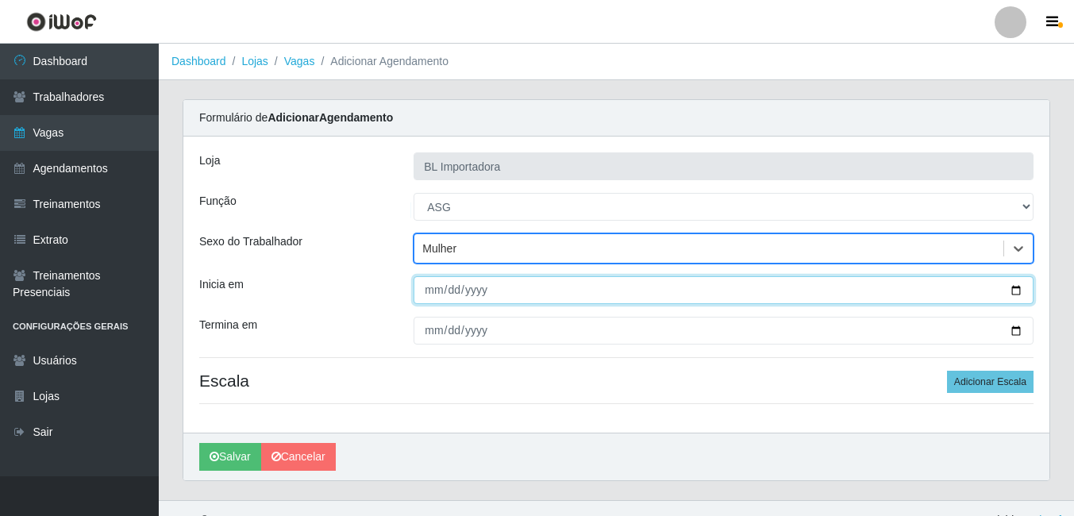
click at [426, 285] on input "Inicia em" at bounding box center [724, 290] width 620 height 28
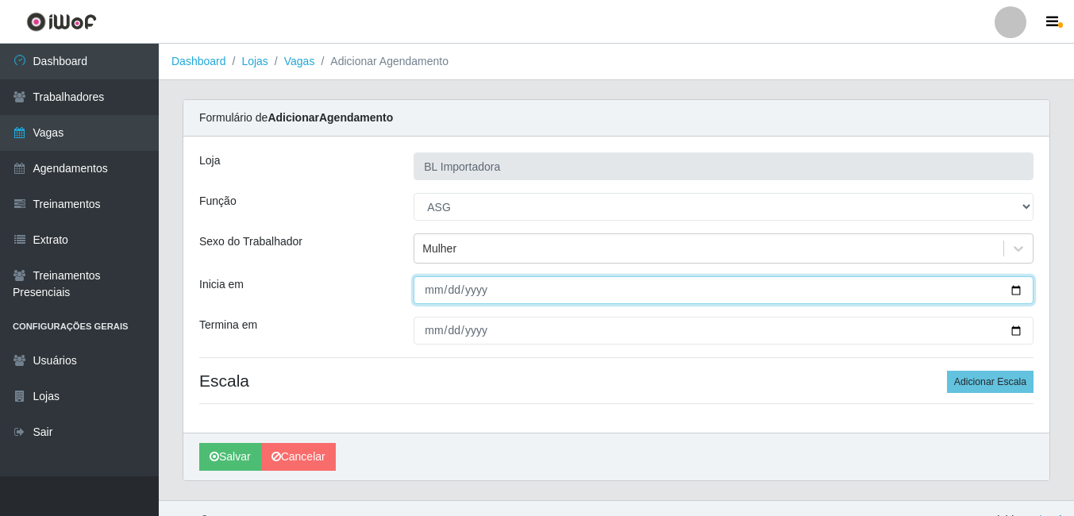
click at [430, 288] on input "Inicia em" at bounding box center [724, 290] width 620 height 28
type input "2025-09-18"
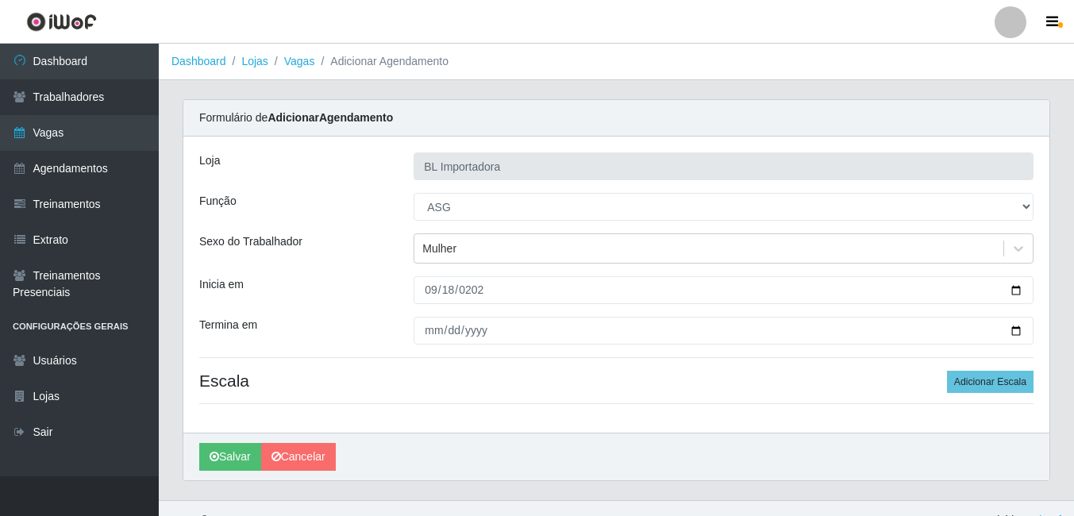
click at [430, 314] on div "Loja BL Importadora Função [Selecione...] ASG ASG + ASG ++ Auxiliar Administrat…" at bounding box center [616, 285] width 866 height 296
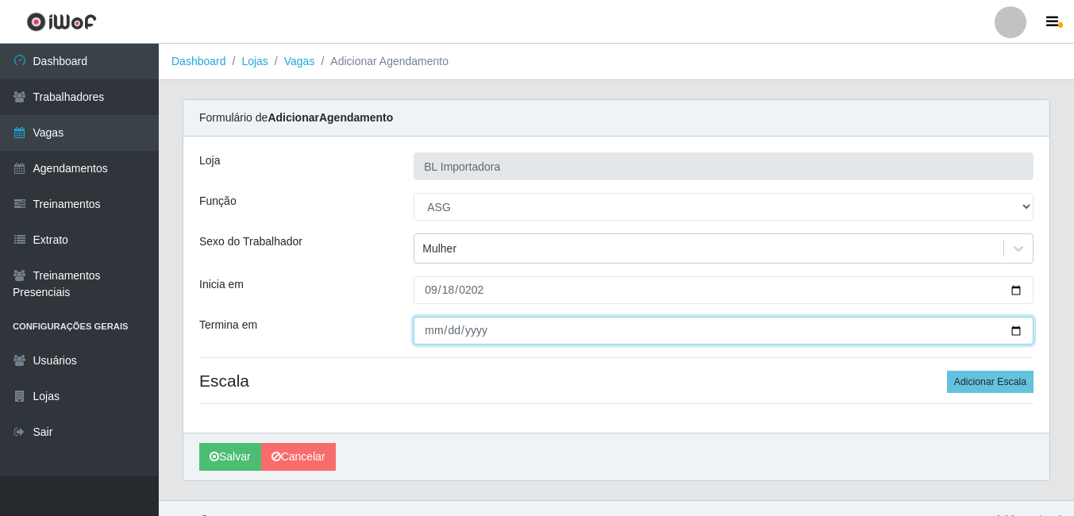
click at [430, 333] on input "Termina em" at bounding box center [724, 331] width 620 height 28
type input "2025-09-18"
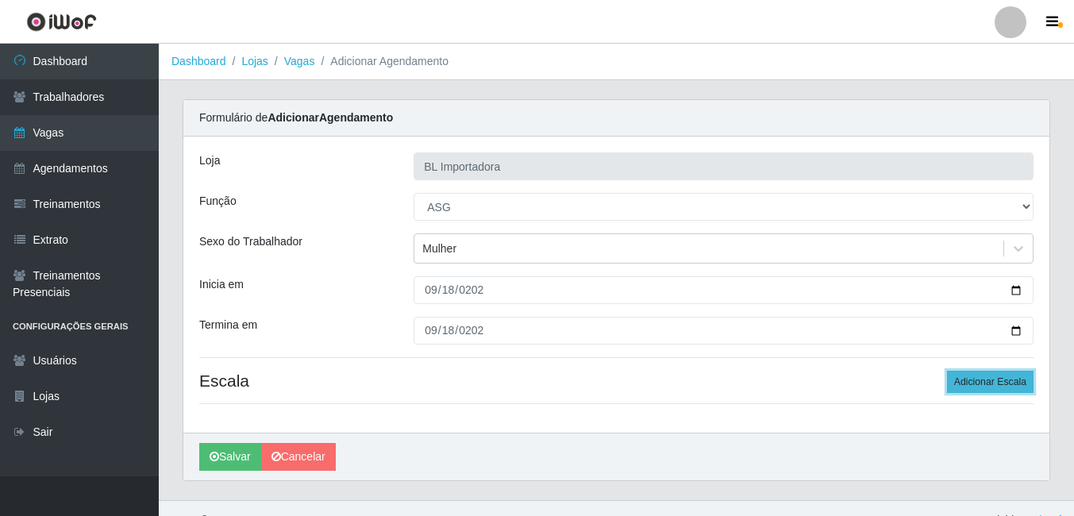
click at [953, 379] on button "Adicionar Escala" at bounding box center [990, 382] width 87 height 22
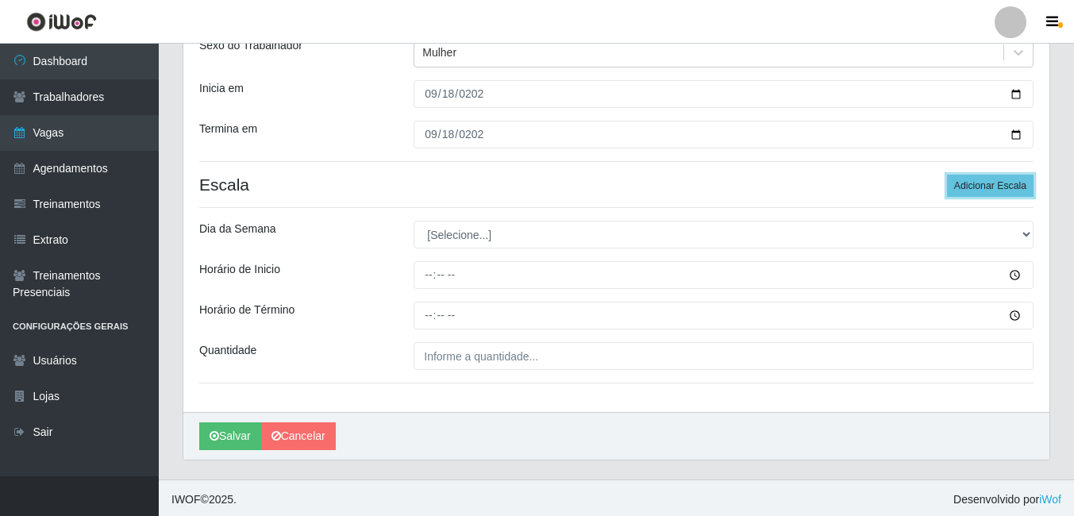
scroll to position [199, 0]
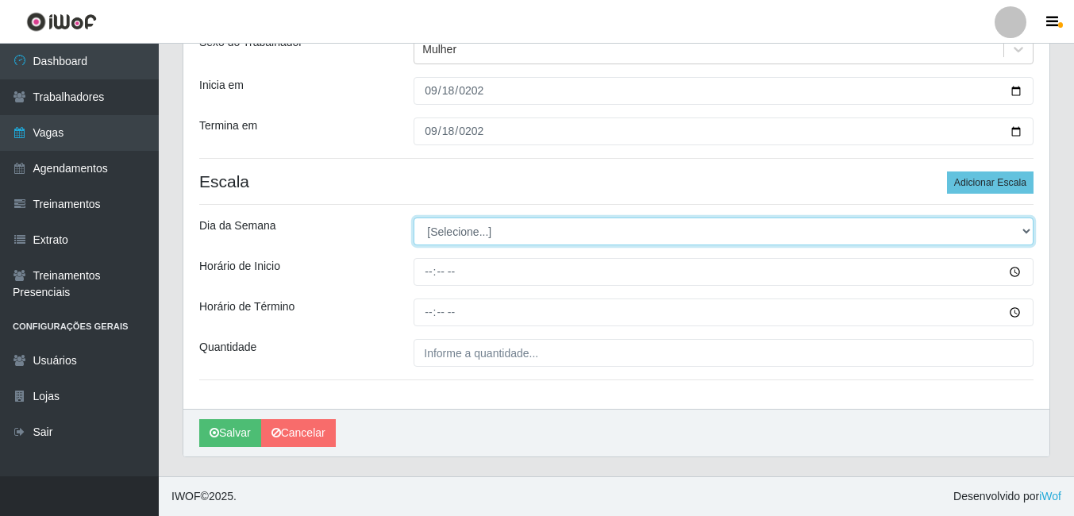
click at [457, 240] on select "[Selecione...] Segunda Terça Quarta Quinta Sexta Sábado Domingo" at bounding box center [724, 232] width 620 height 28
select select "4"
click at [414, 218] on select "[Selecione...] Segunda Terça Quarta Quinta Sexta Sábado Domingo" at bounding box center [724, 232] width 620 height 28
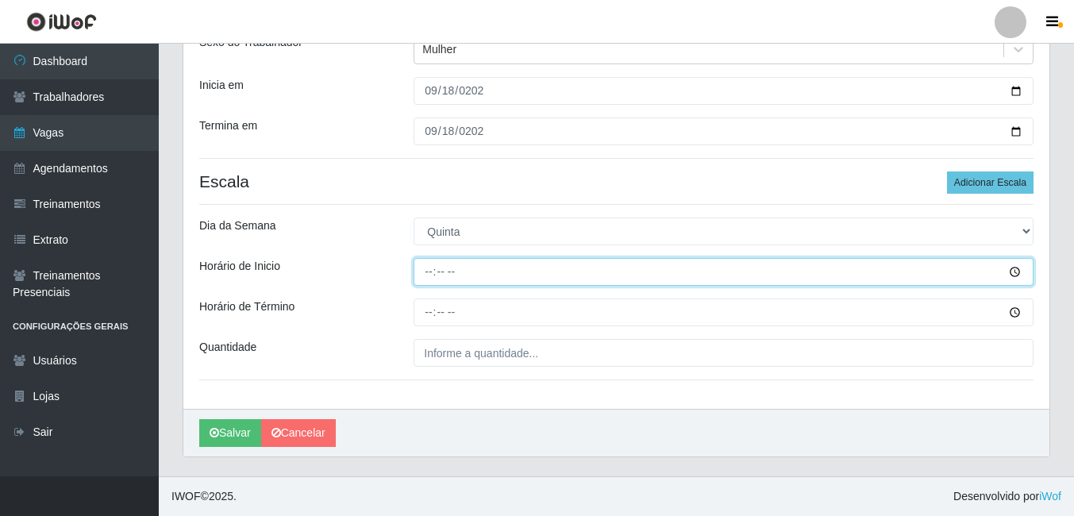
click at [426, 271] on input "Horário de Inicio" at bounding box center [724, 272] width 620 height 28
type input "14:00"
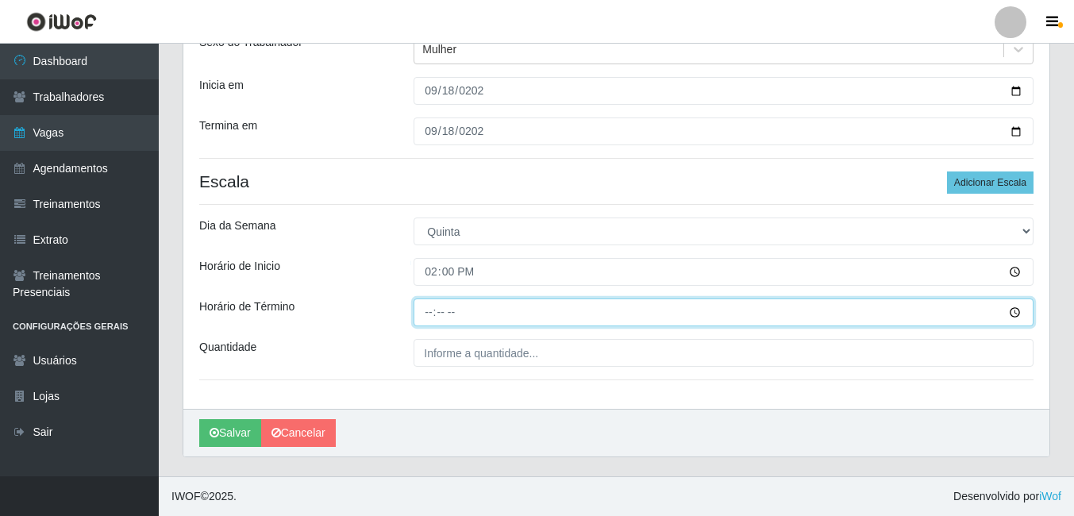
click at [426, 314] on input "Horário de Término" at bounding box center [724, 313] width 620 height 28
type input "18:00"
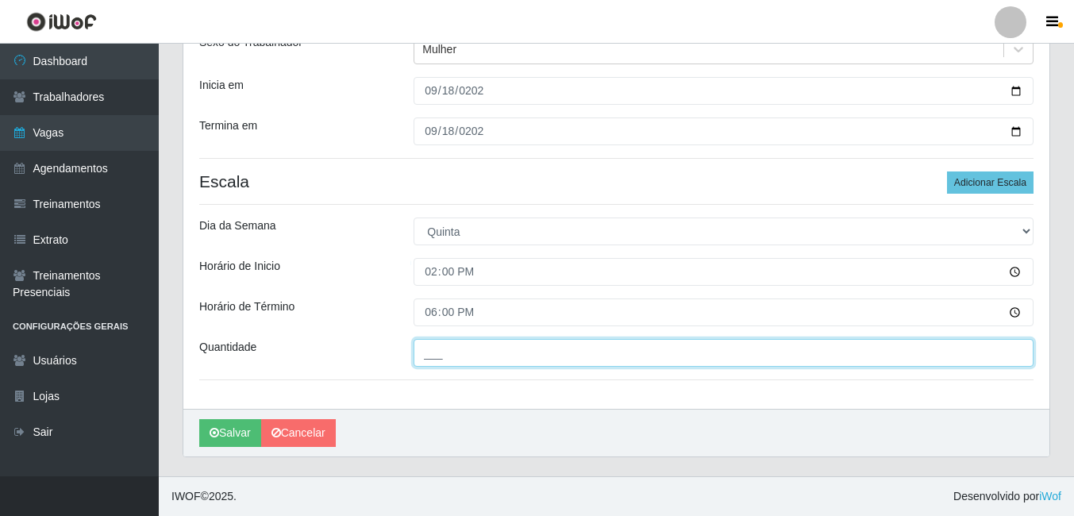
click at [459, 361] on input "___" at bounding box center [724, 353] width 620 height 28
type input "1__"
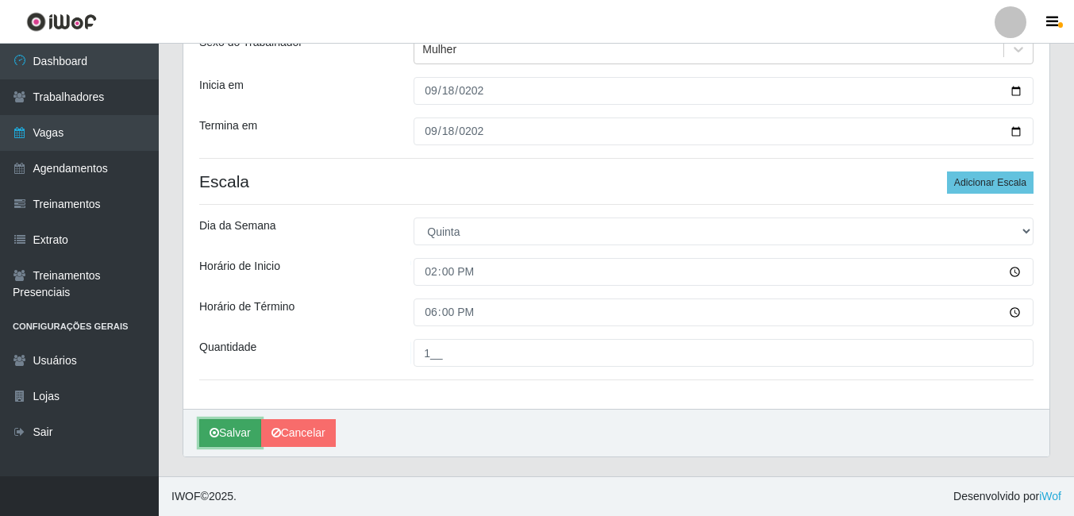
click at [206, 430] on button "Salvar" at bounding box center [230, 433] width 62 height 28
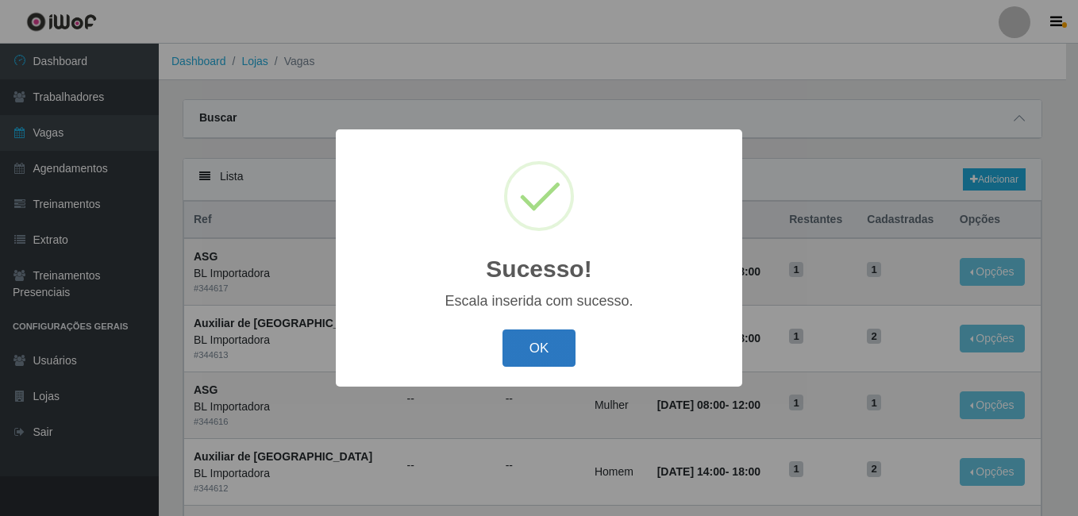
click at [570, 353] on button "OK" at bounding box center [540, 347] width 74 height 37
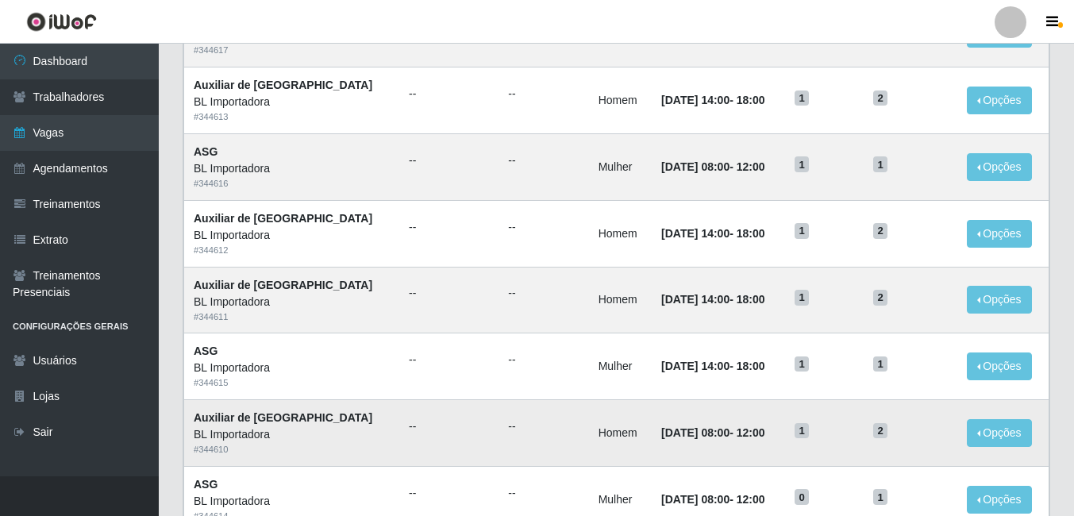
scroll to position [318, 0]
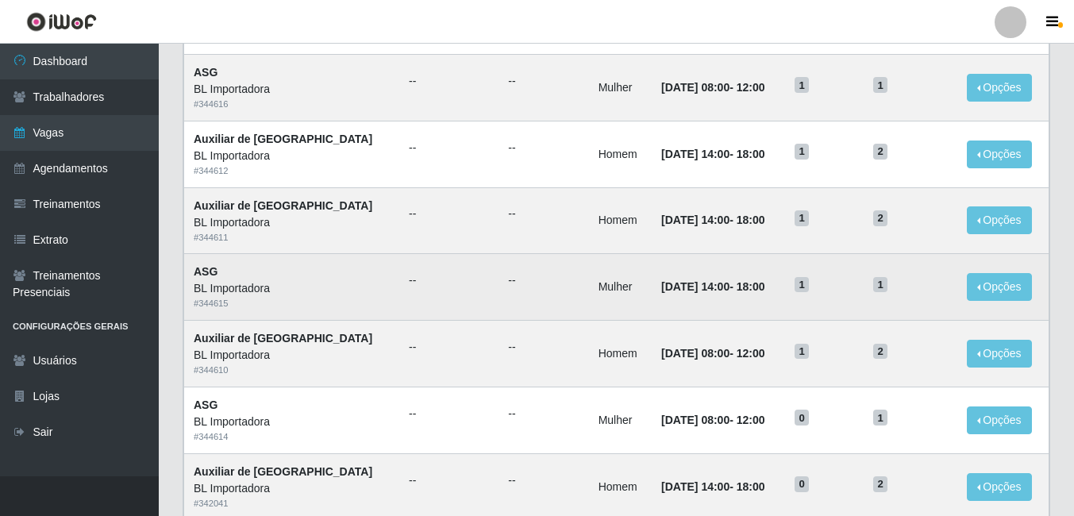
click at [672, 304] on td "16/09/2025, 14:00 - 18:00" at bounding box center [718, 287] width 133 height 67
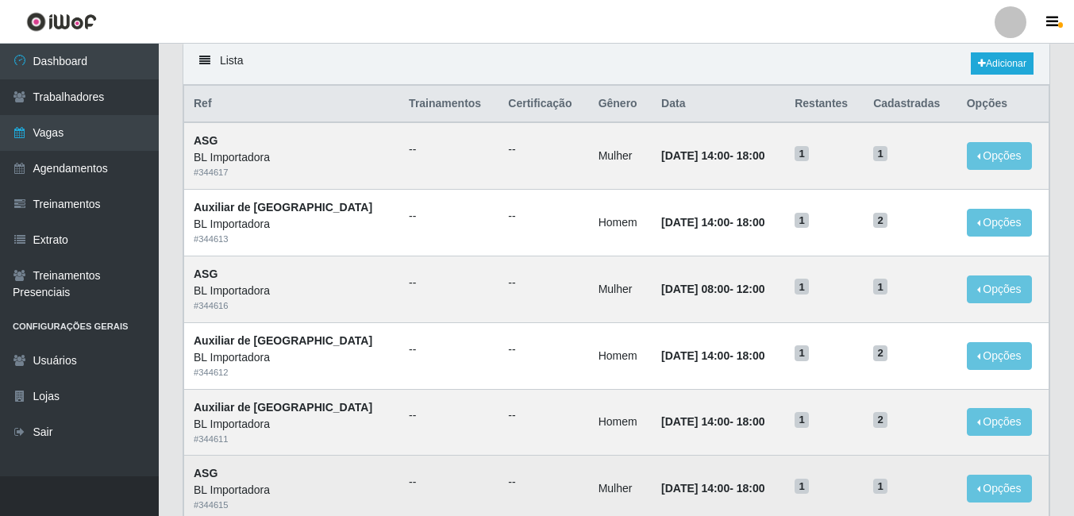
scroll to position [79, 0]
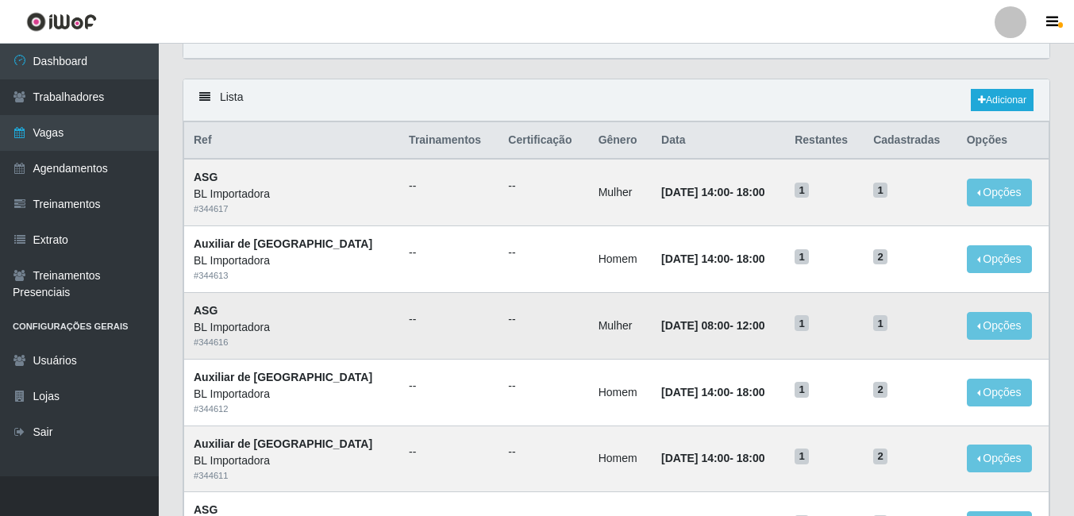
click at [706, 342] on td "18/09/2025, 08:00 - 12:00" at bounding box center [718, 325] width 133 height 67
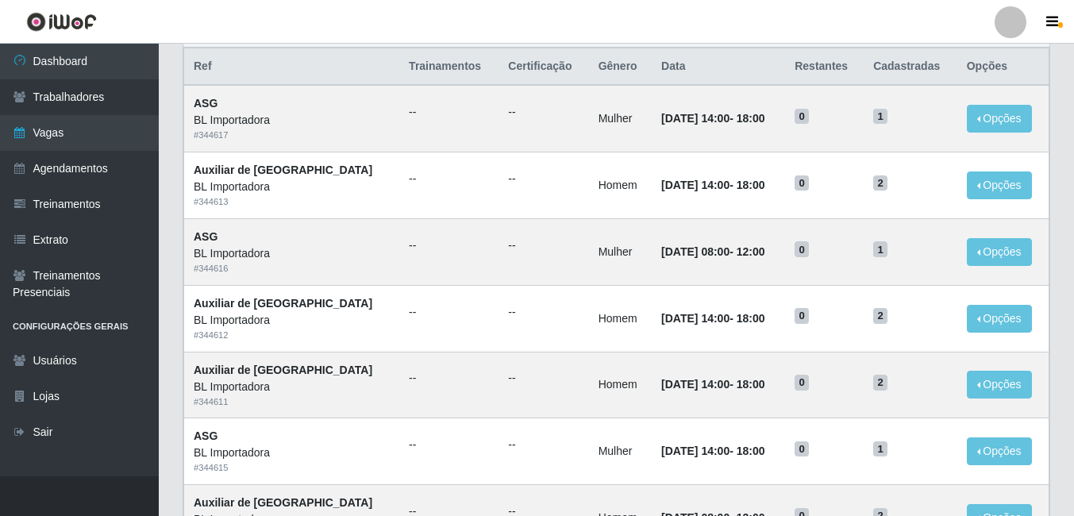
scroll to position [159, 0]
